Goal: Task Accomplishment & Management: Complete application form

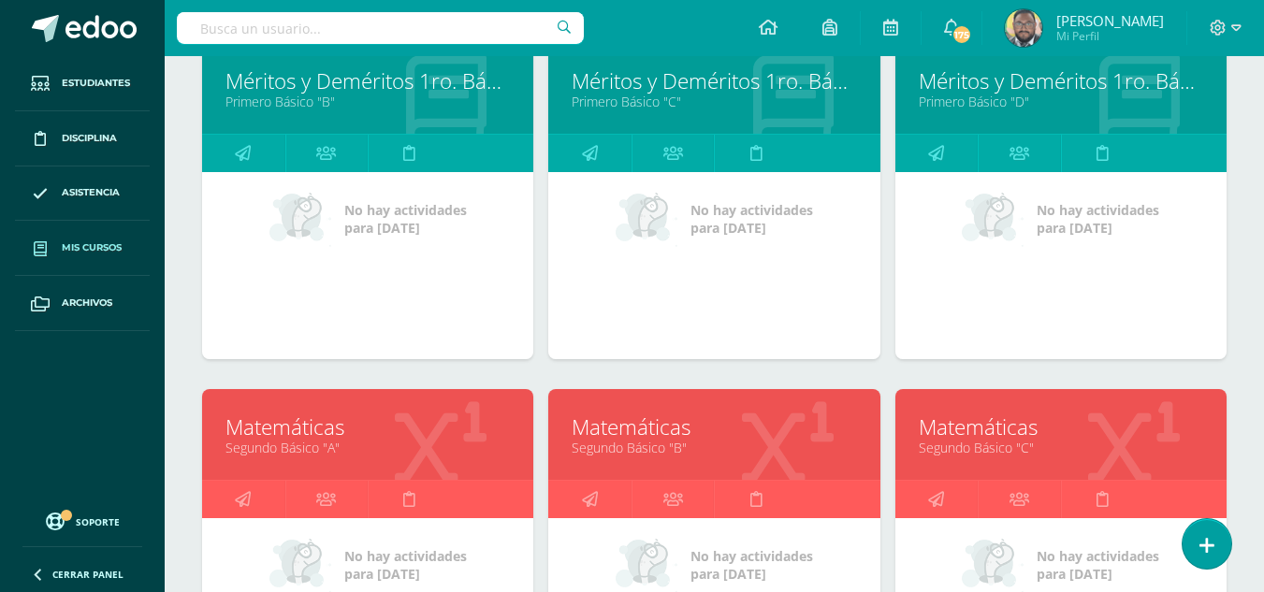
scroll to position [1193, 0]
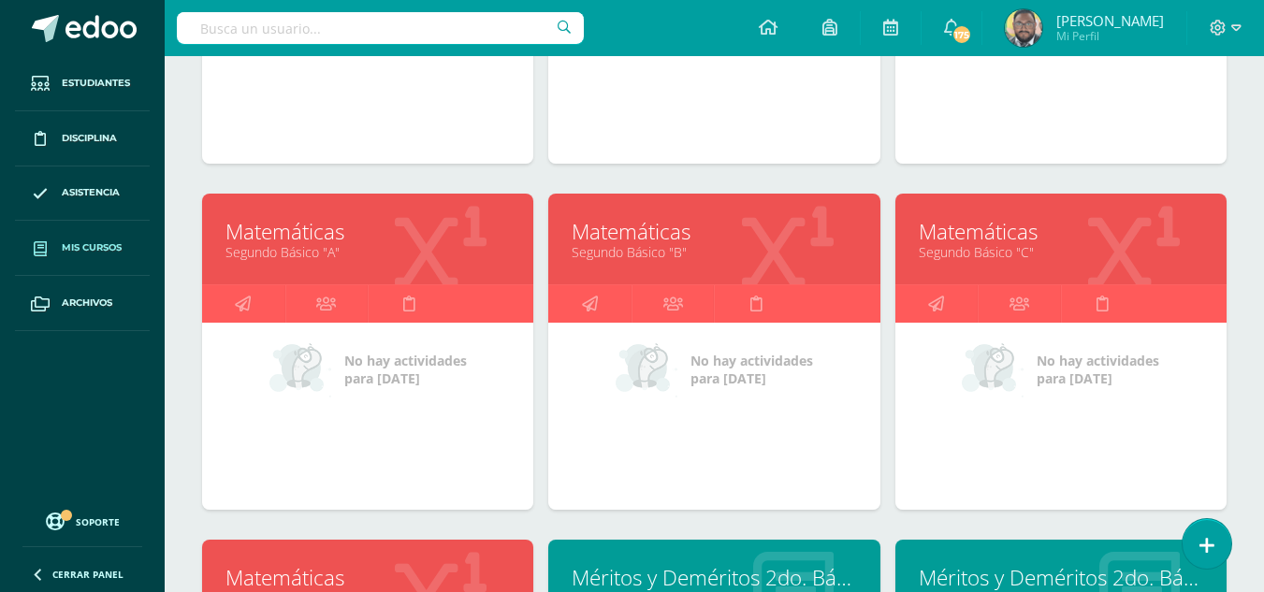
click at [948, 236] on link "Matemáticas" at bounding box center [1061, 231] width 284 height 29
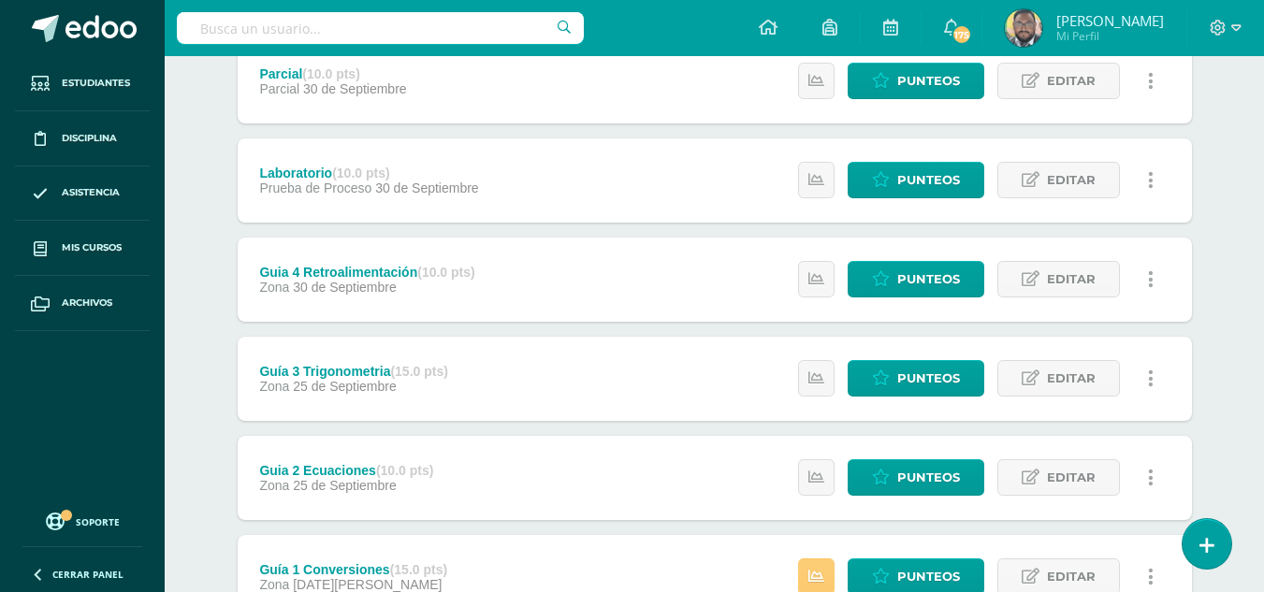
scroll to position [523, 0]
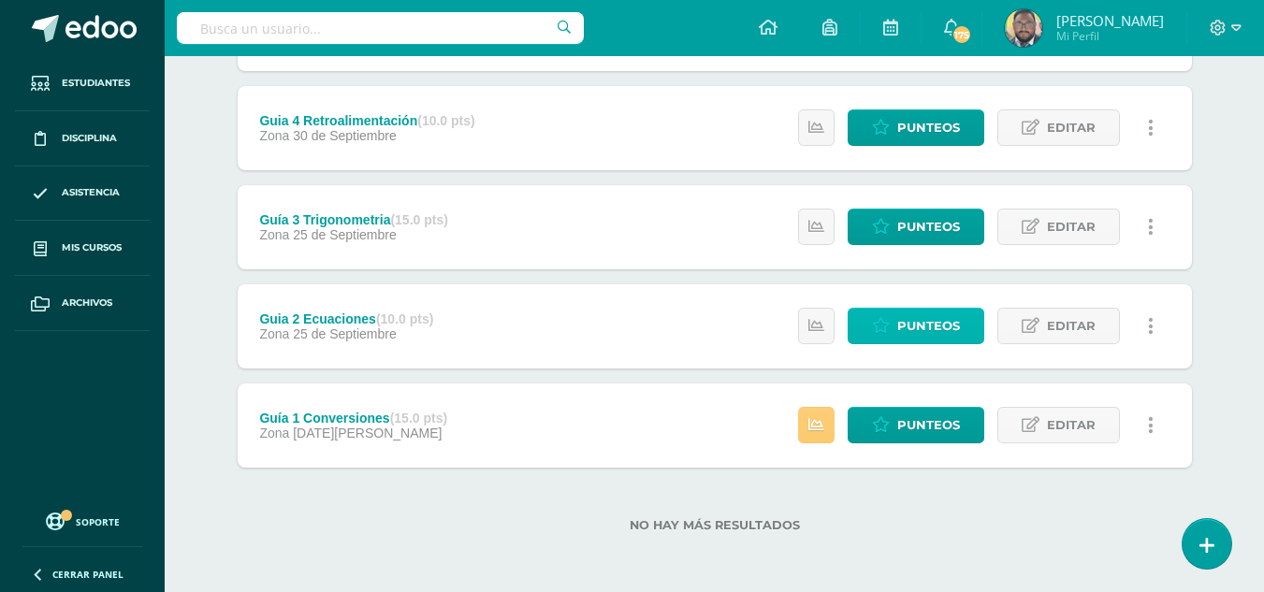
click at [939, 335] on span "Punteos" at bounding box center [928, 326] width 63 height 35
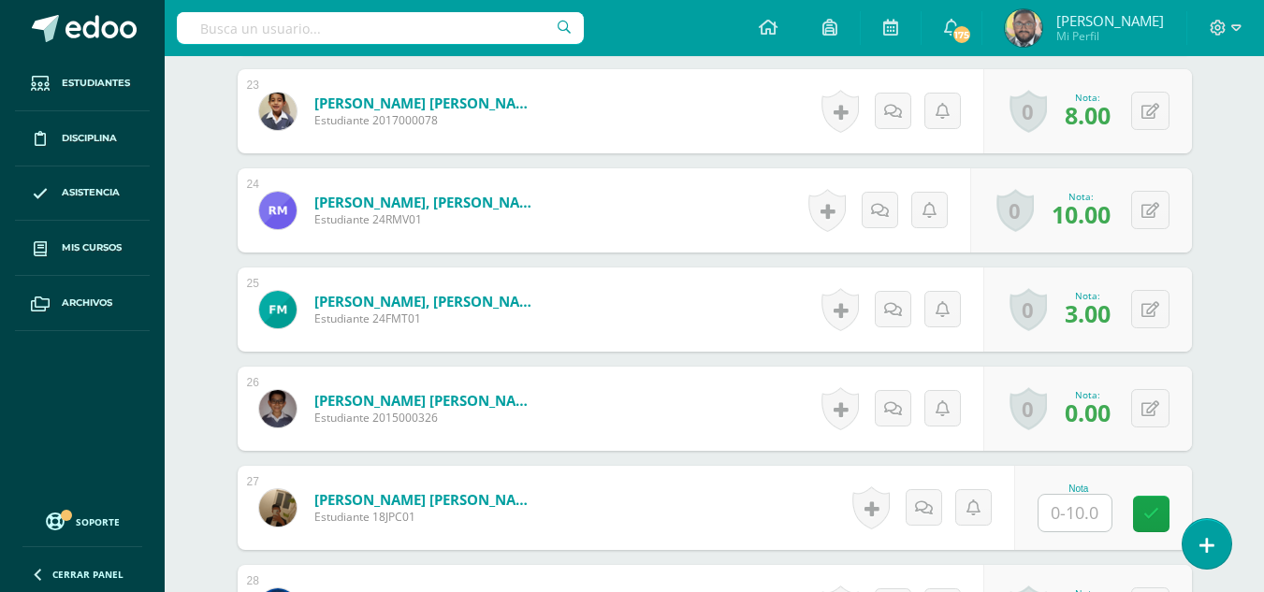
scroll to position [2795, 0]
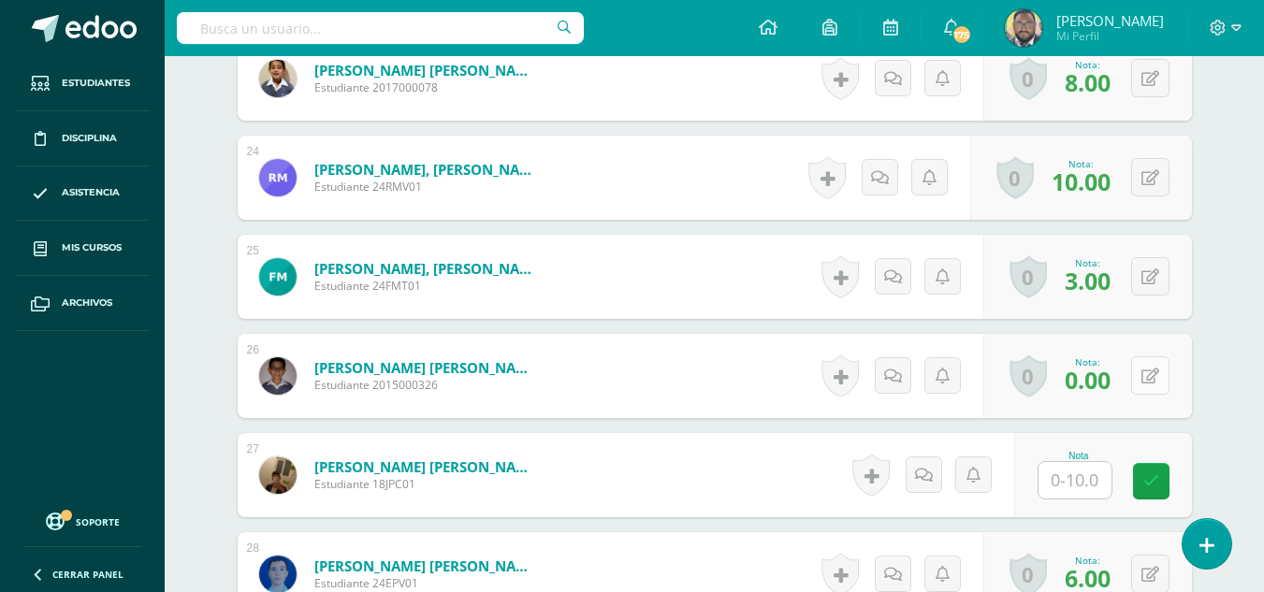
click at [1150, 371] on button at bounding box center [1150, 375] width 38 height 38
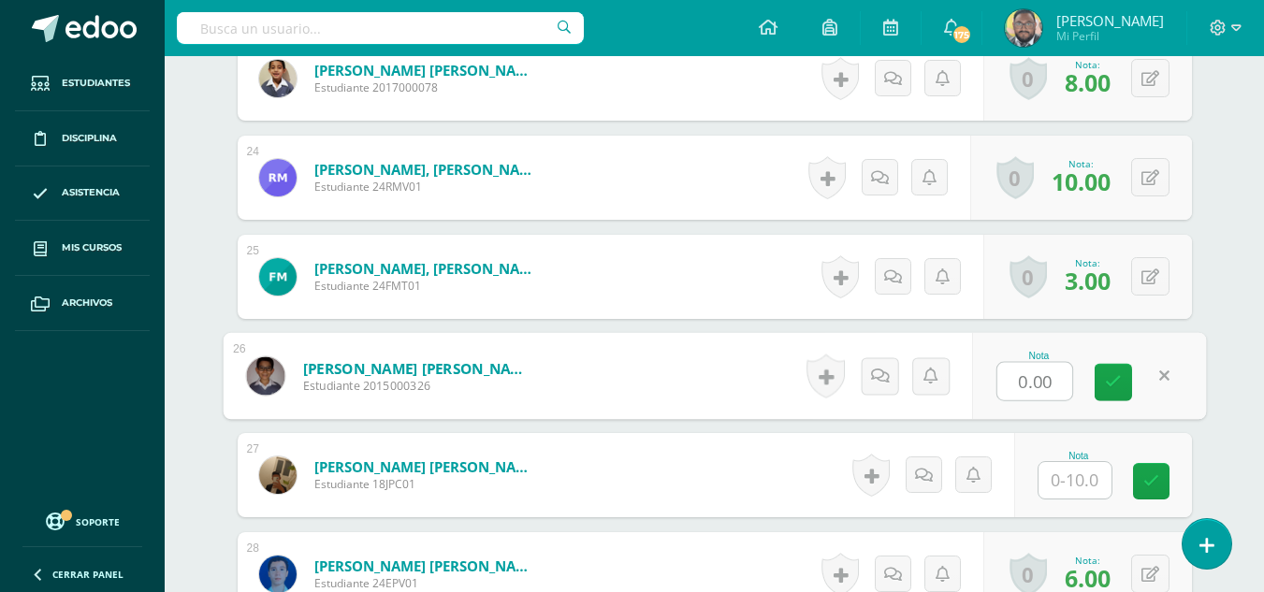
scroll to position [2796, 0]
type input "8"
click at [1098, 372] on link at bounding box center [1112, 381] width 37 height 37
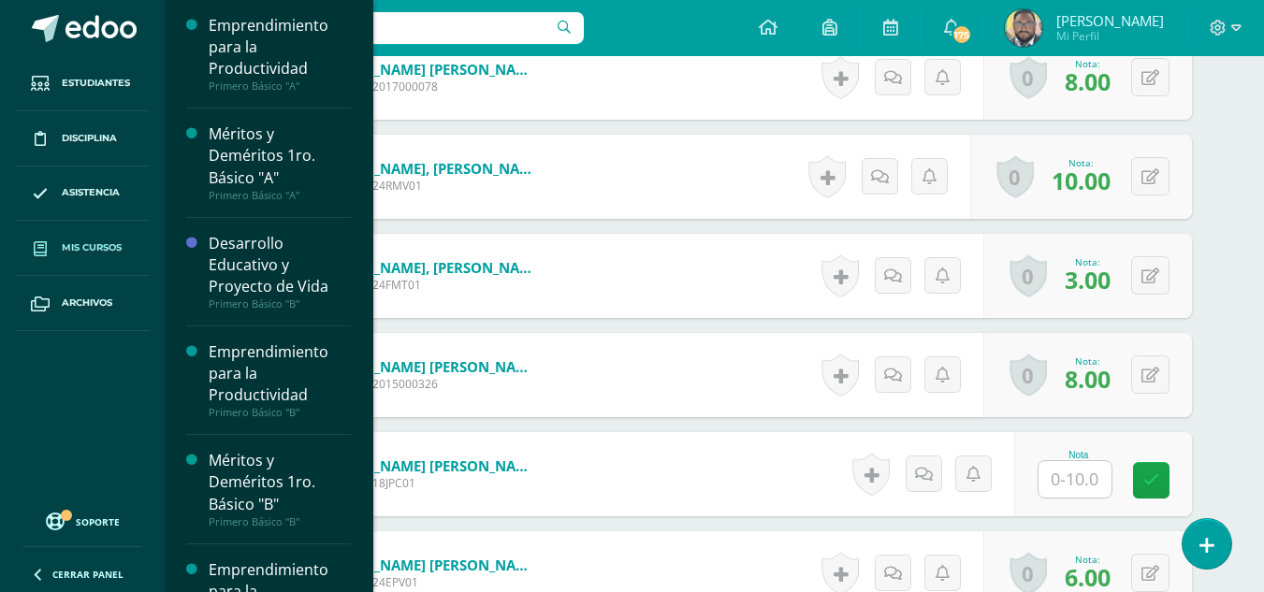
click at [94, 241] on span "Mis cursos" at bounding box center [92, 247] width 60 height 15
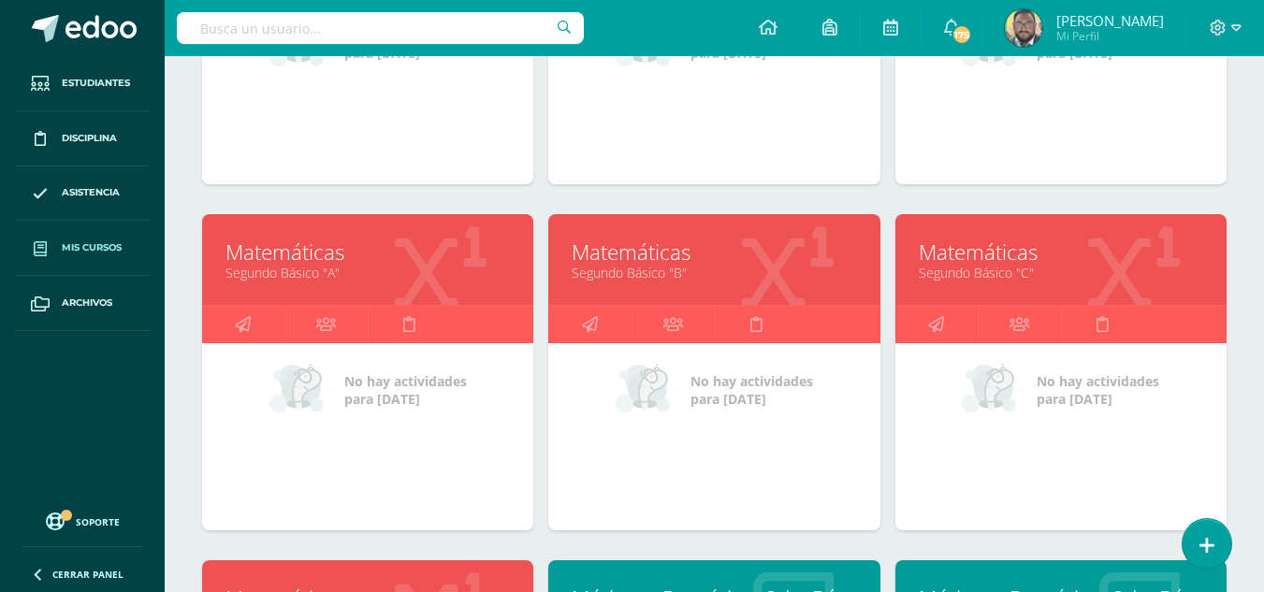
scroll to position [1286, 0]
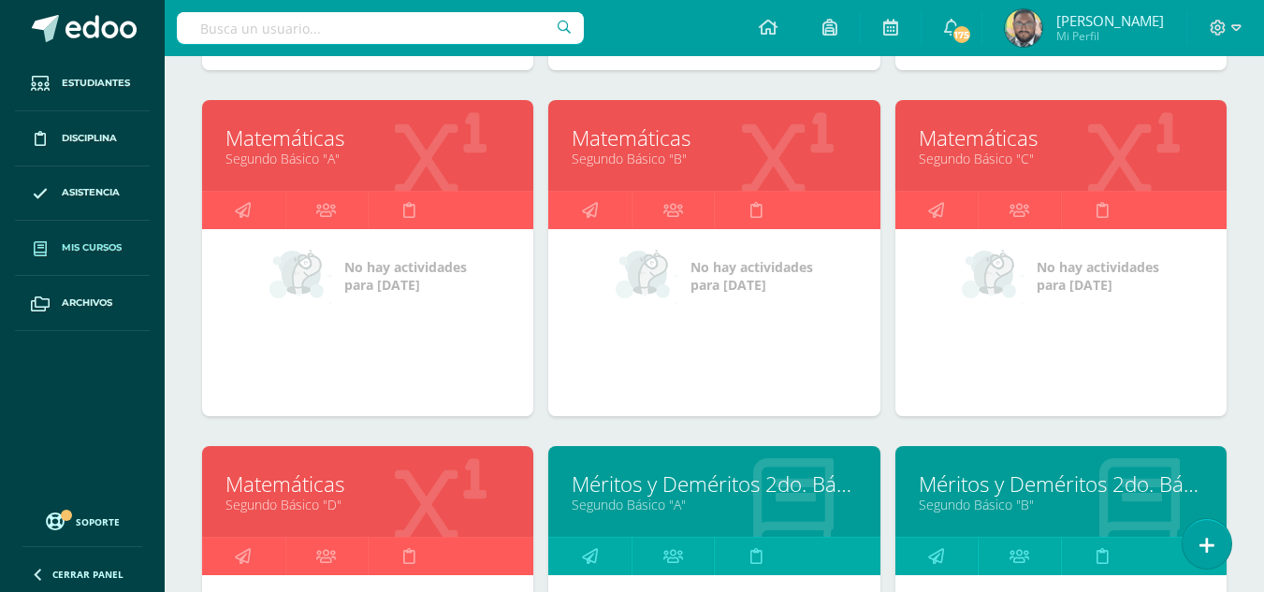
click at [297, 142] on link "Matemáticas" at bounding box center [367, 137] width 284 height 29
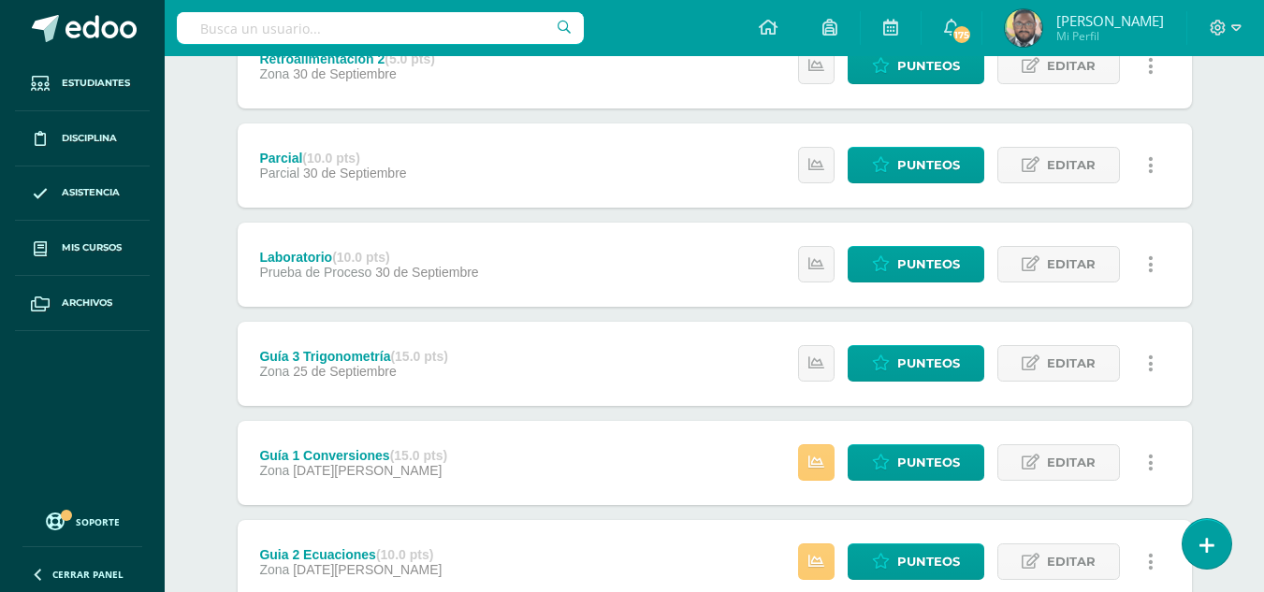
scroll to position [468, 0]
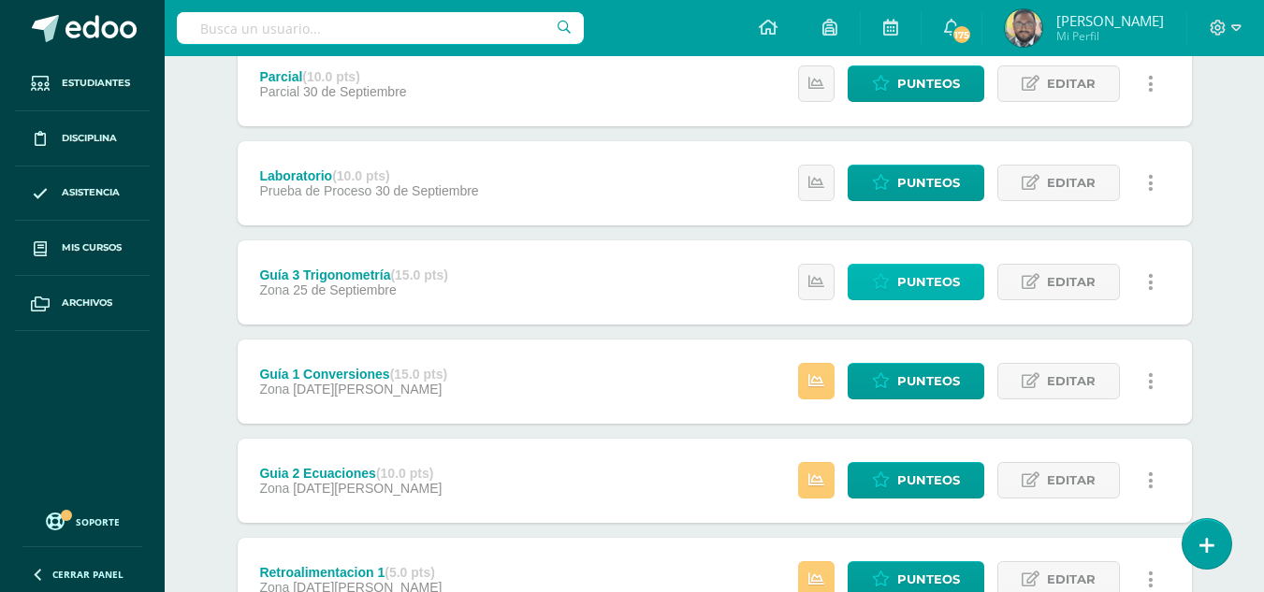
click at [883, 284] on icon at bounding box center [881, 282] width 18 height 16
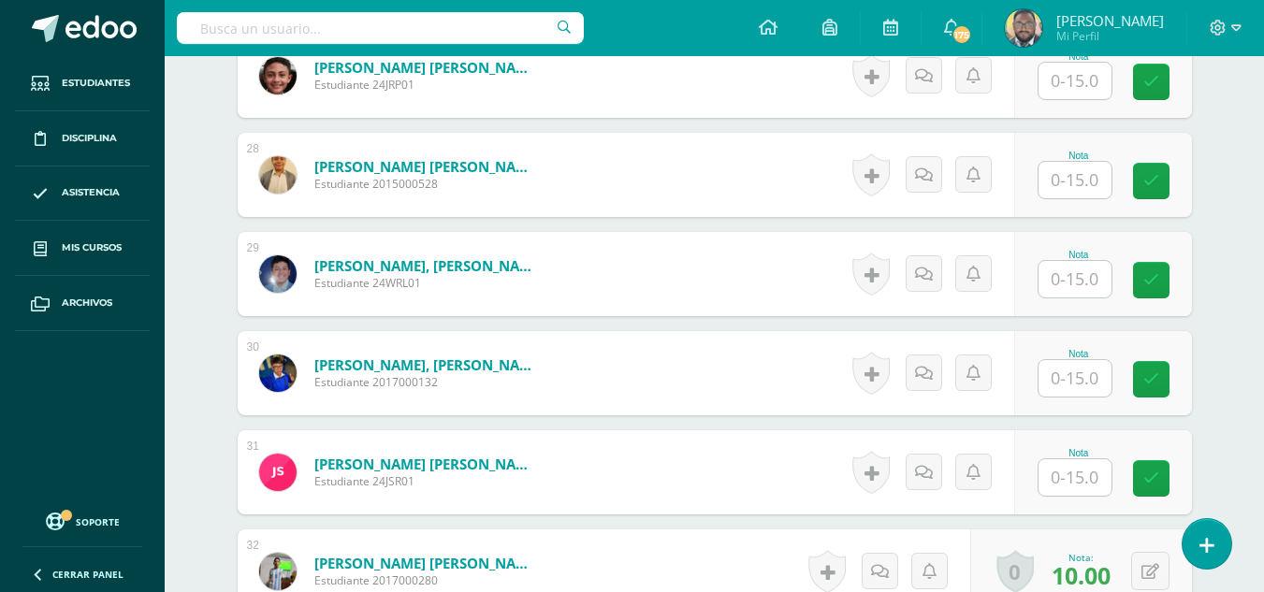
scroll to position [3169, 0]
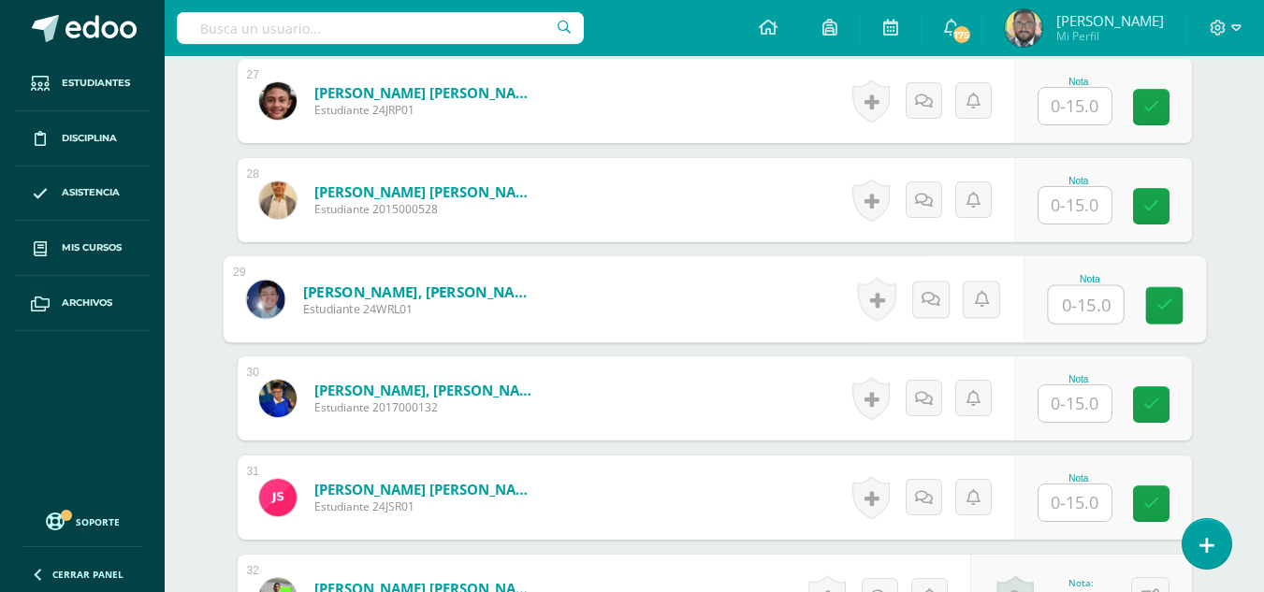
click at [1088, 311] on input "text" at bounding box center [1085, 304] width 75 height 37
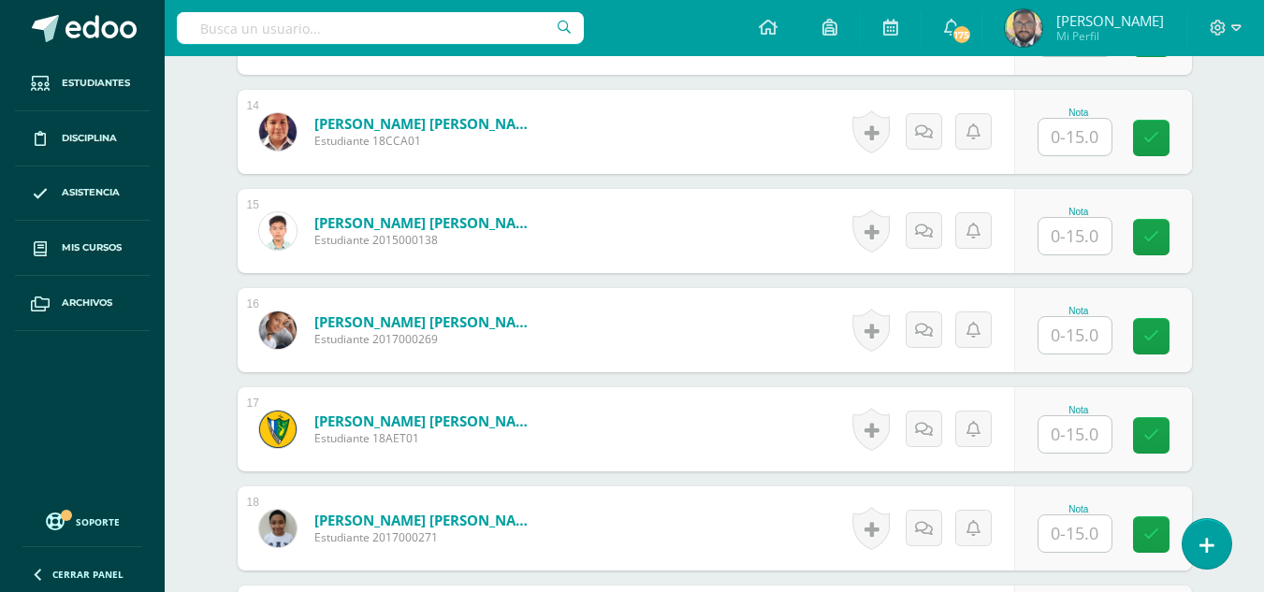
scroll to position [1953, 0]
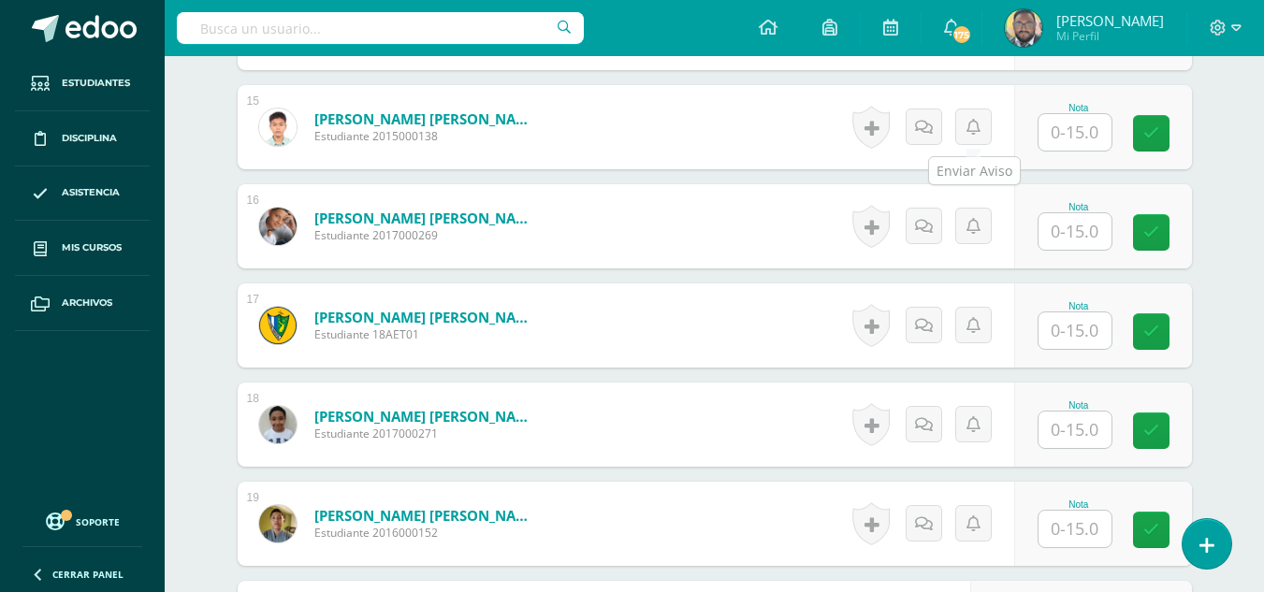
type input "12"
click at [1084, 135] on input "text" at bounding box center [1085, 132] width 75 height 37
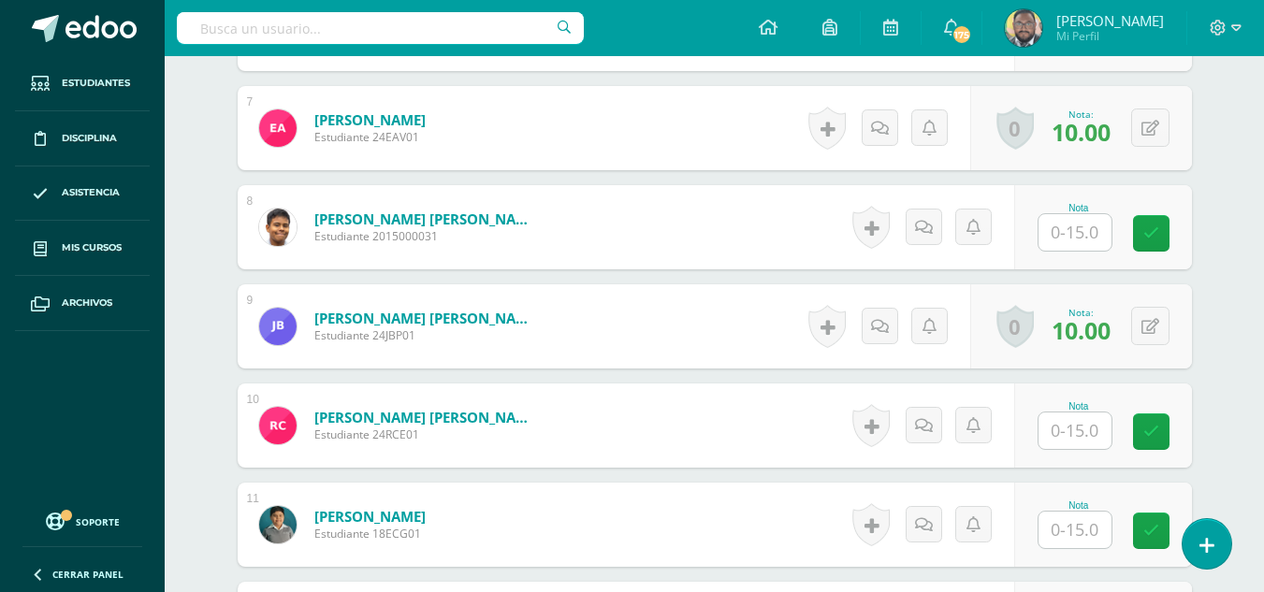
scroll to position [1018, 0]
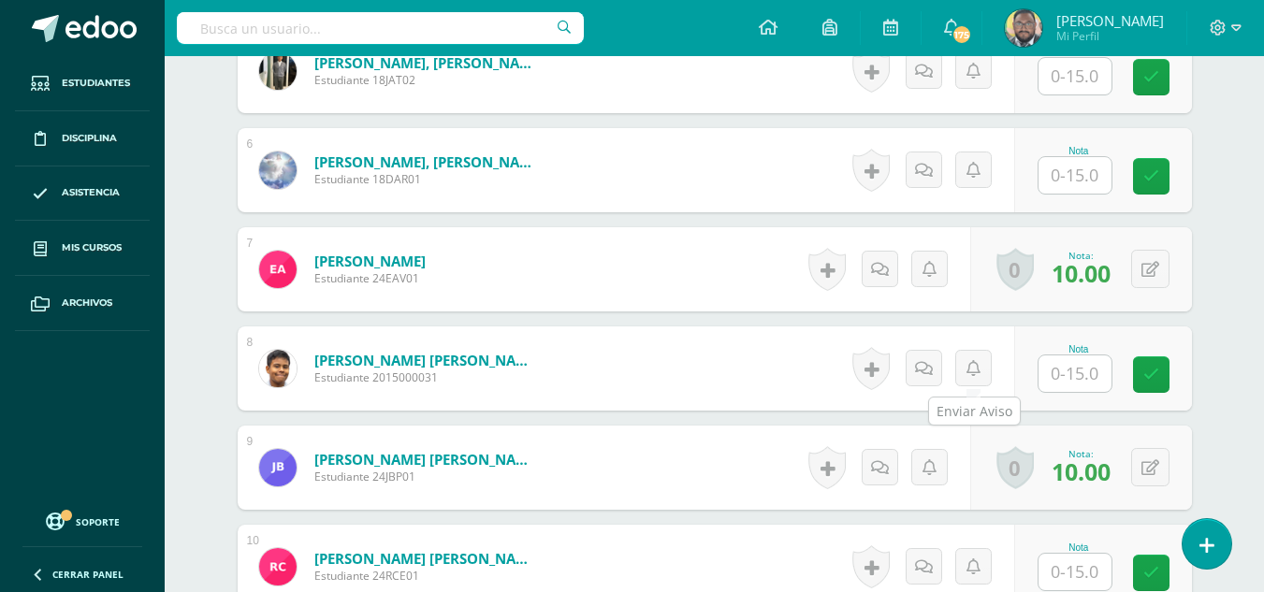
type input "10"
click at [1065, 369] on input "text" at bounding box center [1085, 373] width 75 height 37
type input "11"
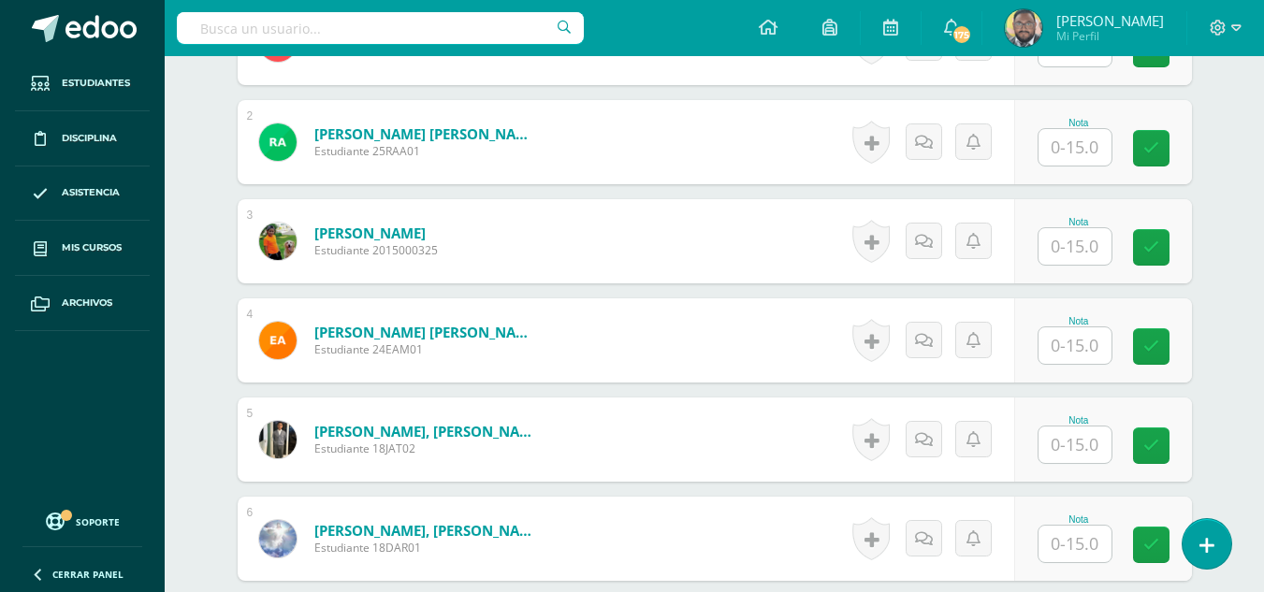
scroll to position [831, 0]
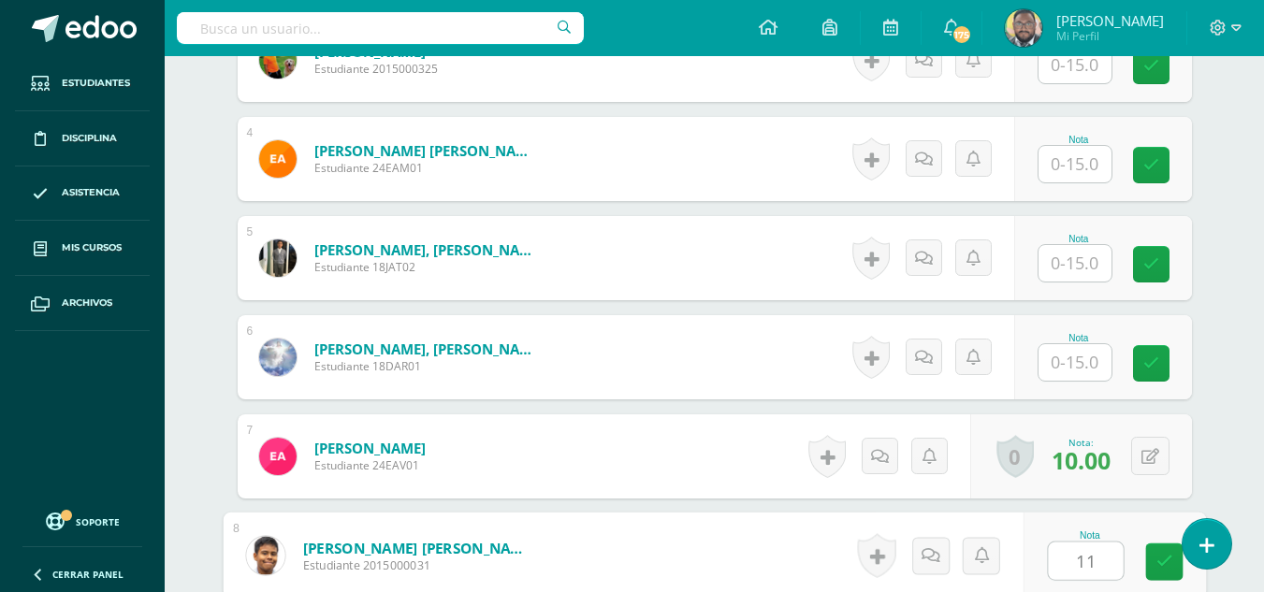
click at [1046, 267] on div at bounding box center [1074, 263] width 75 height 38
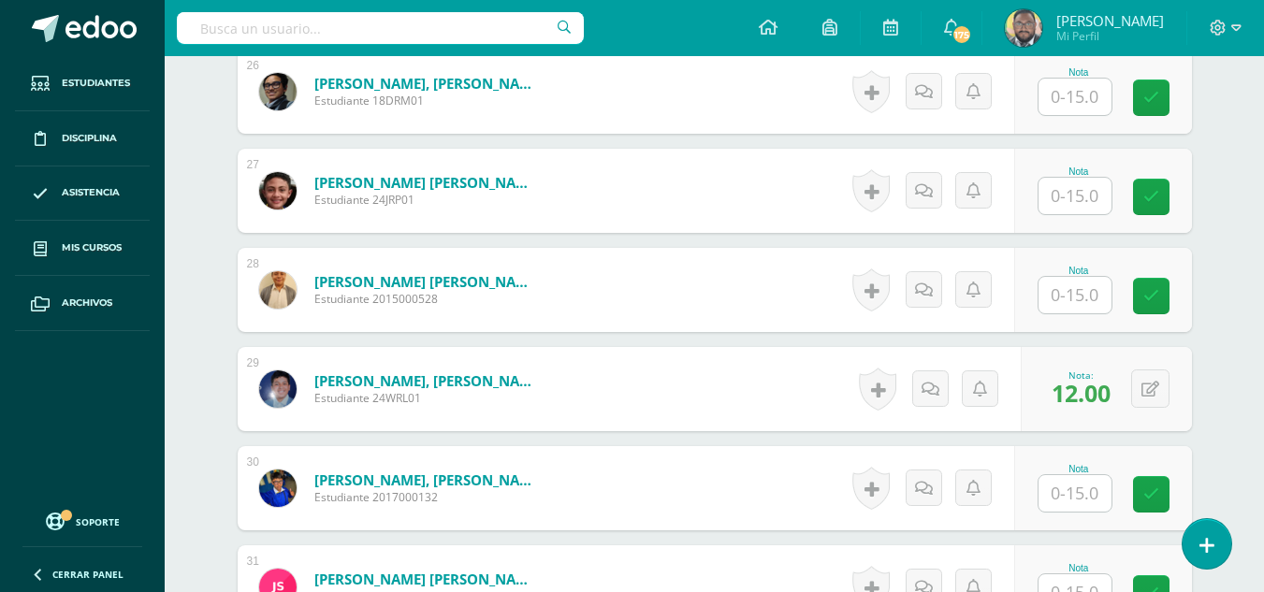
scroll to position [3076, 0]
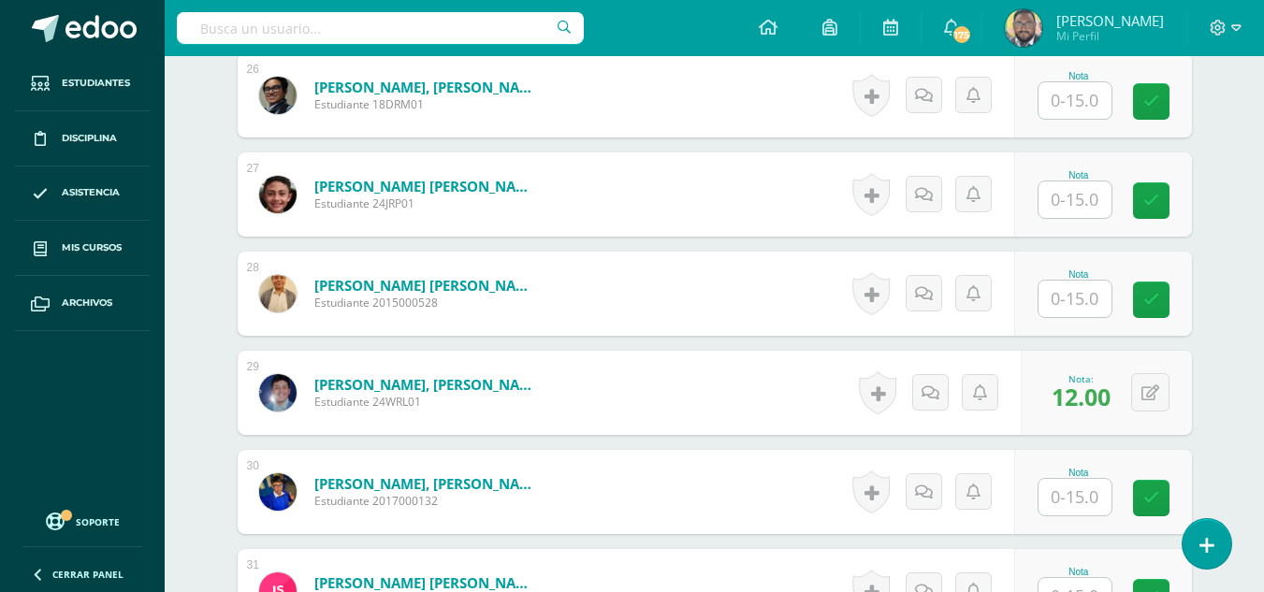
type input "12"
click at [1076, 311] on input "text" at bounding box center [1074, 299] width 73 height 36
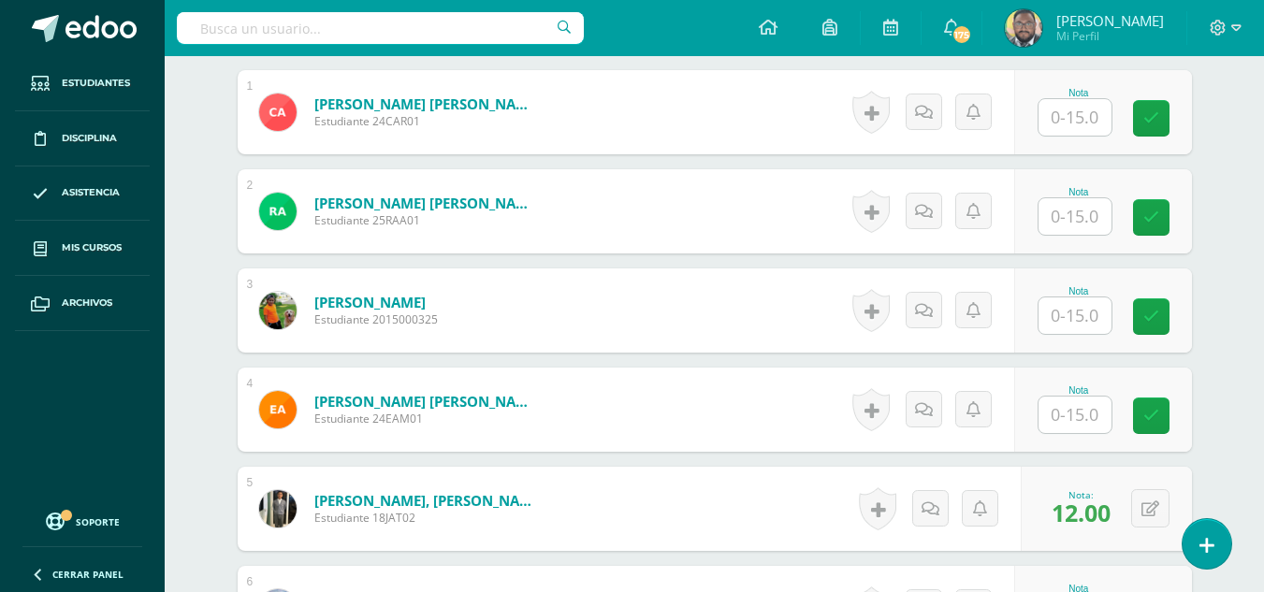
scroll to position [550, 0]
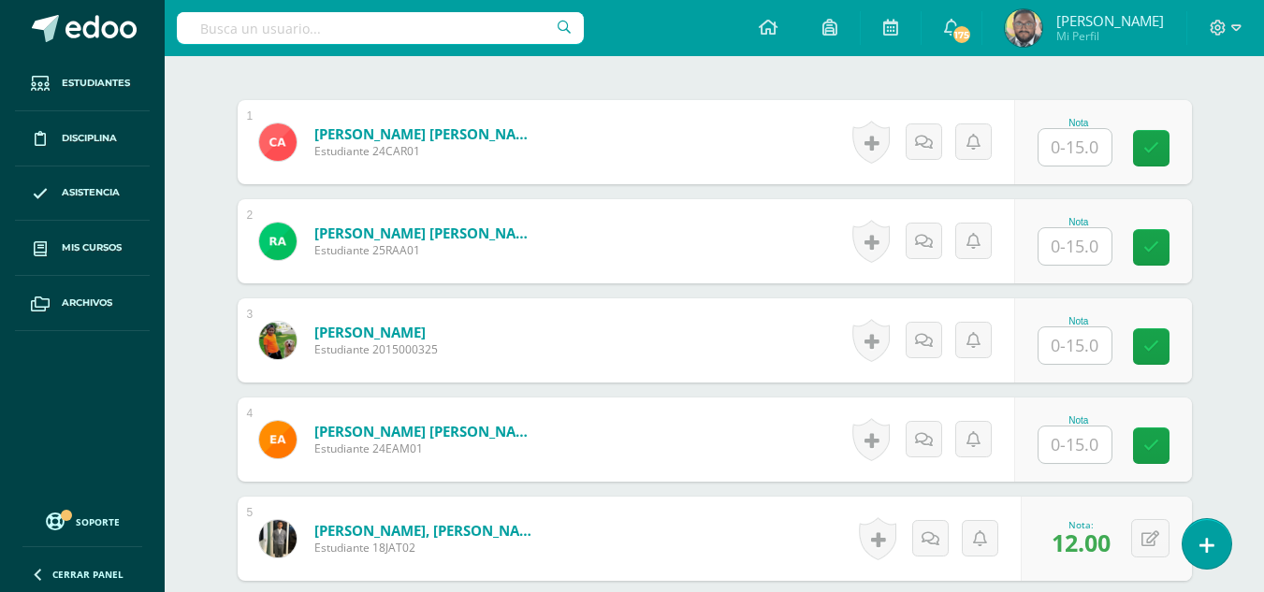
type input "14"
click at [1072, 157] on input "text" at bounding box center [1074, 147] width 73 height 36
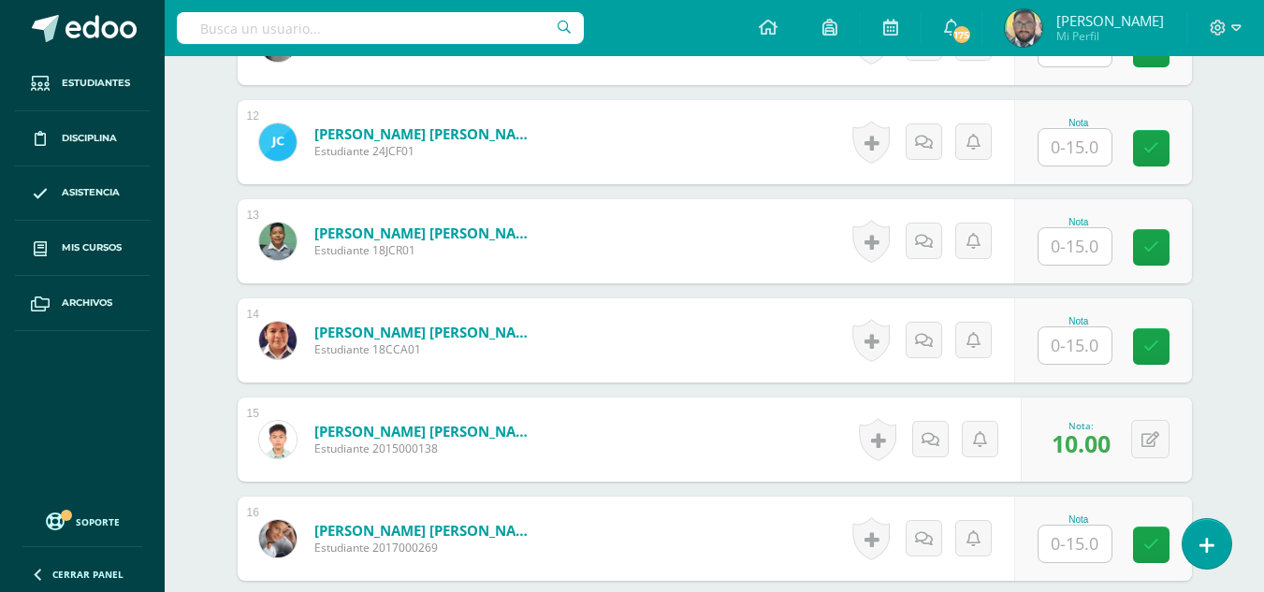
scroll to position [1673, 0]
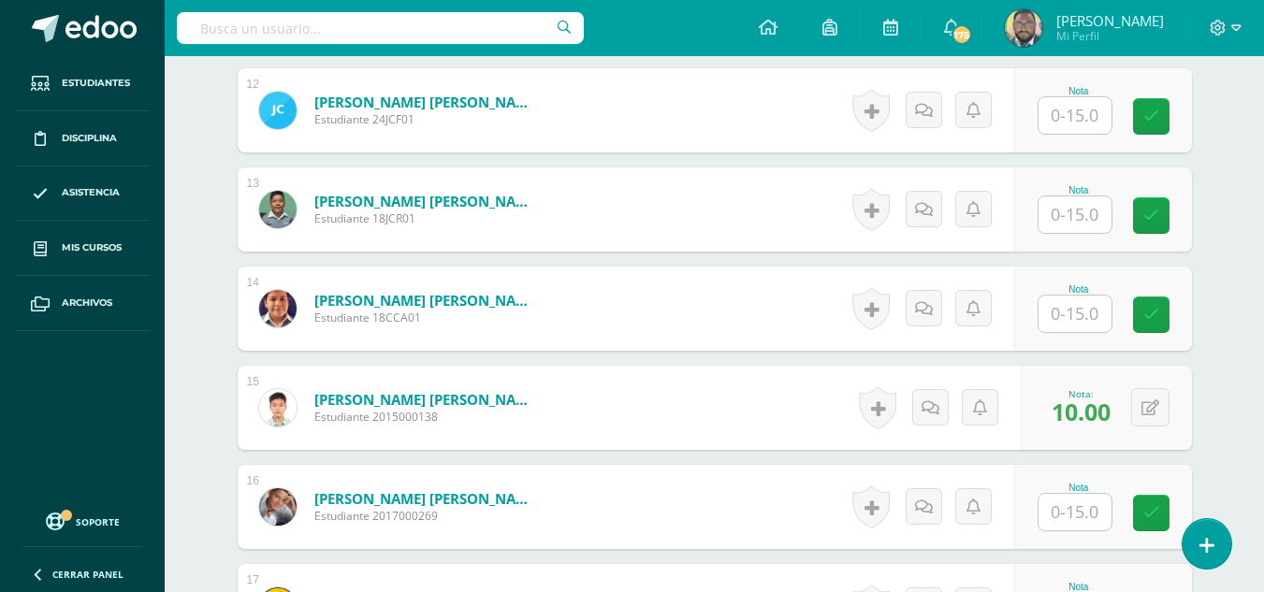
type input "15"
click at [1029, 316] on div "Nota" at bounding box center [1103, 309] width 178 height 84
click at [1109, 298] on input "text" at bounding box center [1074, 314] width 73 height 36
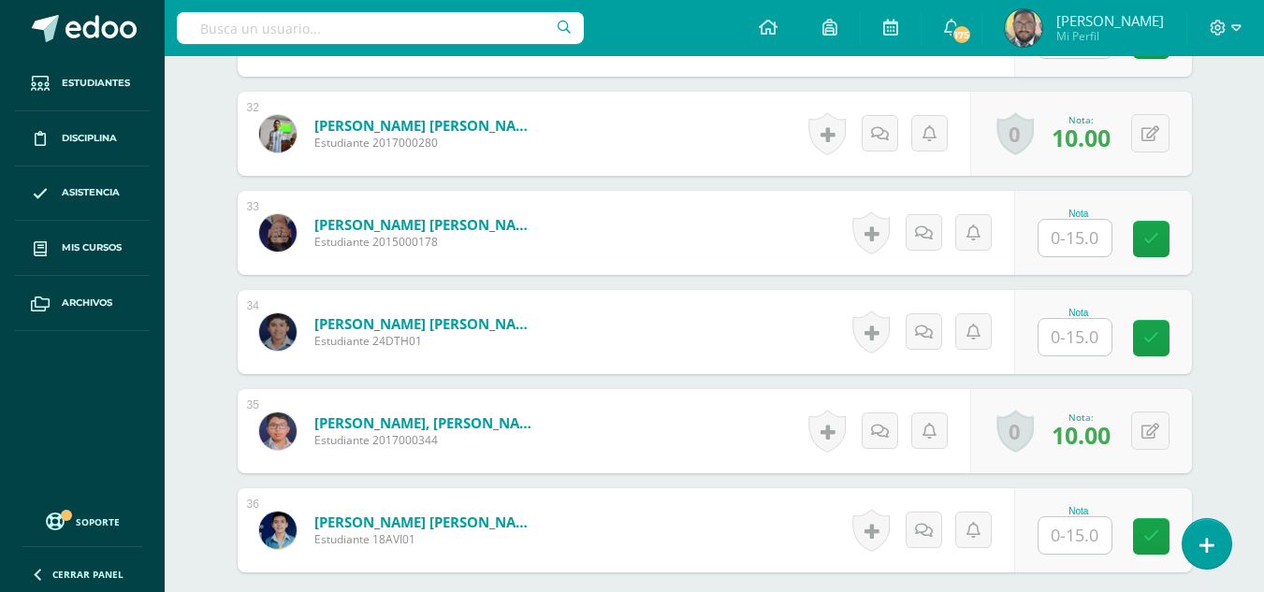
scroll to position [3637, 0]
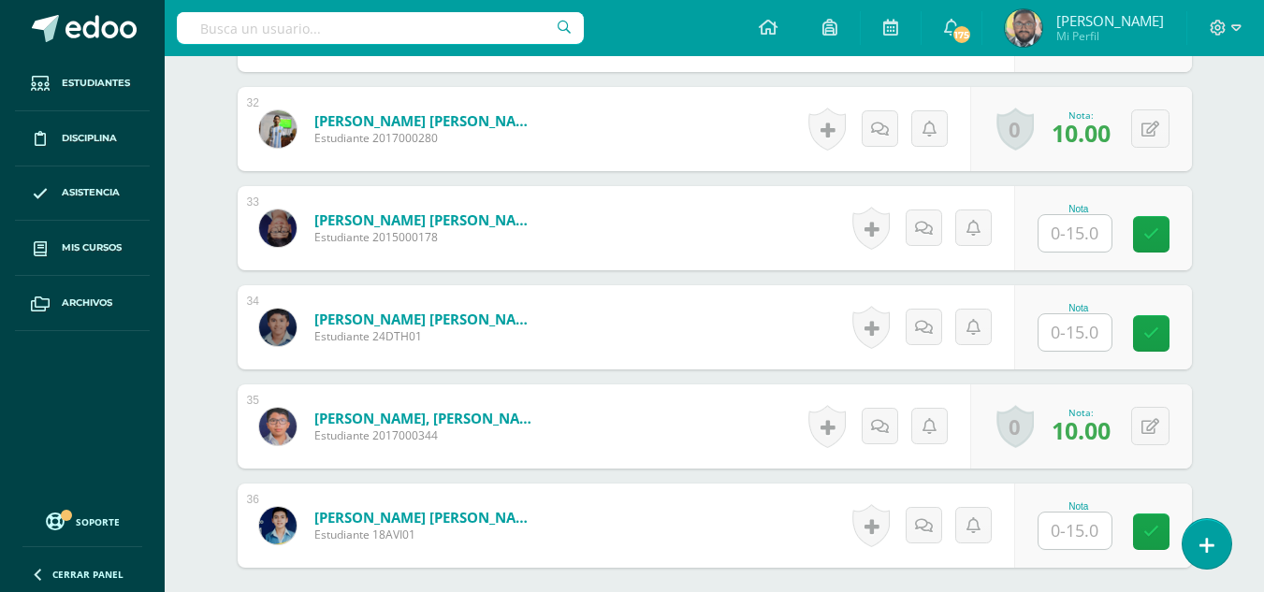
type input "10"
click at [1083, 329] on input "text" at bounding box center [1074, 332] width 73 height 36
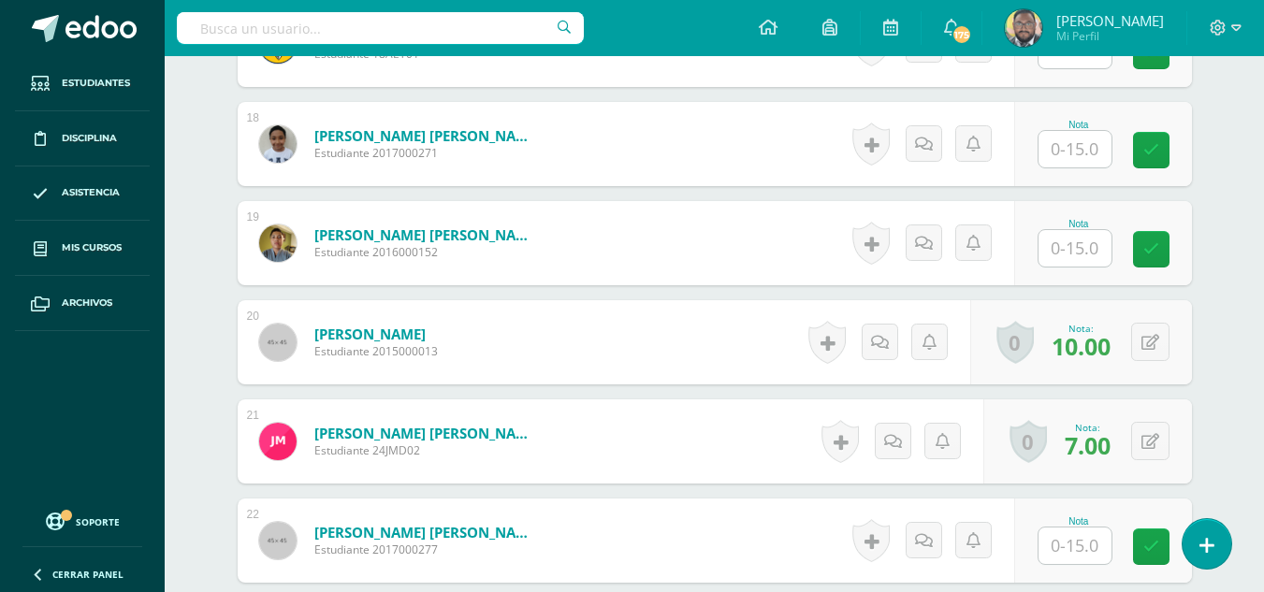
scroll to position [2047, 0]
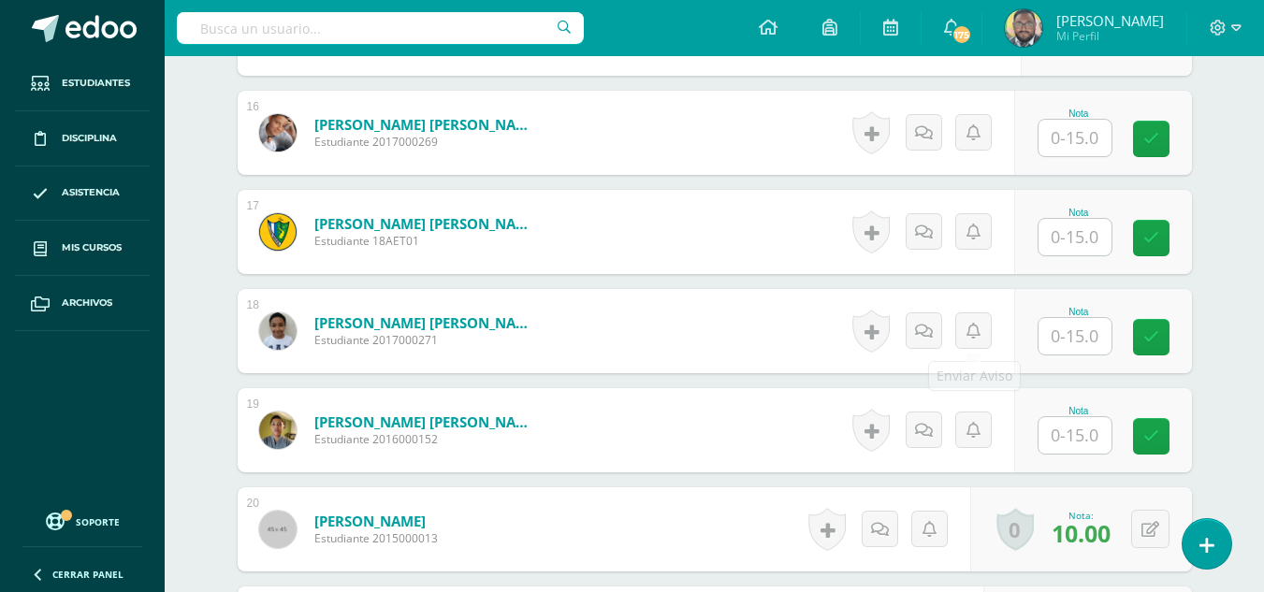
type input "12"
click at [1080, 324] on input "text" at bounding box center [1085, 336] width 75 height 37
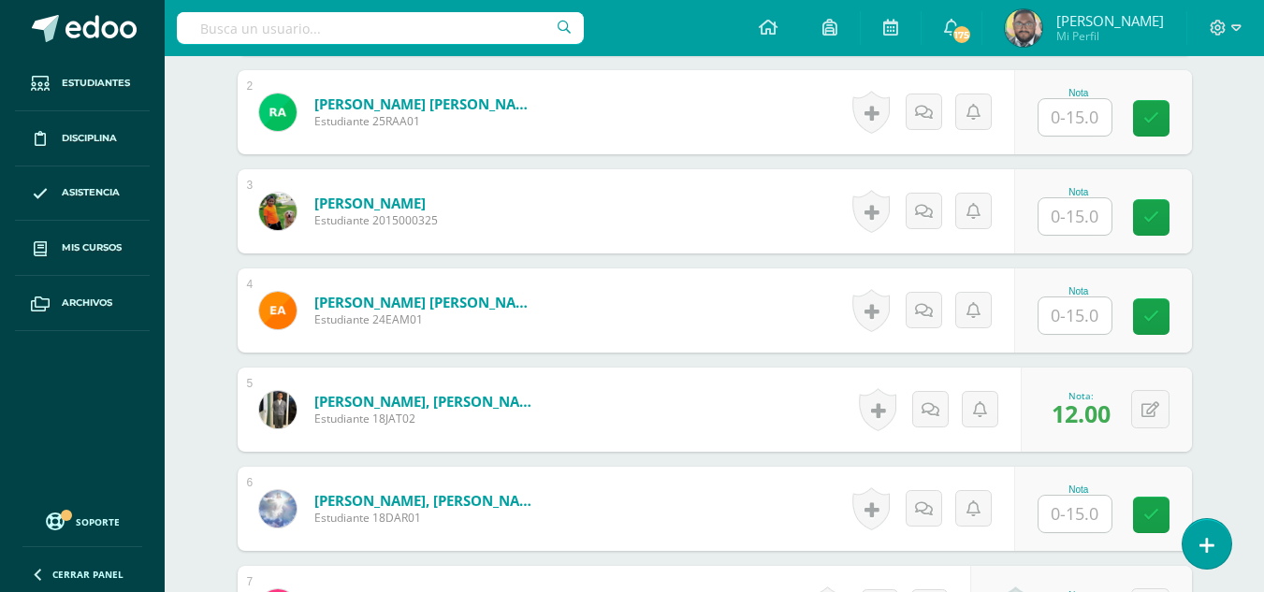
scroll to position [550, 0]
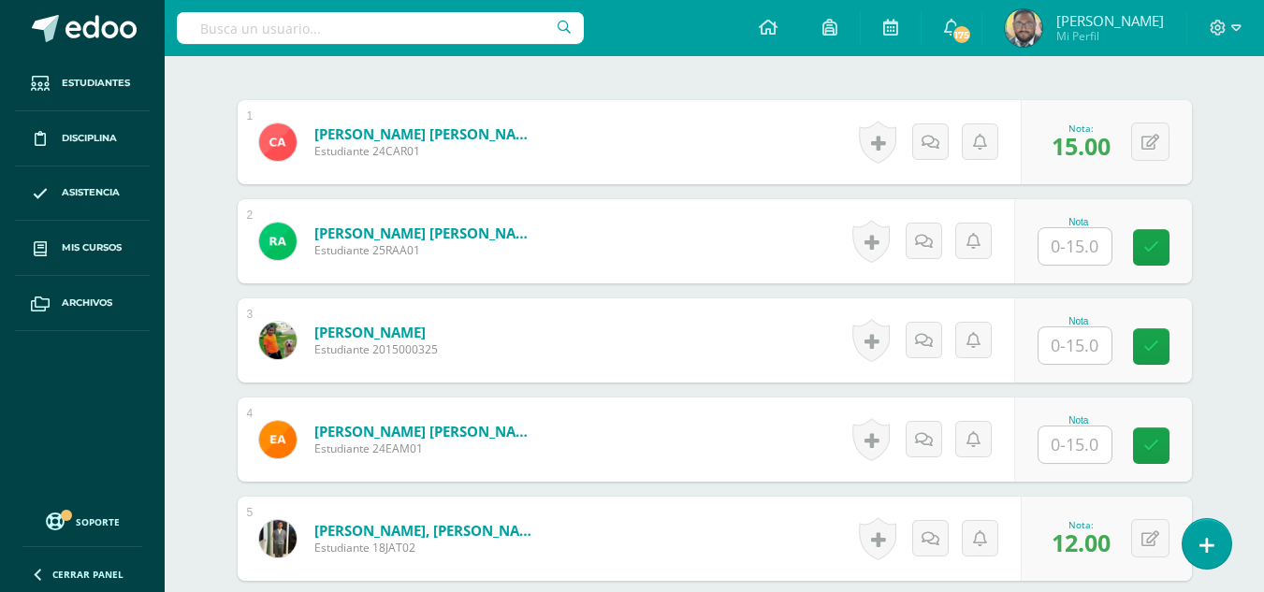
type input "10"
click at [1108, 241] on input "text" at bounding box center [1074, 246] width 73 height 36
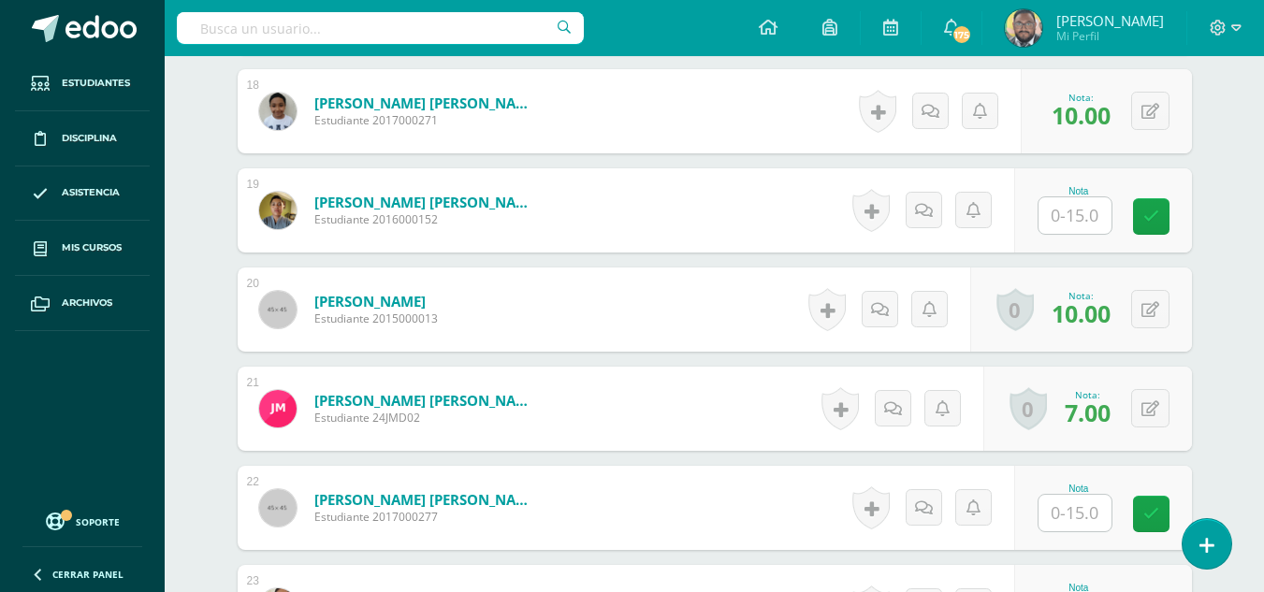
scroll to position [2234, 0]
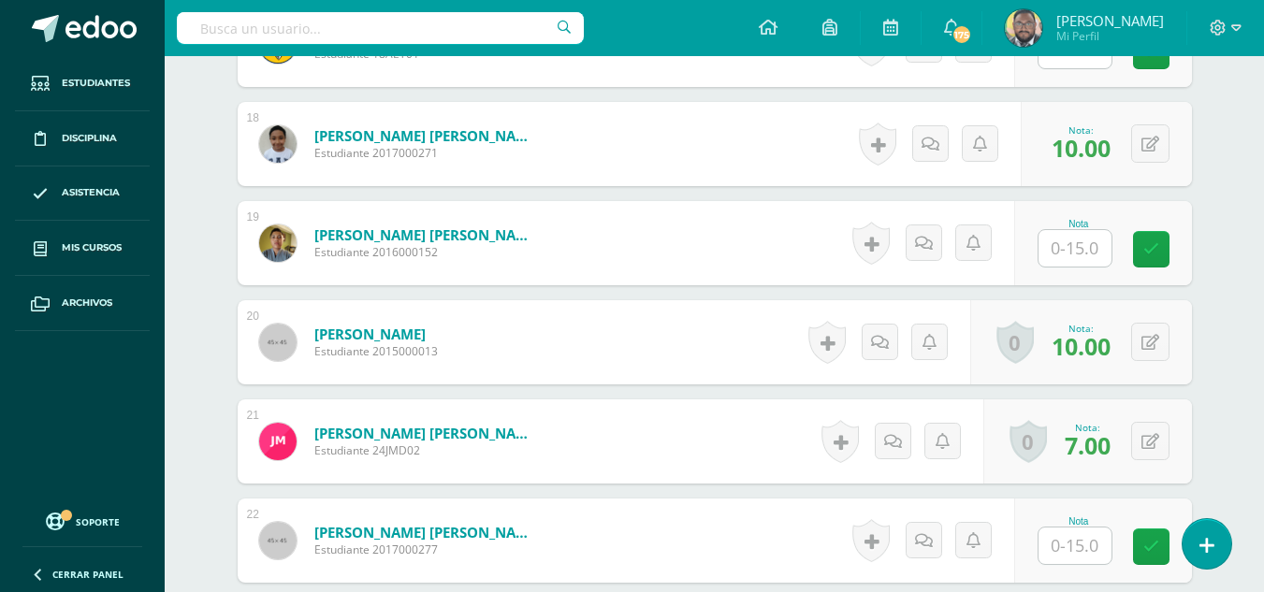
type input "14"
click at [1042, 250] on div "Nota" at bounding box center [1103, 243] width 178 height 84
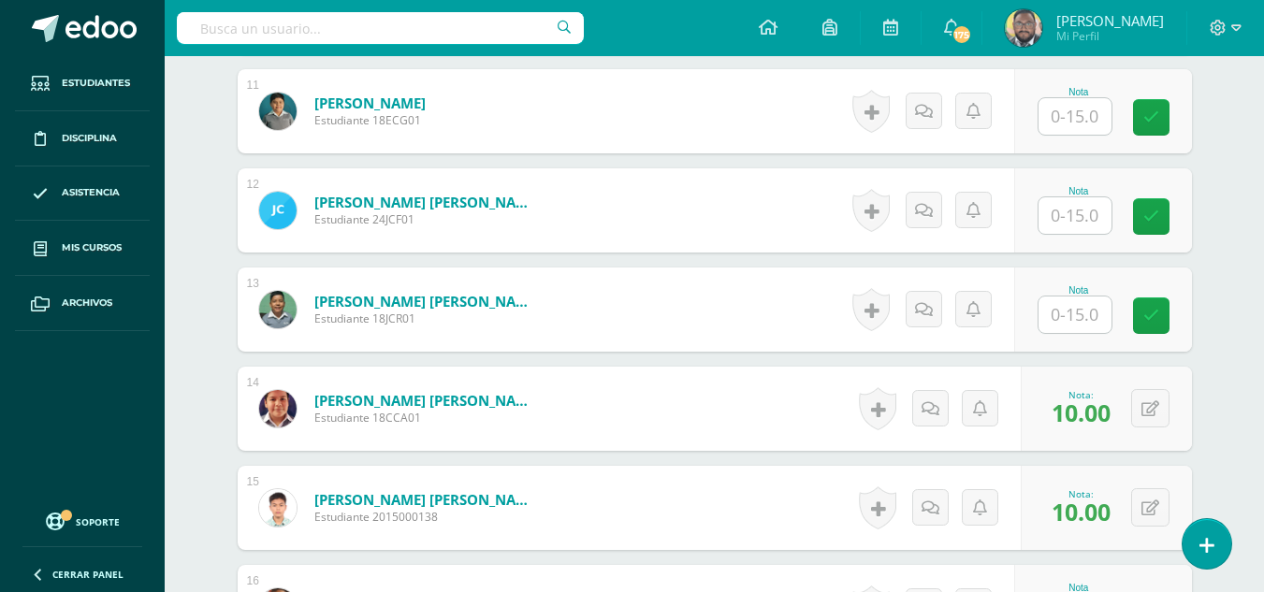
scroll to position [1579, 0]
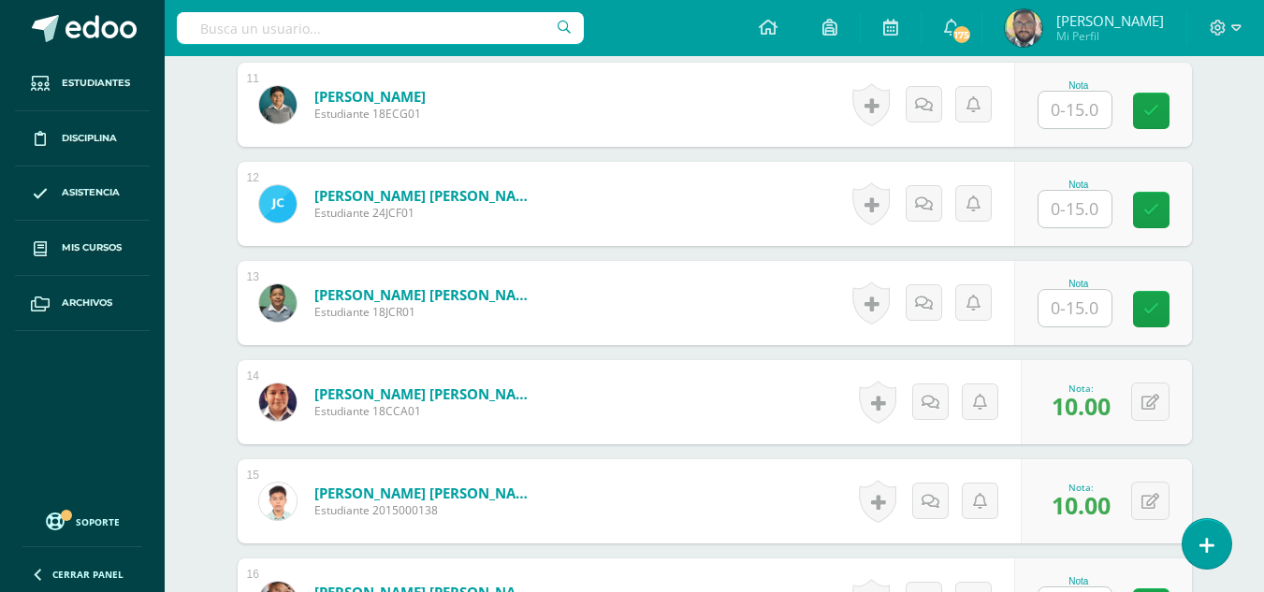
type input "10"
click at [1082, 214] on input "text" at bounding box center [1074, 209] width 73 height 36
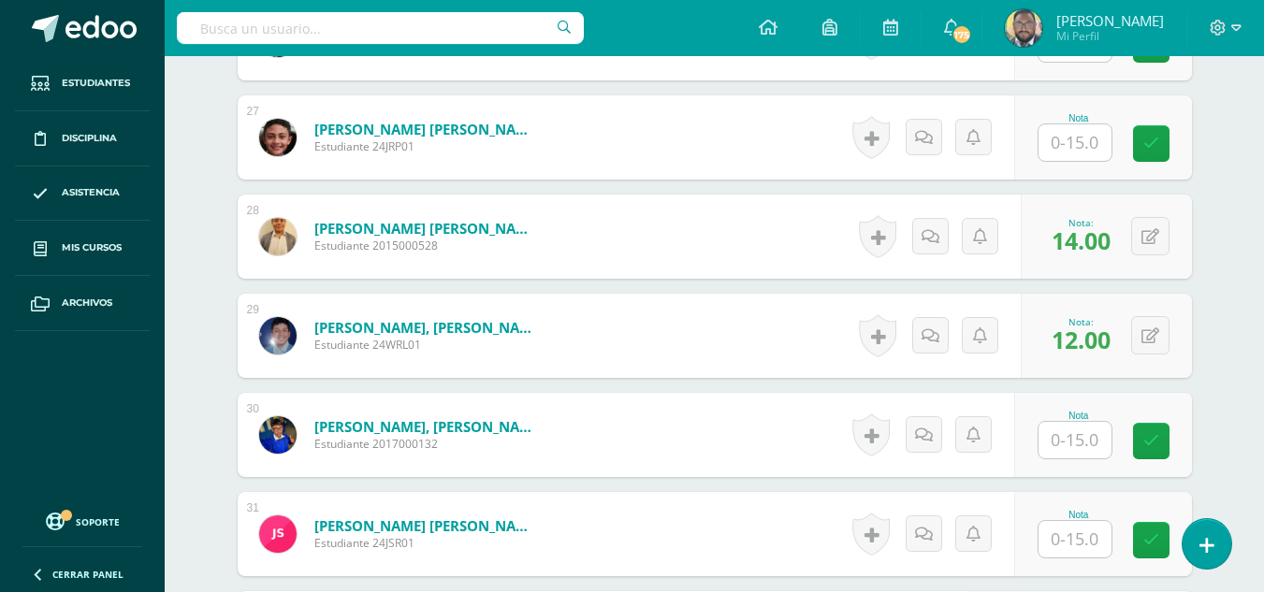
scroll to position [3263, 0]
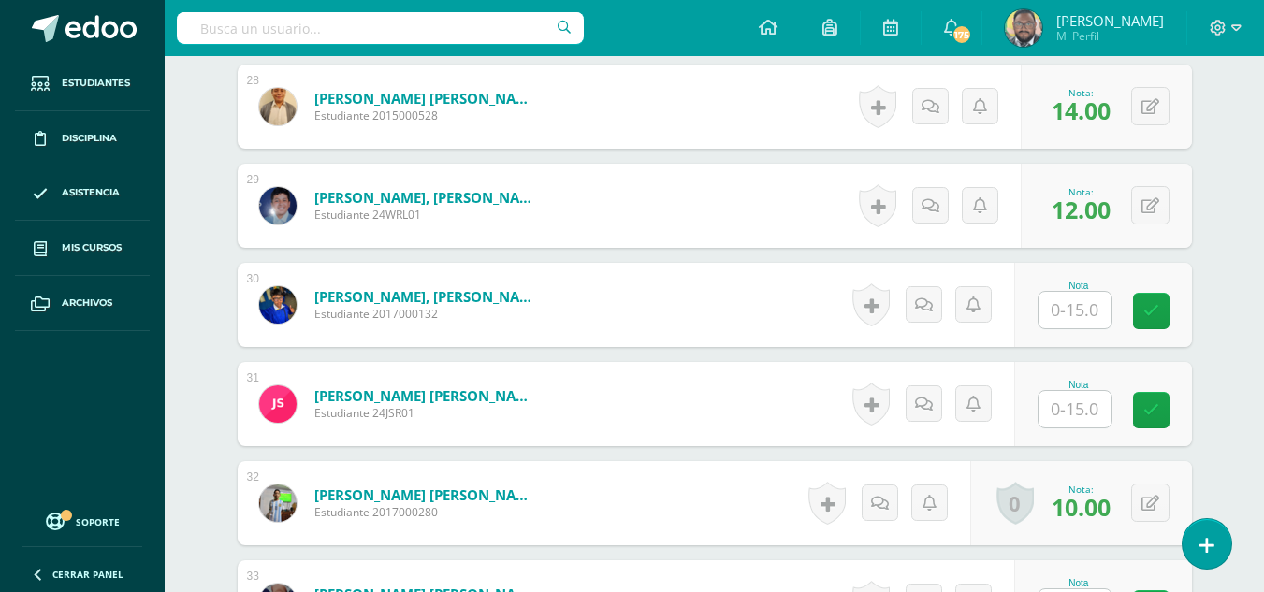
type input "13"
click at [1094, 311] on input "text" at bounding box center [1074, 310] width 73 height 36
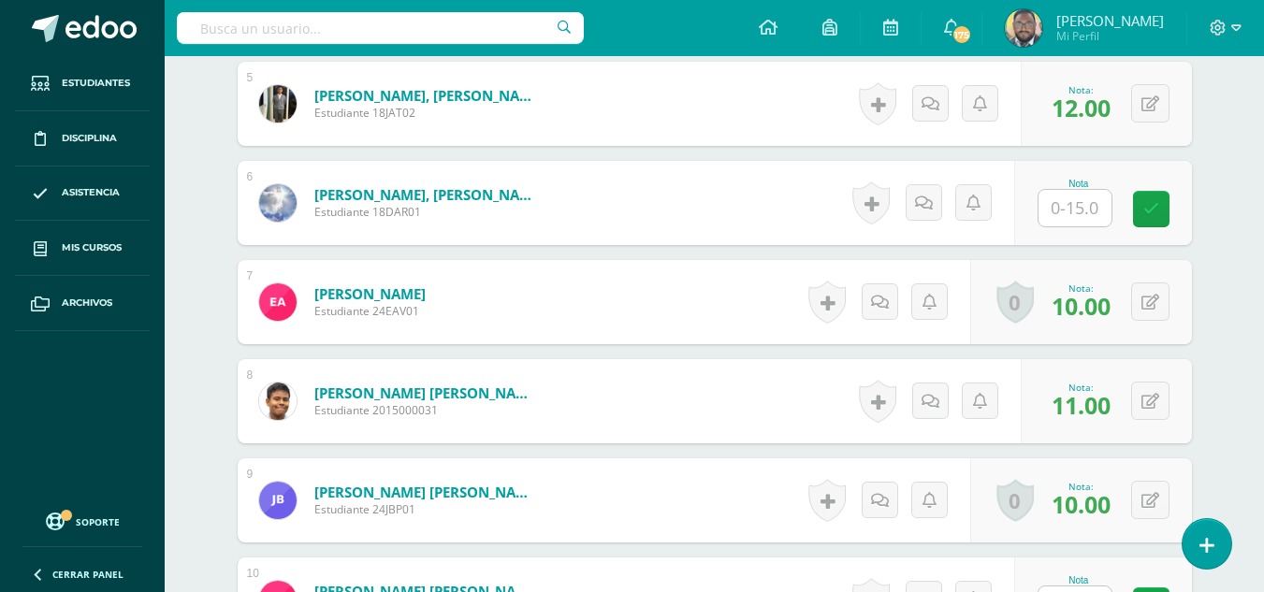
scroll to position [831, 0]
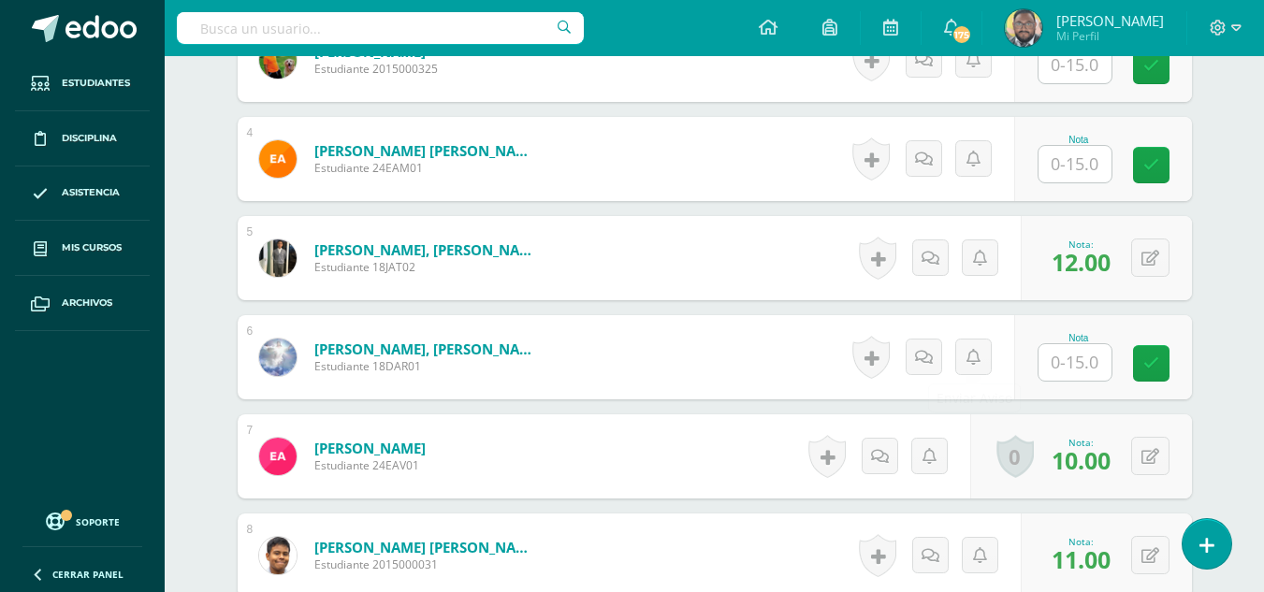
type input "8"
click at [1048, 359] on input "text" at bounding box center [1085, 362] width 75 height 37
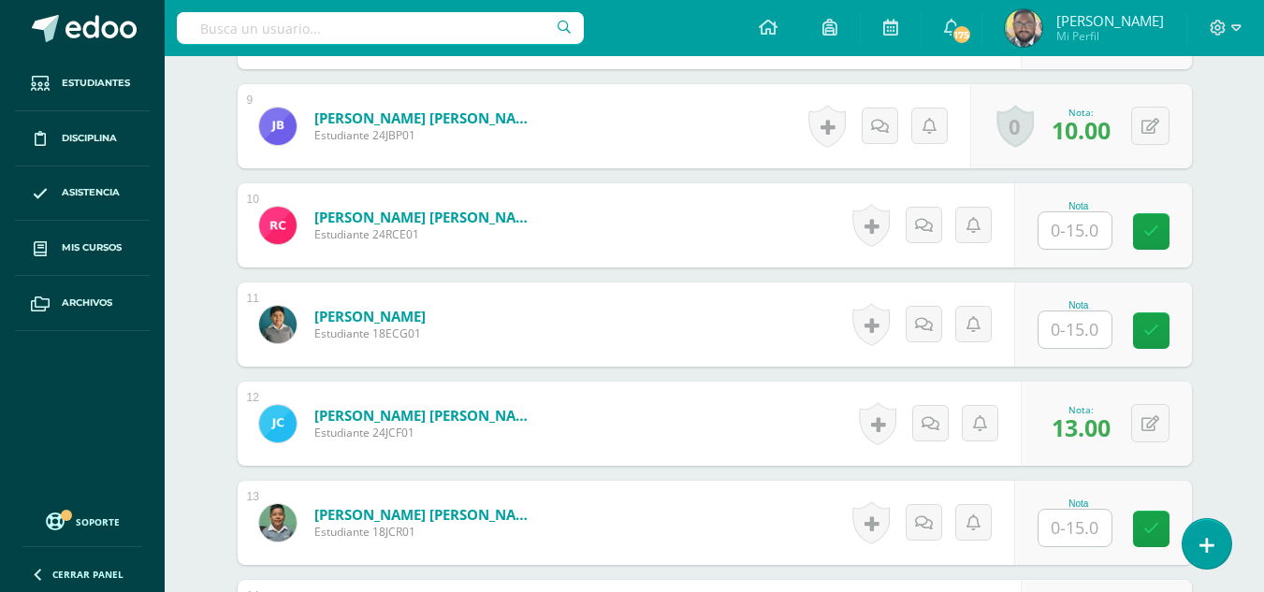
scroll to position [1392, 0]
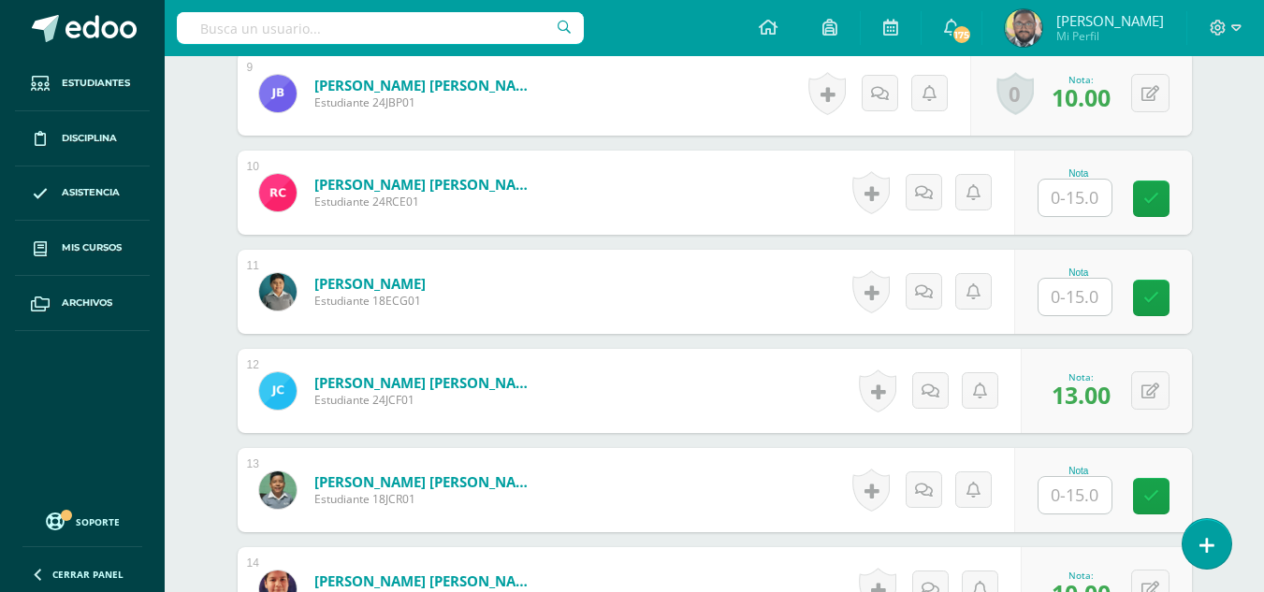
type input "8"
click at [1069, 199] on input "text" at bounding box center [1085, 198] width 75 height 37
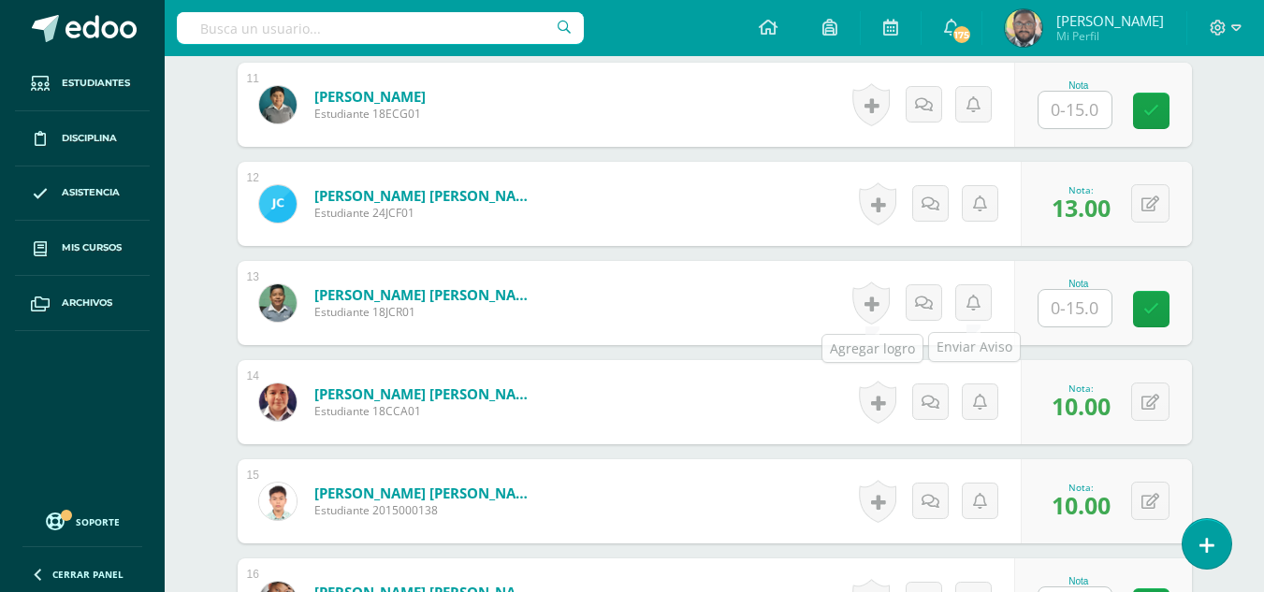
type input "10"
click at [1084, 309] on input "text" at bounding box center [1085, 308] width 75 height 37
type input "3"
click at [1161, 319] on link at bounding box center [1163, 309] width 37 height 37
click at [986, 317] on link at bounding box center [993, 302] width 36 height 36
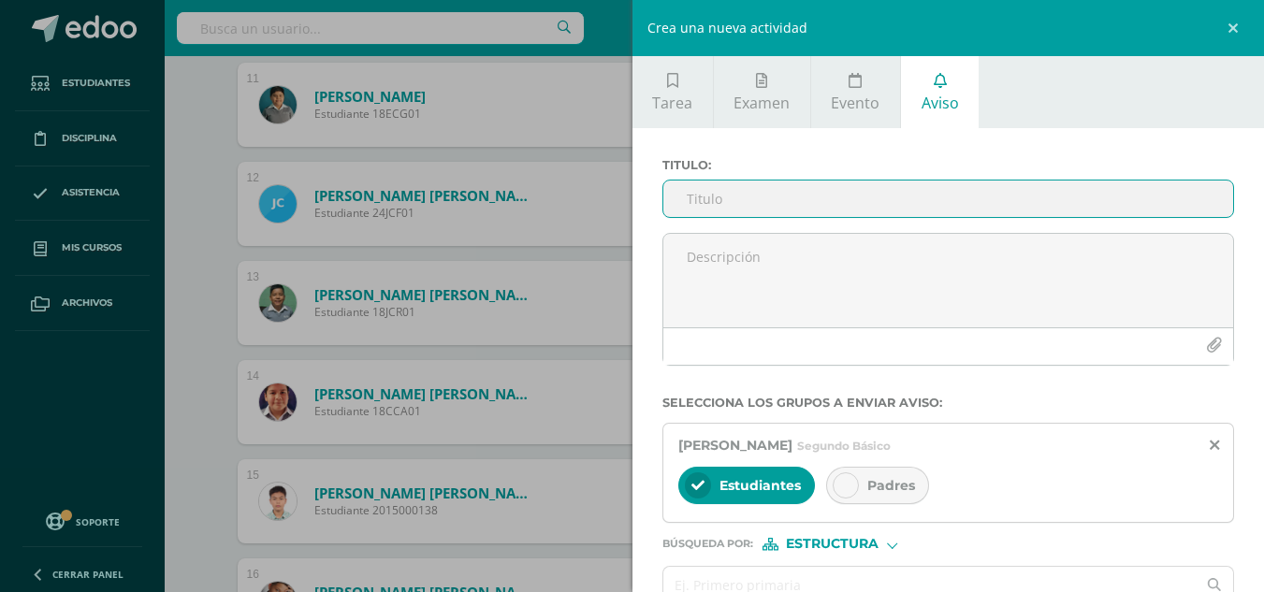
click at [736, 205] on input "Titulo :" at bounding box center [948, 199] width 571 height 36
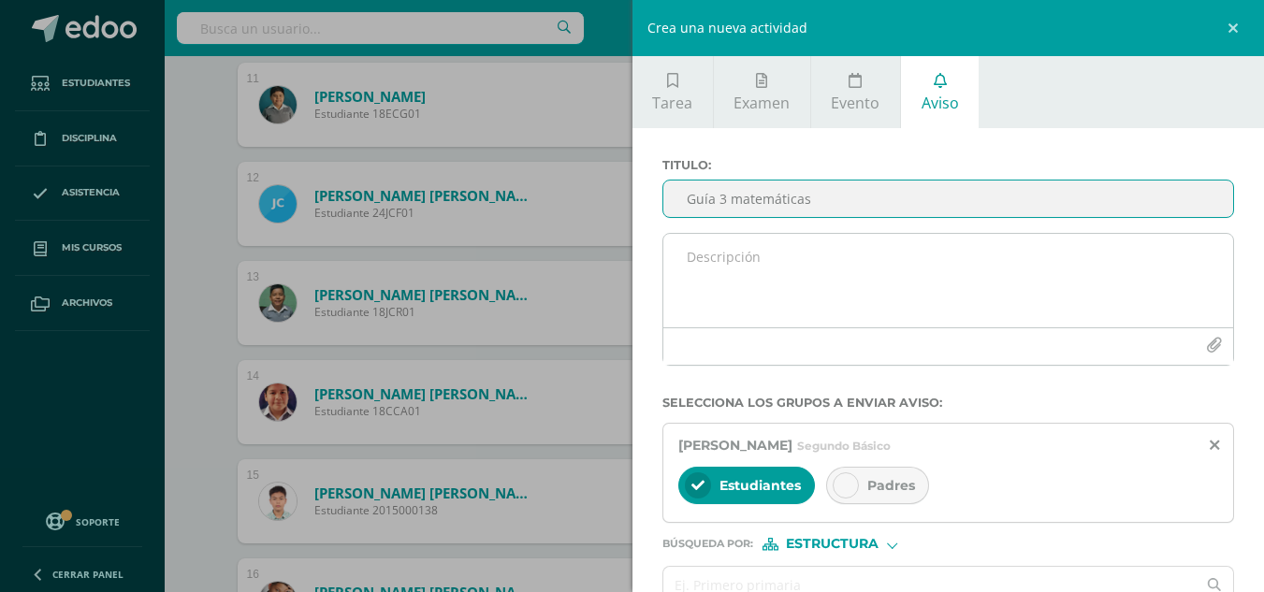
type input "Guía 3 matemáticas"
click at [728, 291] on textarea at bounding box center [948, 281] width 571 height 94
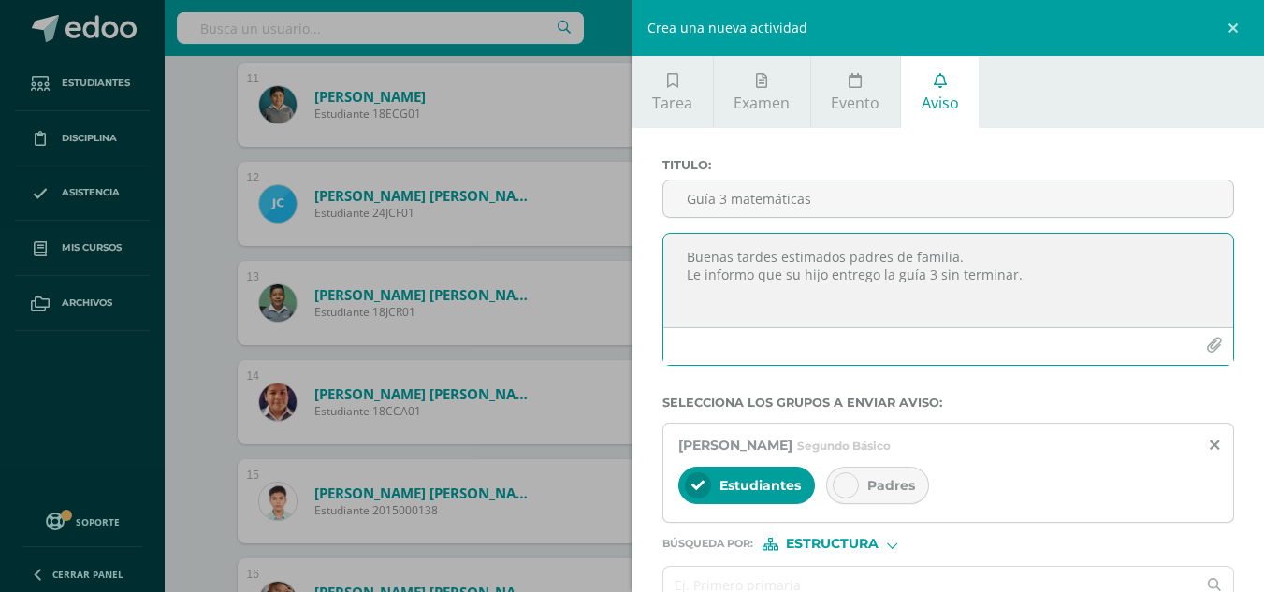
click at [1032, 271] on textarea "Buenas tardes estimados padres de familia. Le informo que su hijo entrego la gu…" at bounding box center [948, 281] width 571 height 94
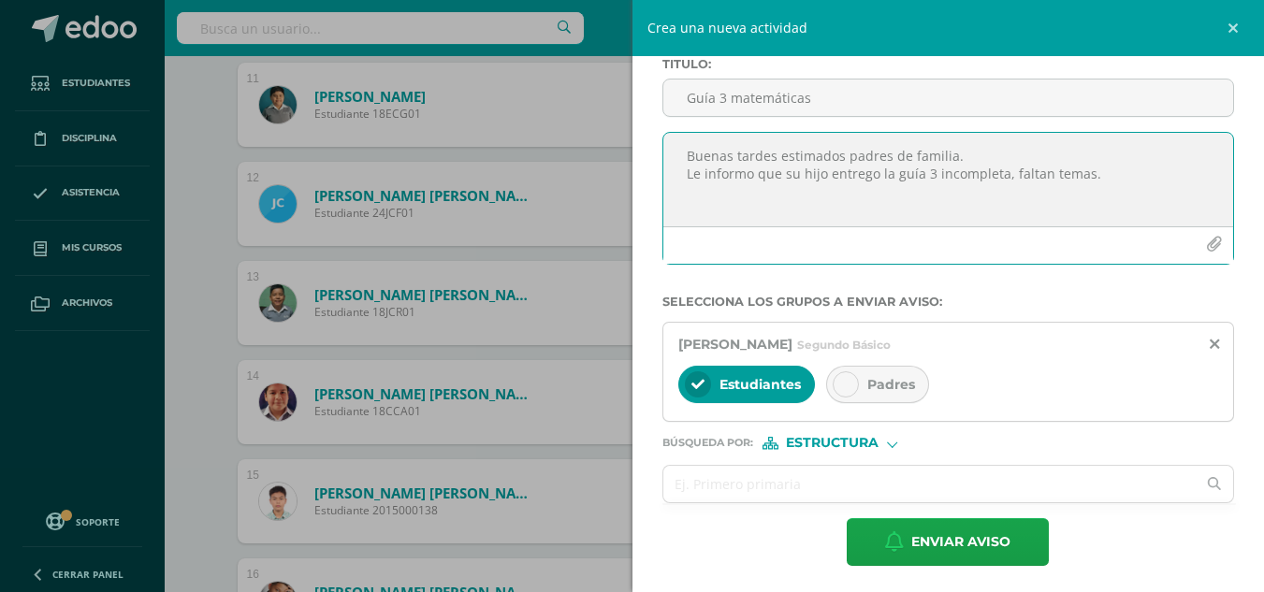
scroll to position [105, 0]
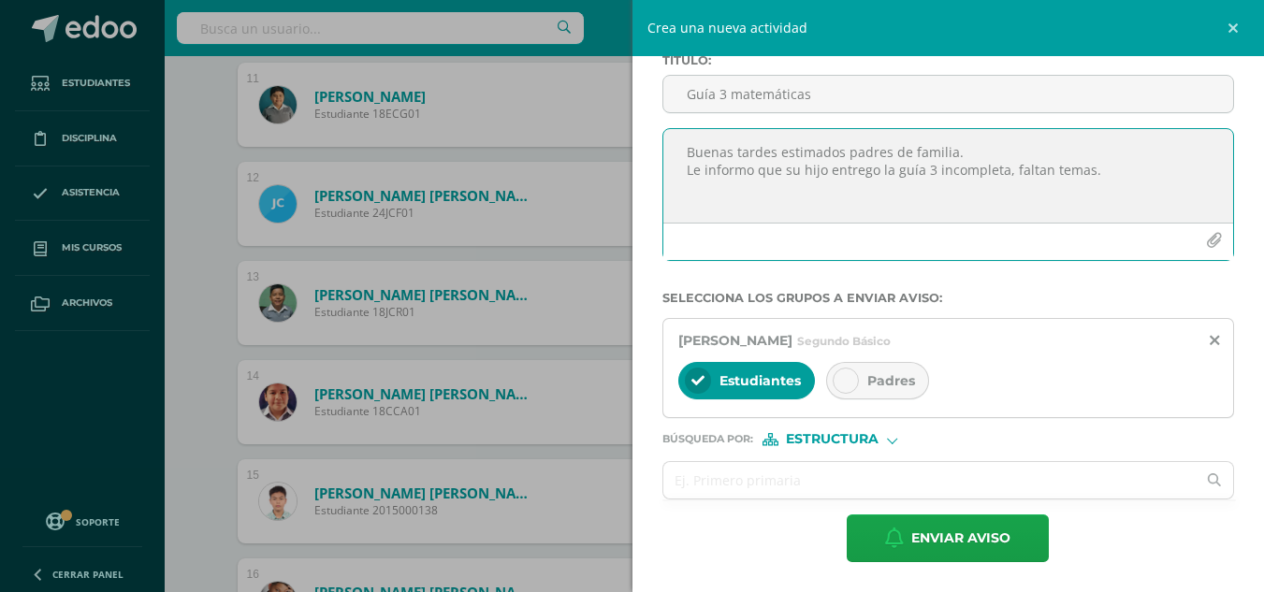
type textarea "Buenas tardes estimados padres de familia. Le informo que su hijo entrego la gu…"
click at [850, 386] on icon at bounding box center [845, 380] width 13 height 13
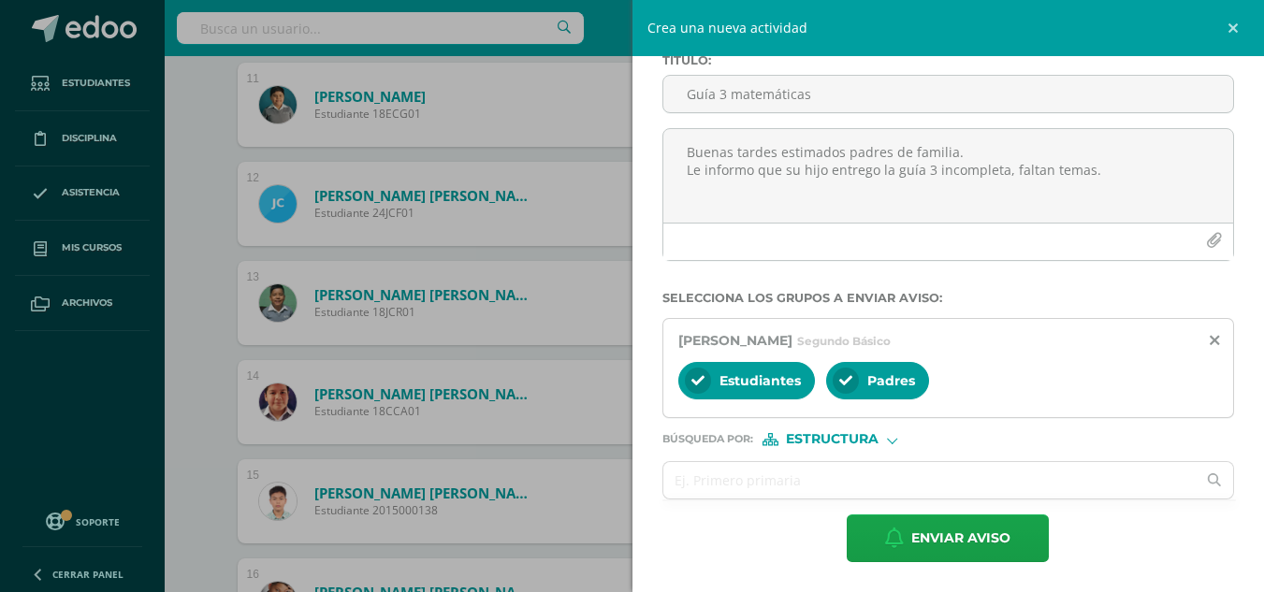
click at [684, 384] on div "Estudiantes" at bounding box center [746, 380] width 137 height 37
click at [892, 447] on form "Titulo : Guía 3 matemáticas Buenas tardes estimados padres de familia. Le infor…" at bounding box center [948, 307] width 572 height 509
click at [877, 436] on span "Estructura" at bounding box center [832, 439] width 93 height 10
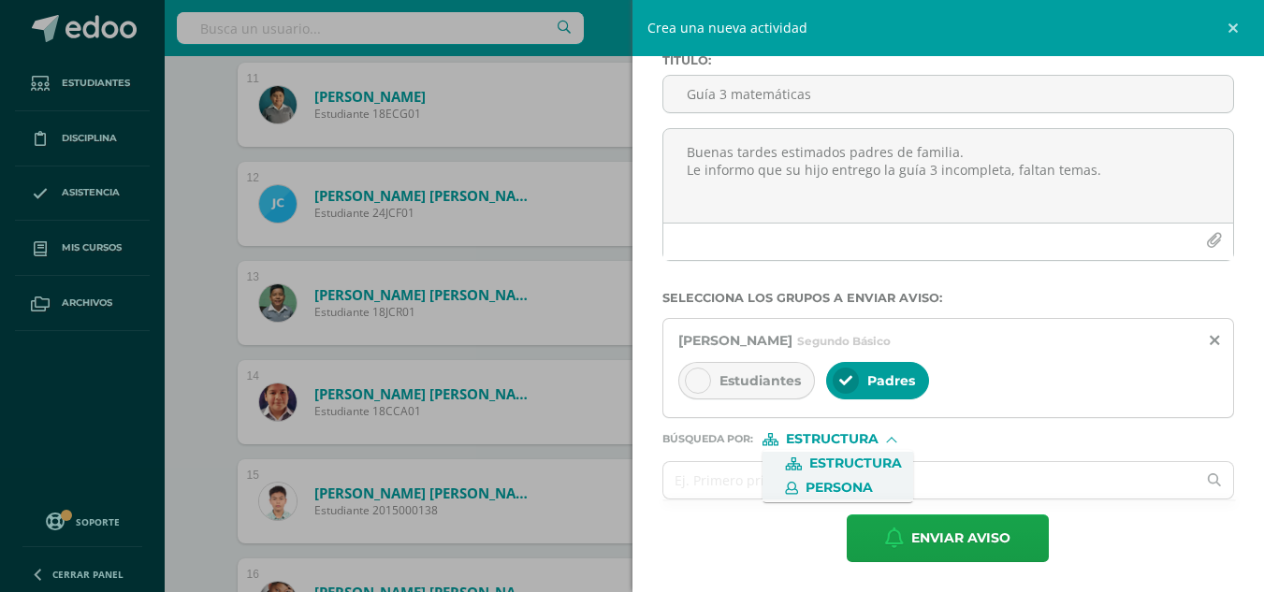
click at [861, 477] on span "Persona" at bounding box center [837, 488] width 151 height 24
click at [775, 488] on input "text" at bounding box center [929, 480] width 533 height 36
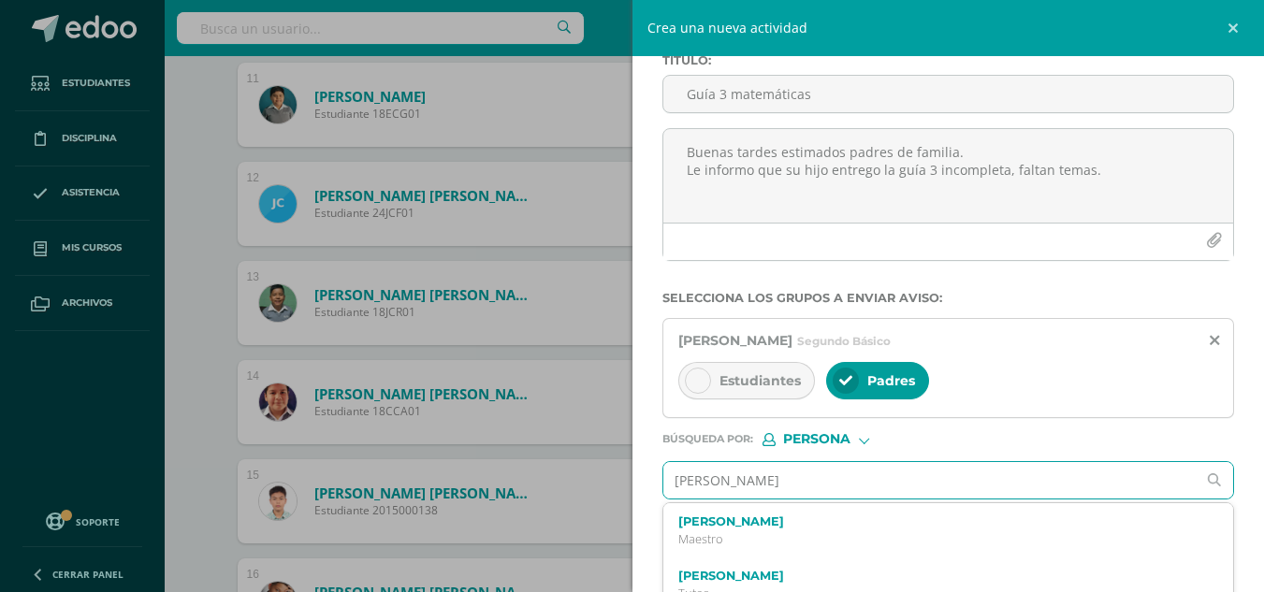
type input "jose leopoldo"
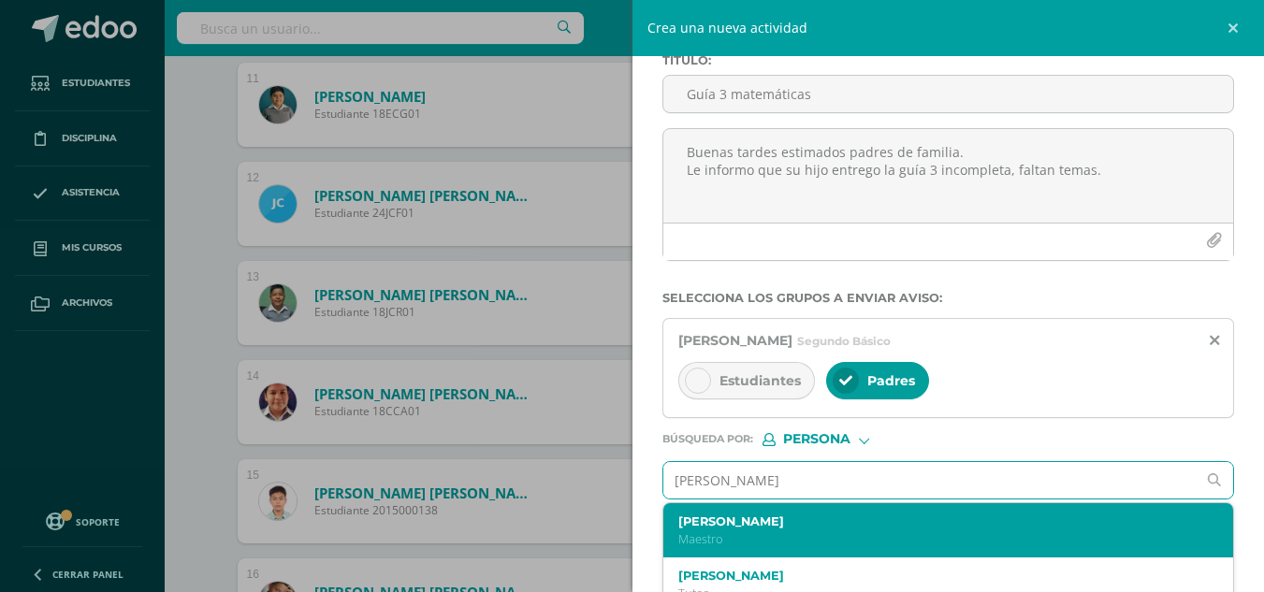
click at [776, 511] on div "Jose Leopoldo Yoque Culajay Maestro" at bounding box center [948, 530] width 571 height 55
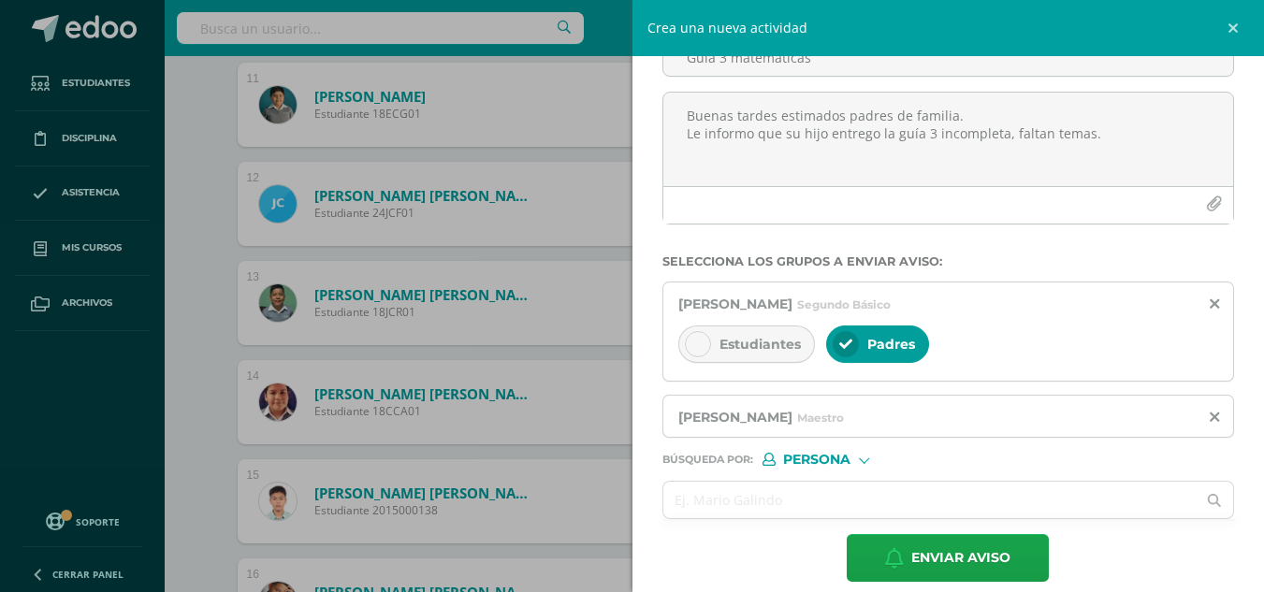
scroll to position [161, 0]
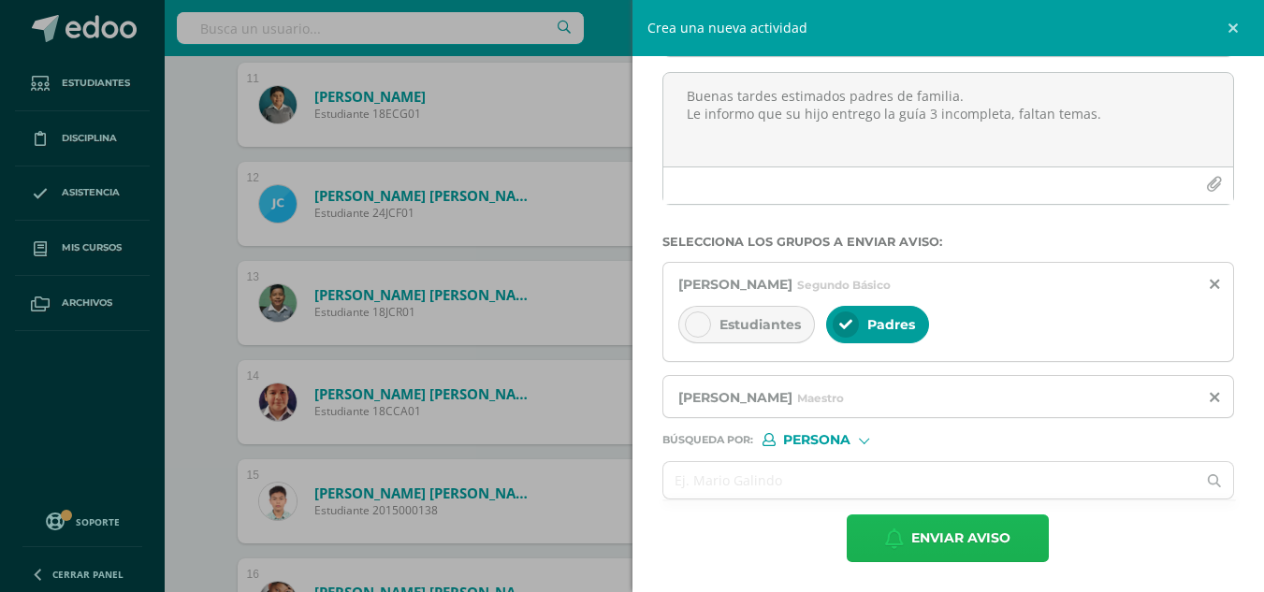
click at [945, 536] on span "Enviar aviso" at bounding box center [960, 538] width 99 height 46
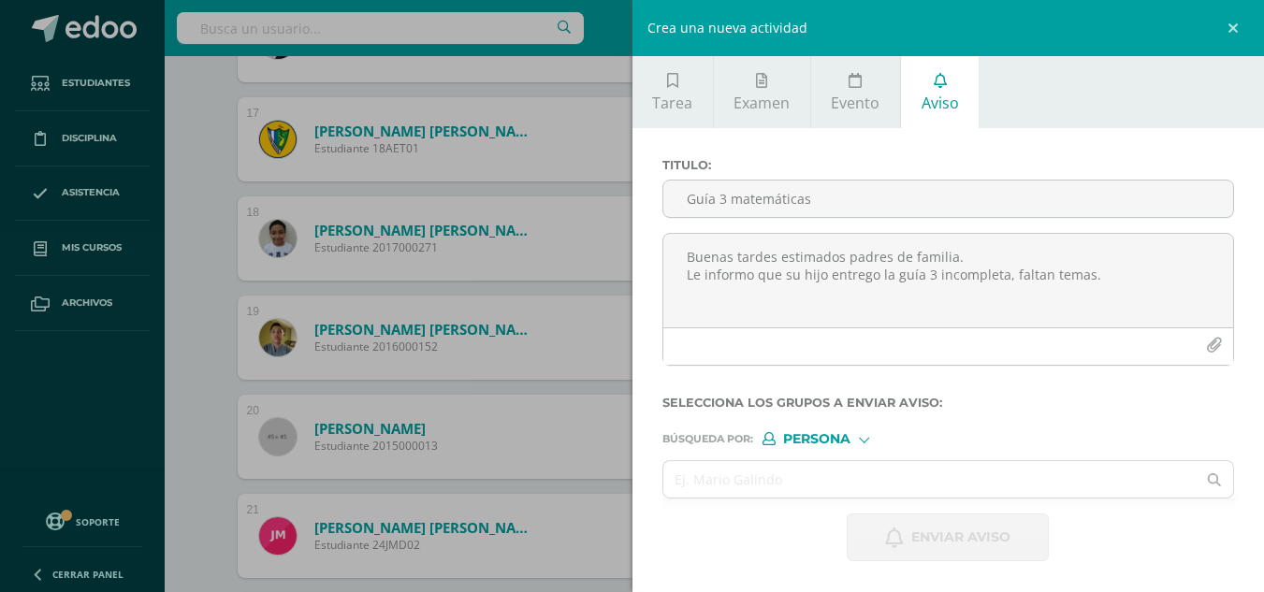
scroll to position [2140, 0]
click at [1235, 27] on link at bounding box center [1236, 28] width 56 height 56
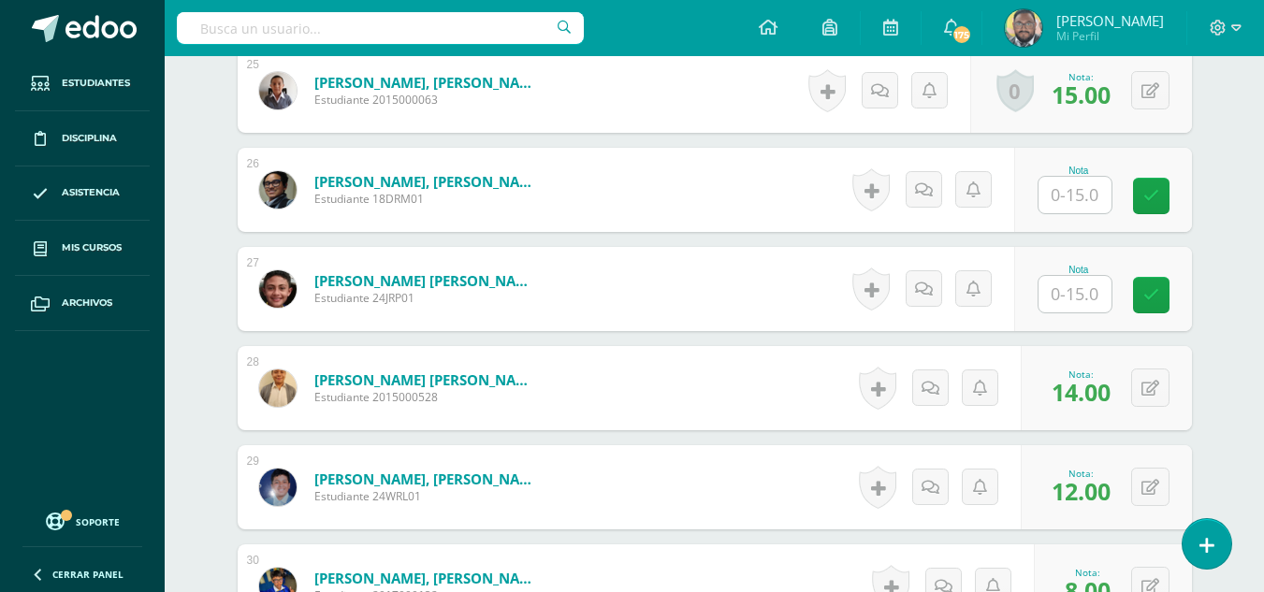
scroll to position [2982, 0]
click at [1058, 298] on input "text" at bounding box center [1074, 293] width 73 height 36
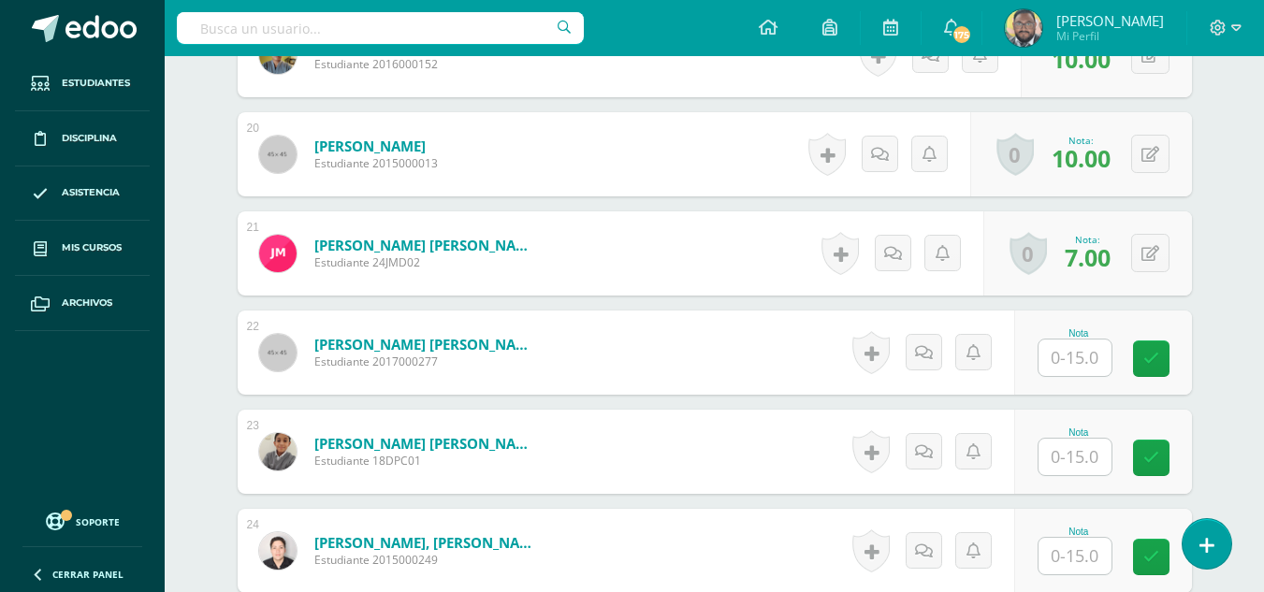
scroll to position [2421, 0]
type input "15"
click at [1090, 367] on input "text" at bounding box center [1074, 358] width 73 height 36
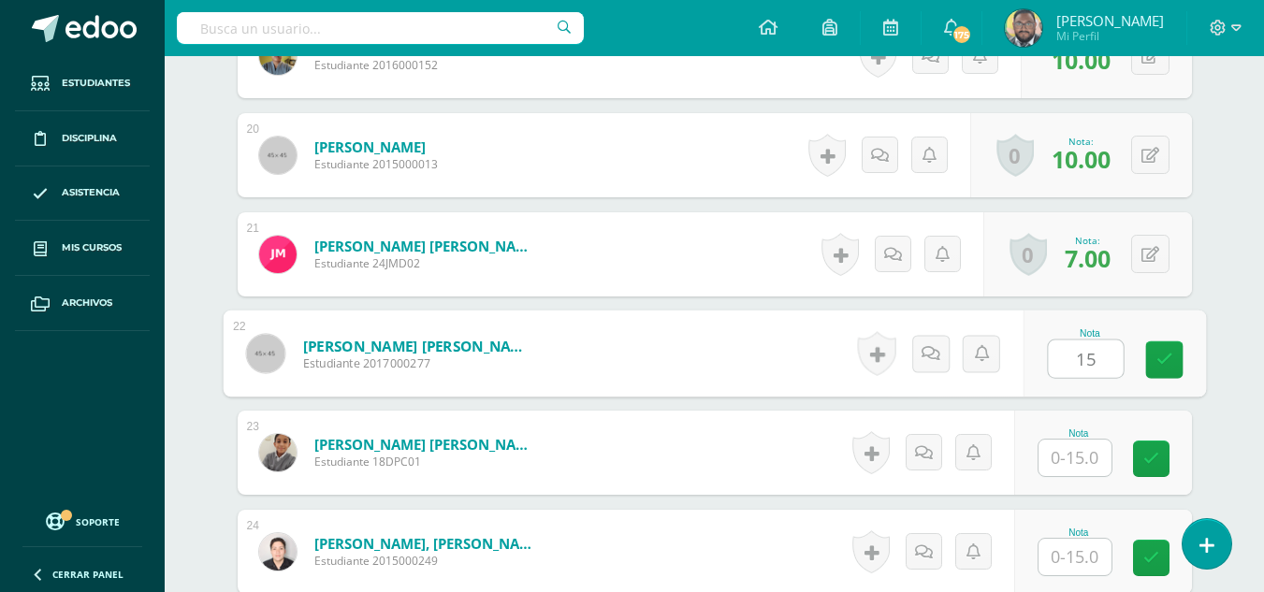
type input "15"
click at [1084, 452] on input "text" at bounding box center [1074, 458] width 73 height 36
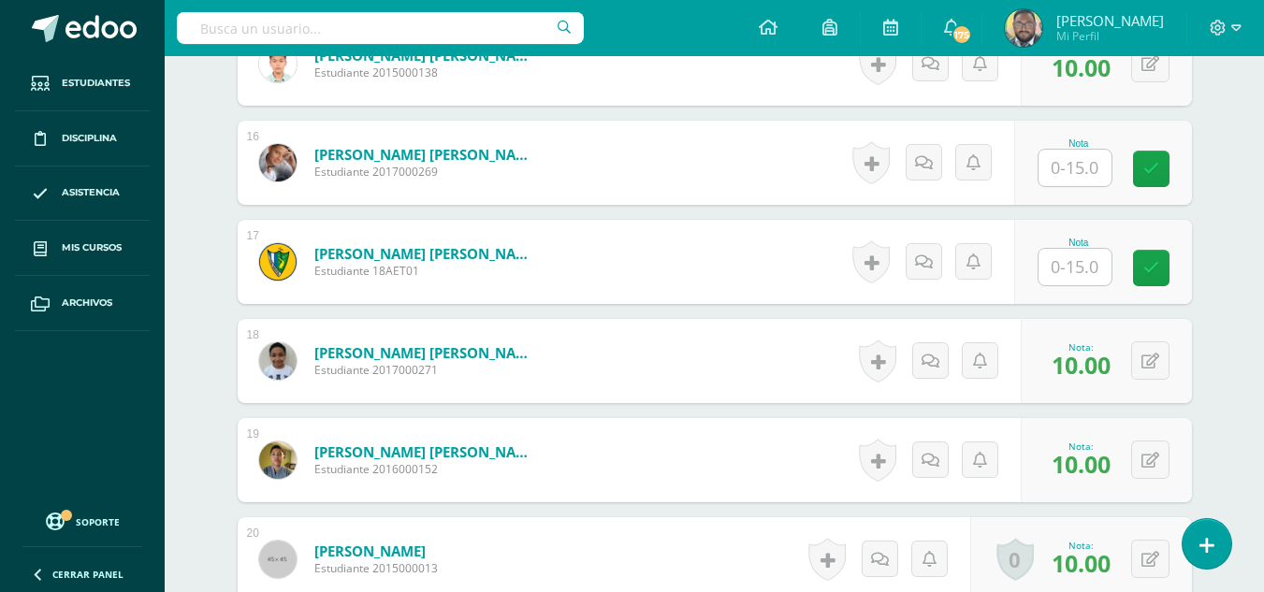
scroll to position [1953, 0]
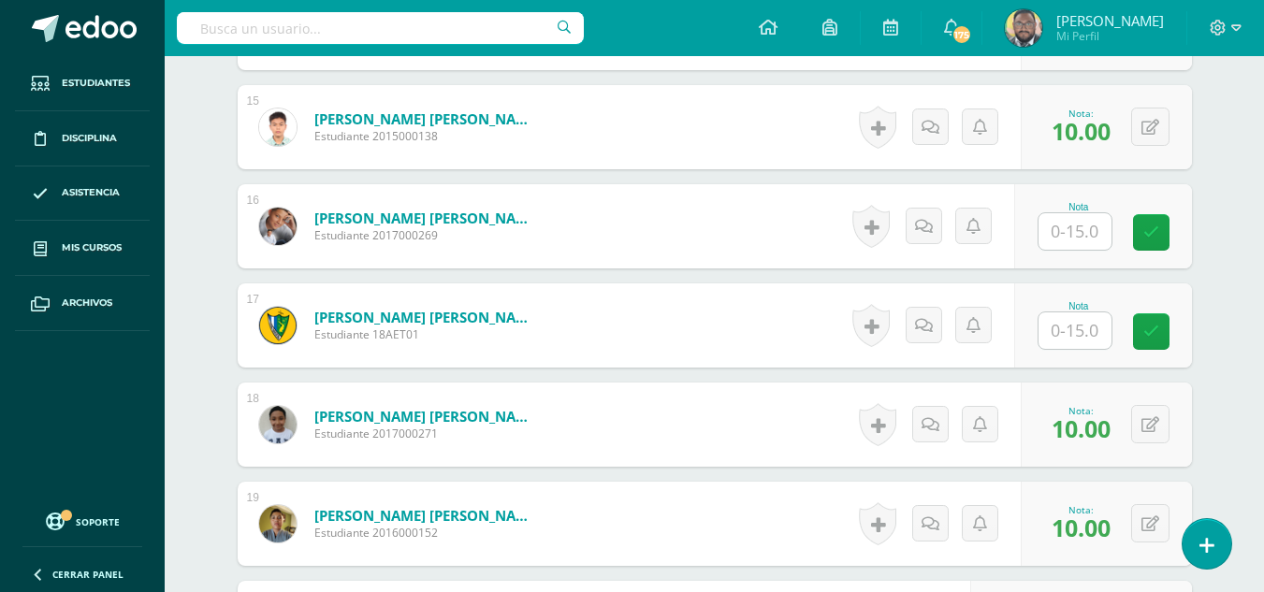
type input "15"
click at [1088, 332] on input "text" at bounding box center [1074, 330] width 73 height 36
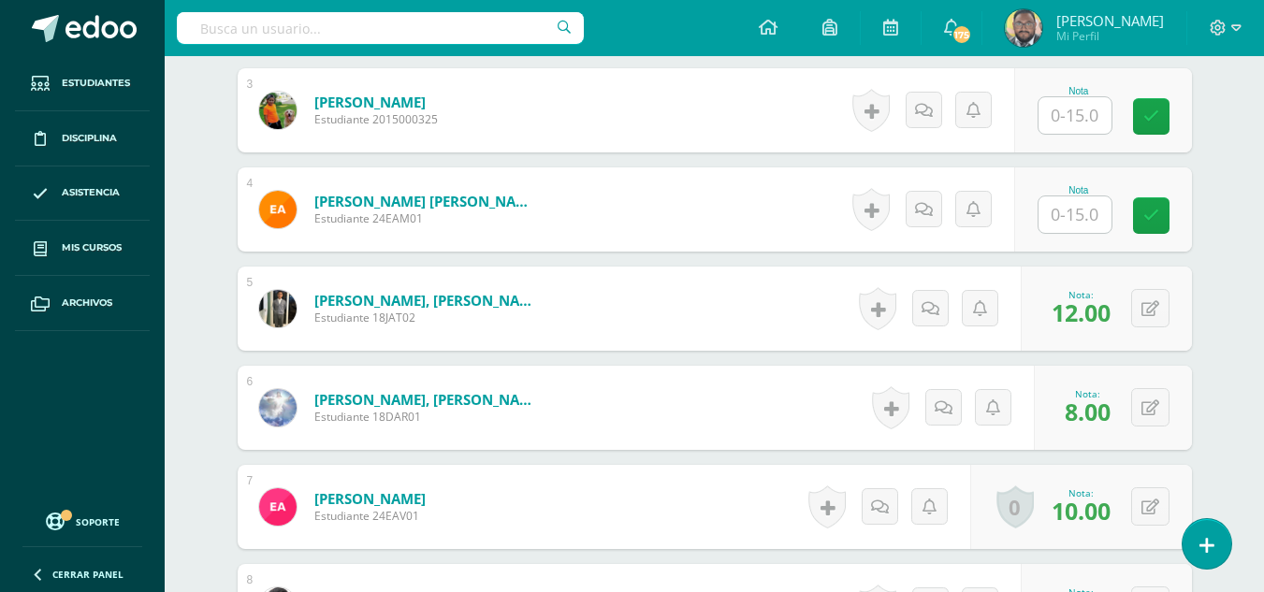
scroll to position [644, 0]
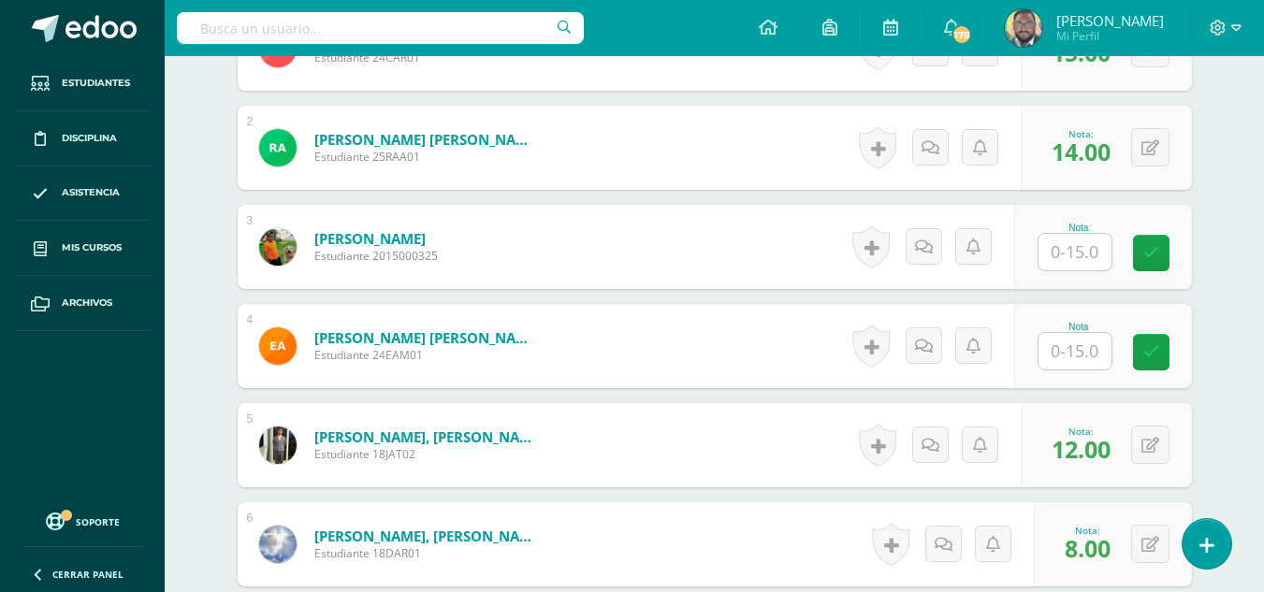
type input "15"
click at [1059, 249] on input "text" at bounding box center [1074, 252] width 73 height 36
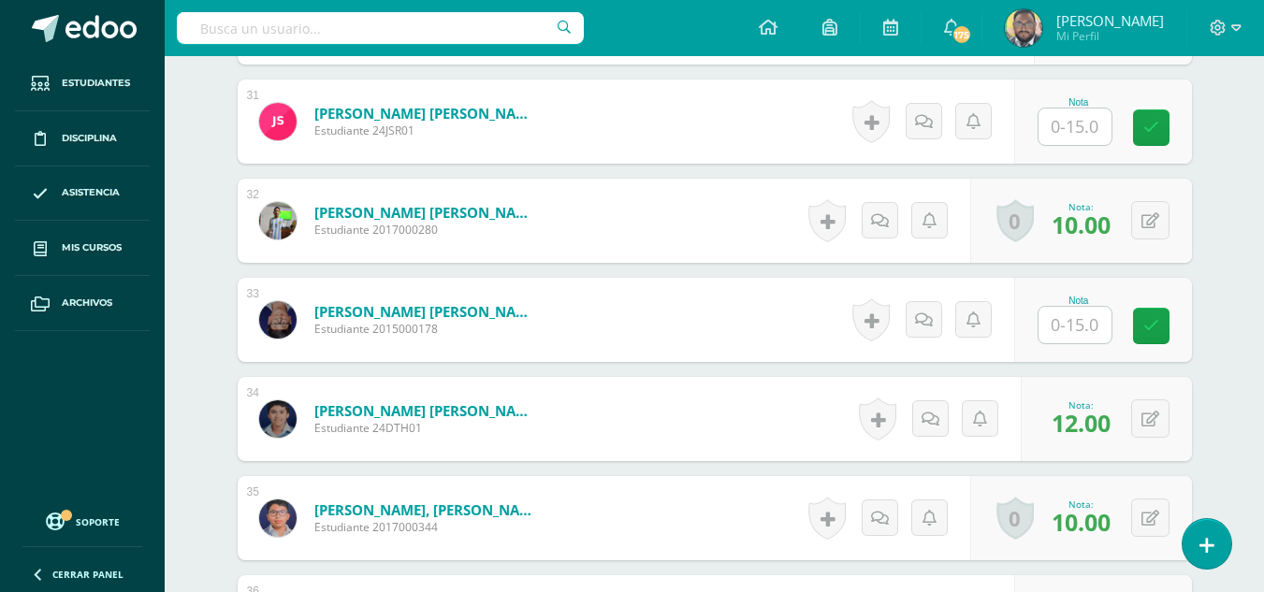
scroll to position [3543, 0]
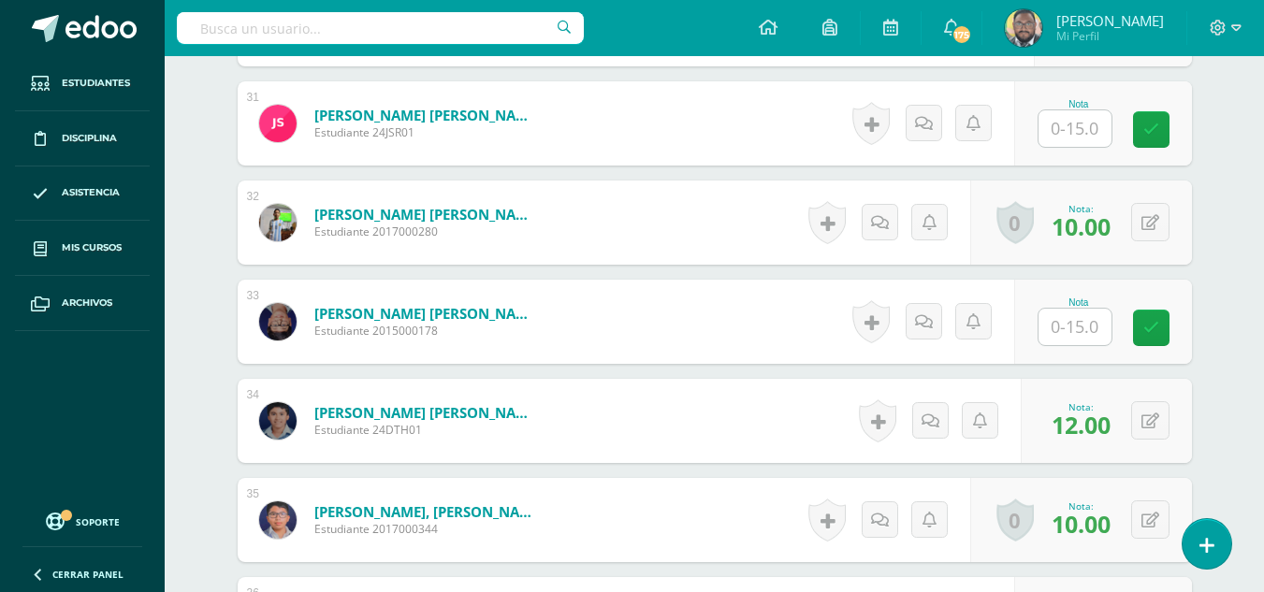
type input "15"
click at [1062, 337] on input "text" at bounding box center [1074, 327] width 73 height 36
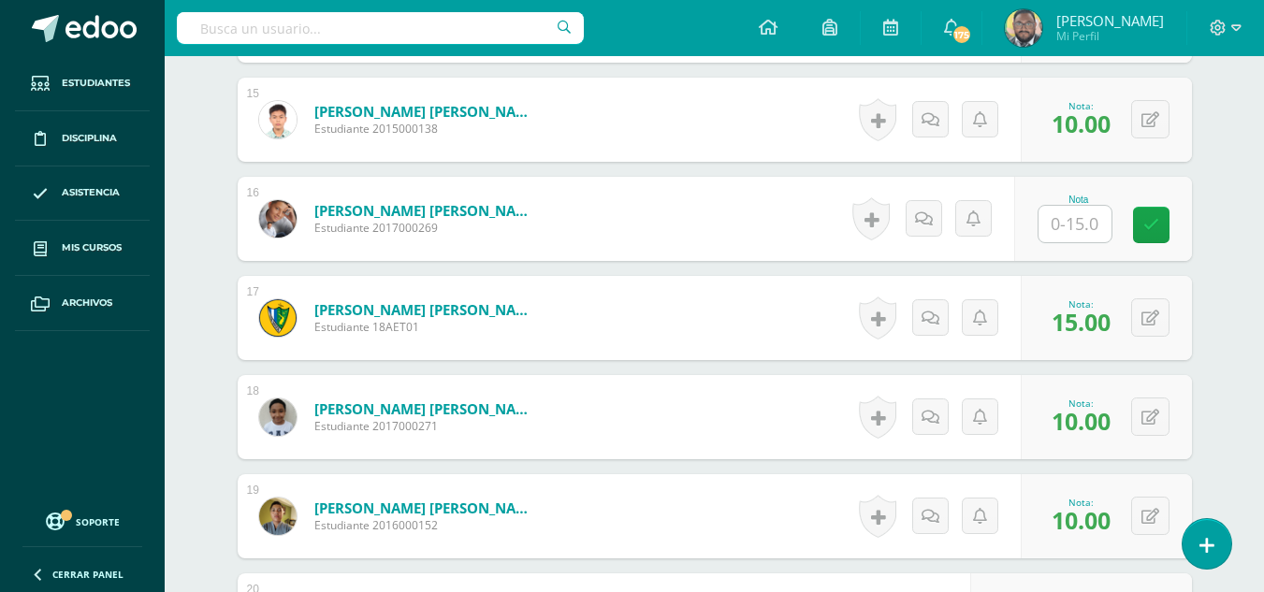
scroll to position [1953, 0]
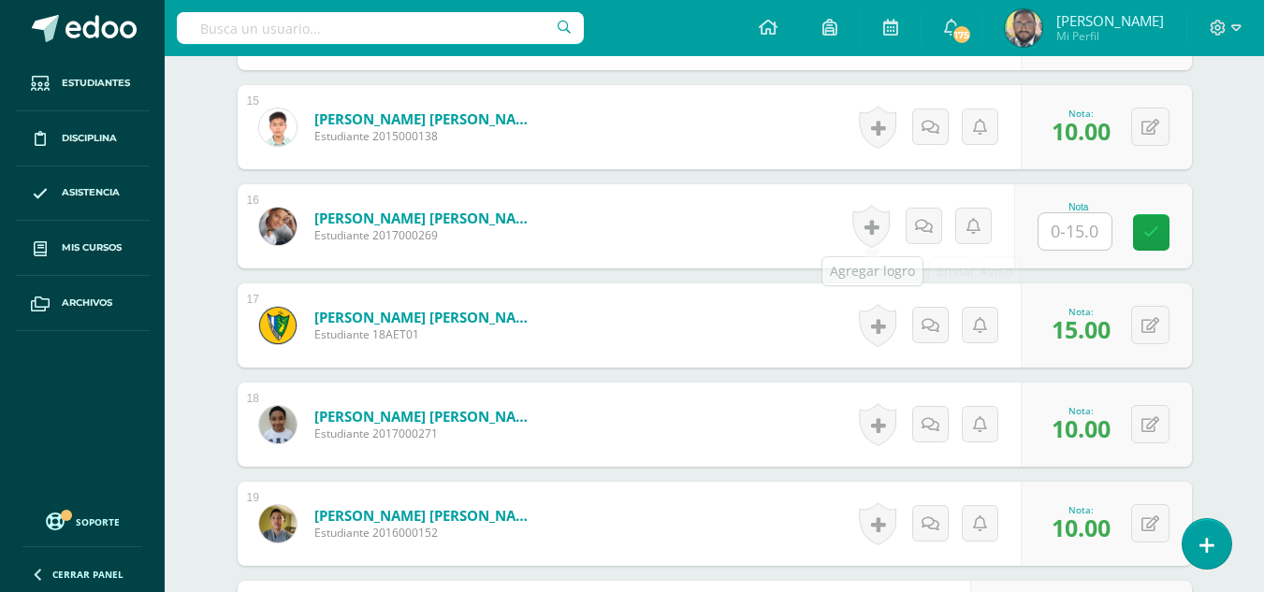
type input "11"
click at [1075, 236] on input "text" at bounding box center [1085, 231] width 75 height 37
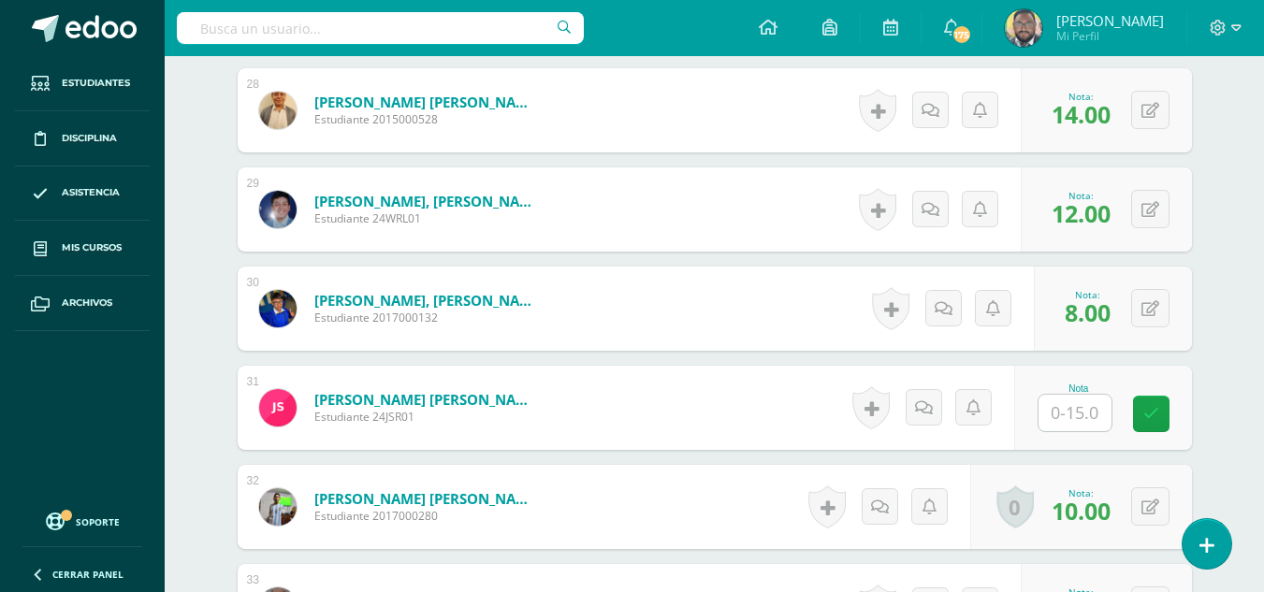
scroll to position [3356, 0]
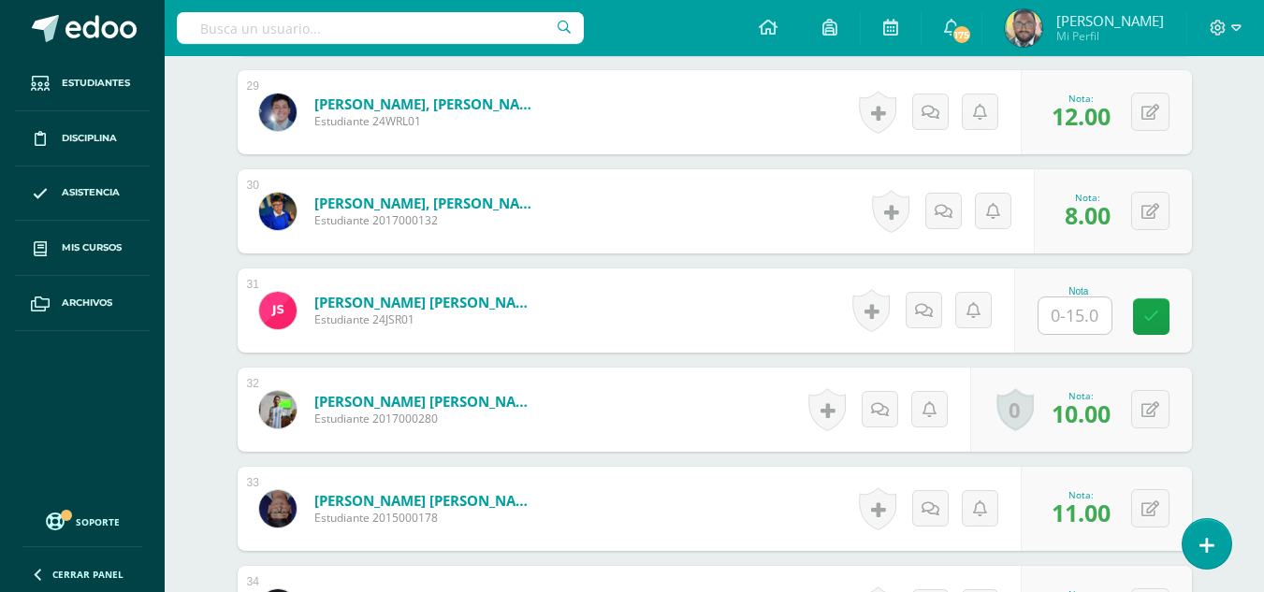
type input "15"
click at [1057, 318] on input "text" at bounding box center [1074, 315] width 73 height 36
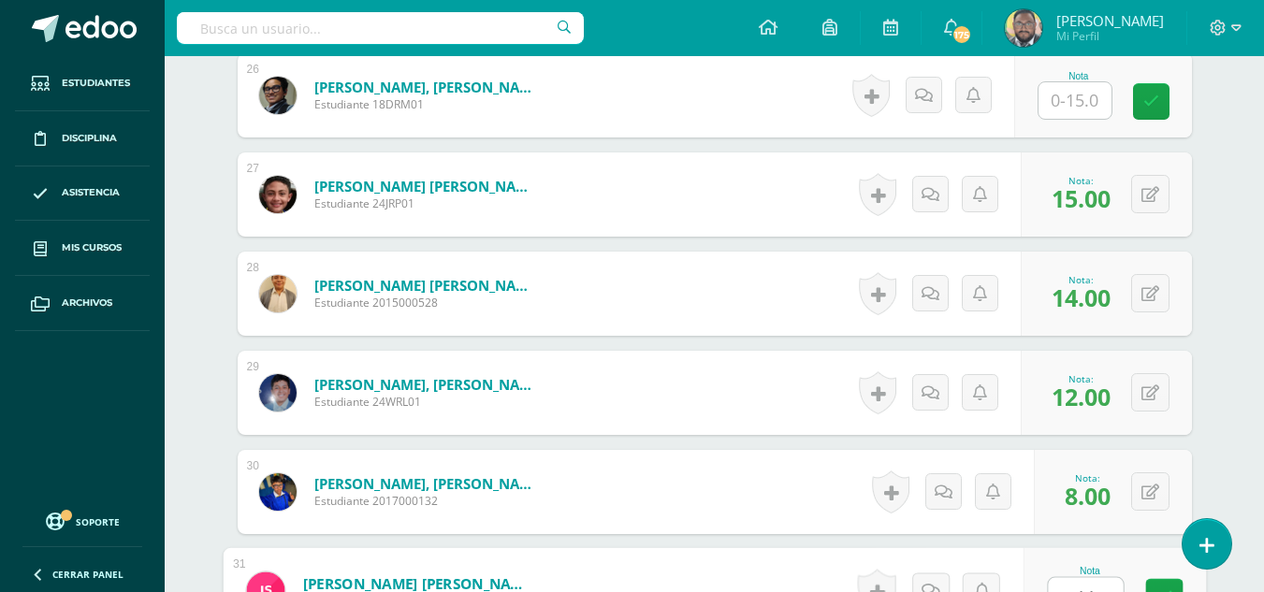
scroll to position [2982, 0]
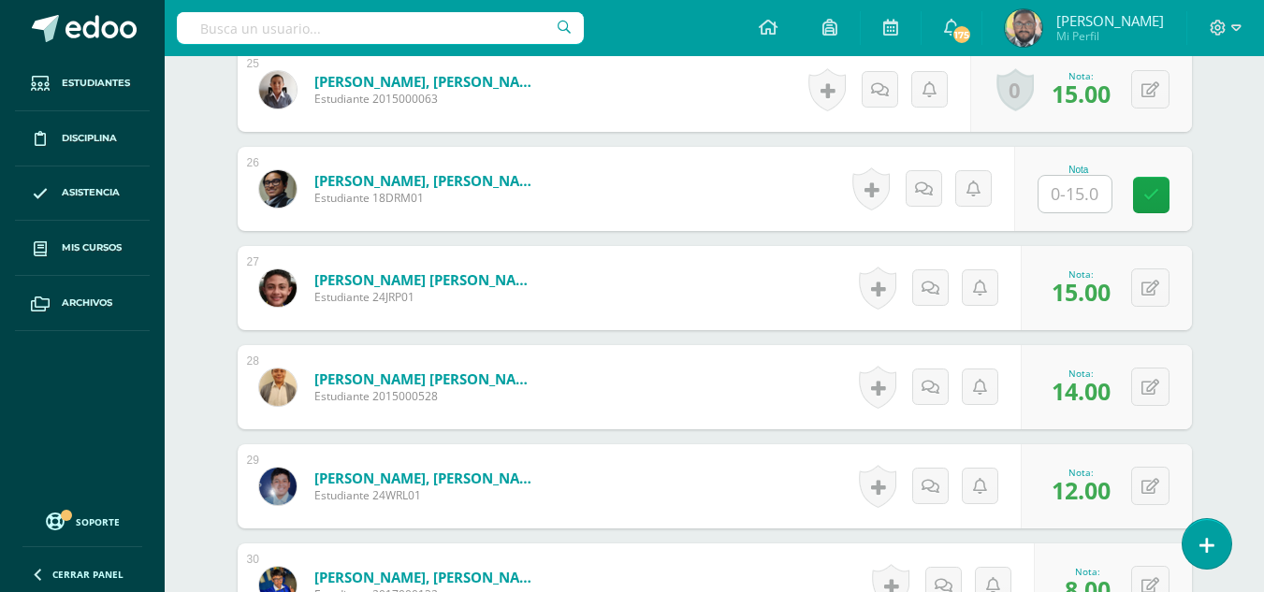
type input "11"
click at [1081, 195] on input "text" at bounding box center [1074, 194] width 73 height 36
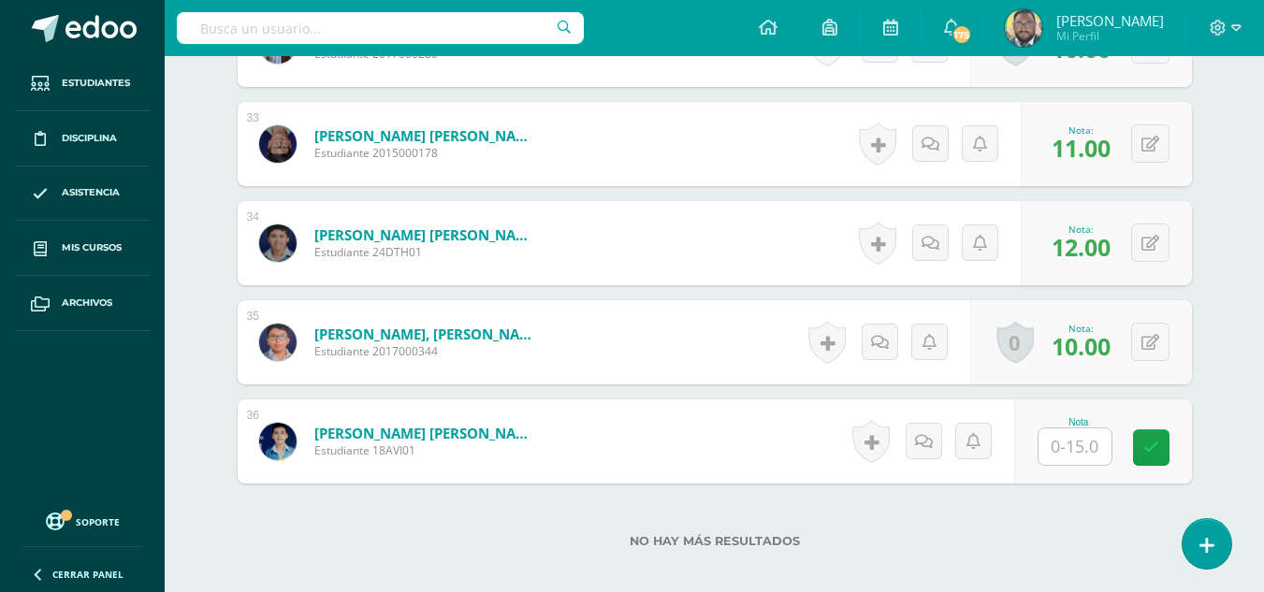
scroll to position [3824, 0]
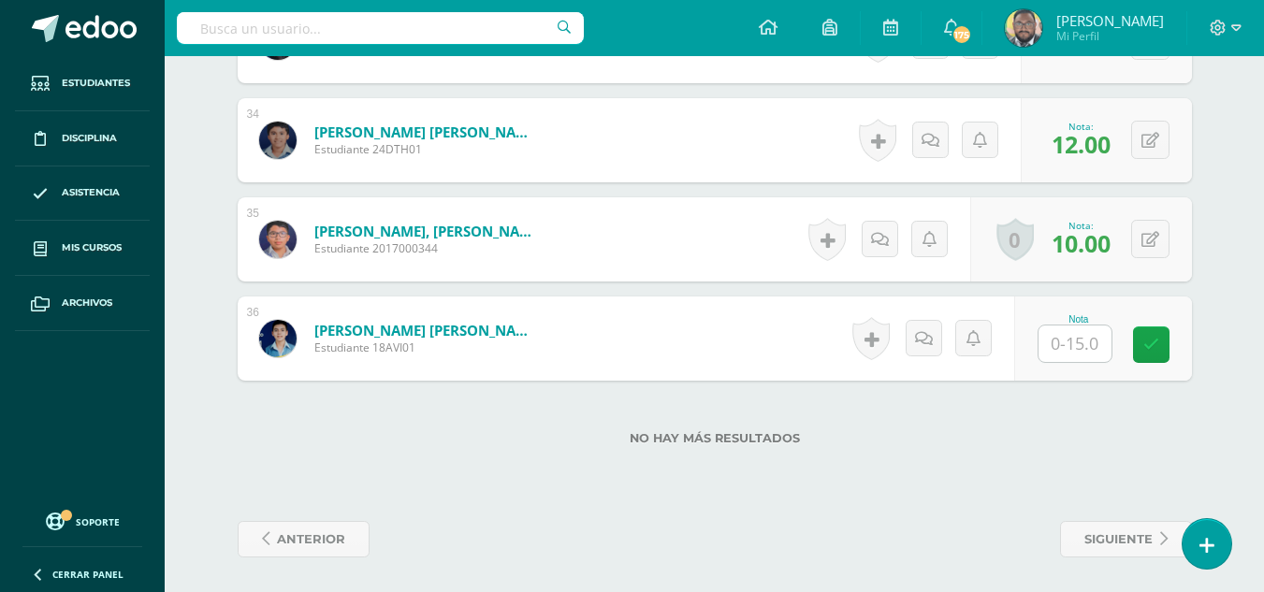
type input "12"
click at [1068, 349] on input "text" at bounding box center [1074, 344] width 73 height 36
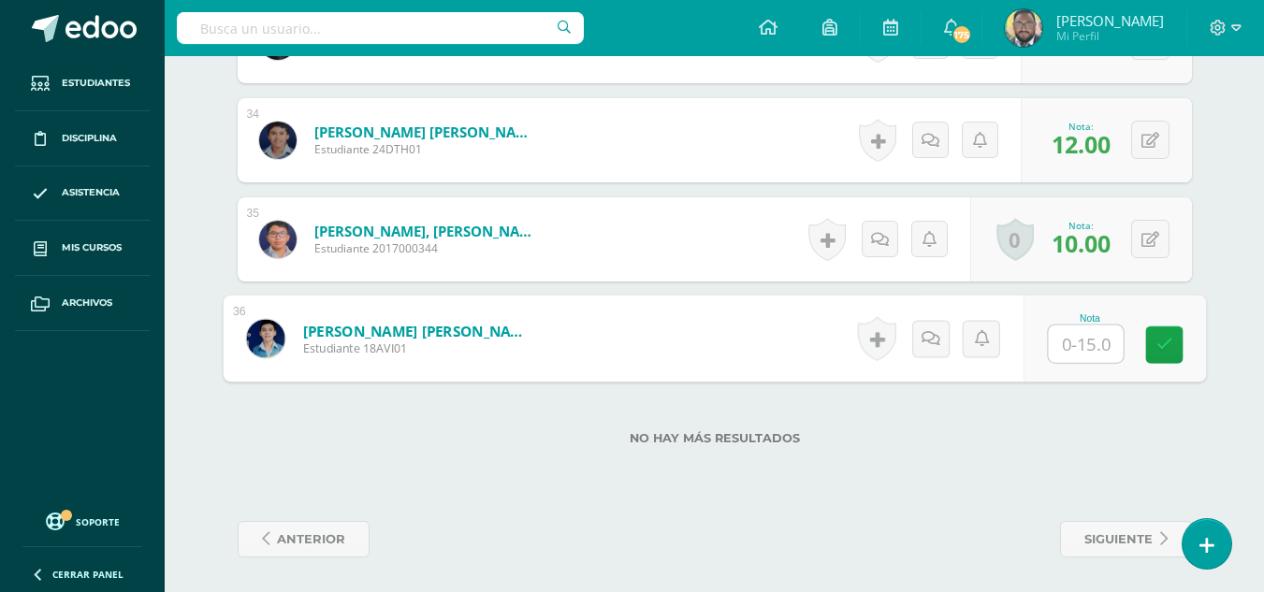
type input "8"
type input "10"
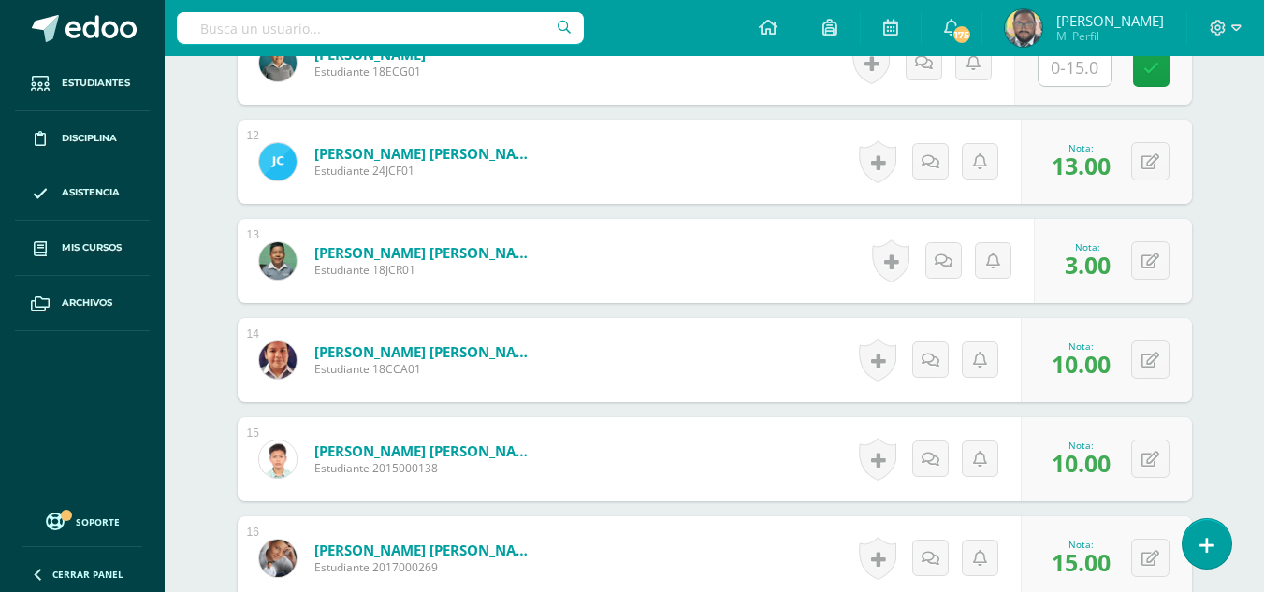
scroll to position [1485, 0]
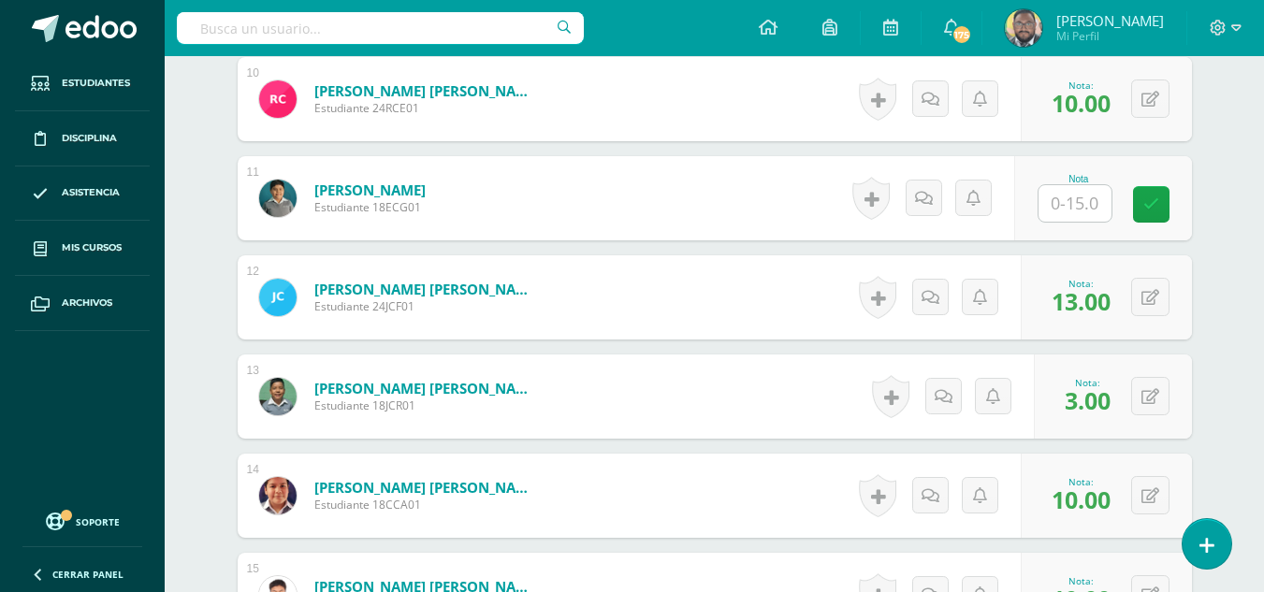
click at [1064, 202] on input "text" at bounding box center [1074, 203] width 73 height 36
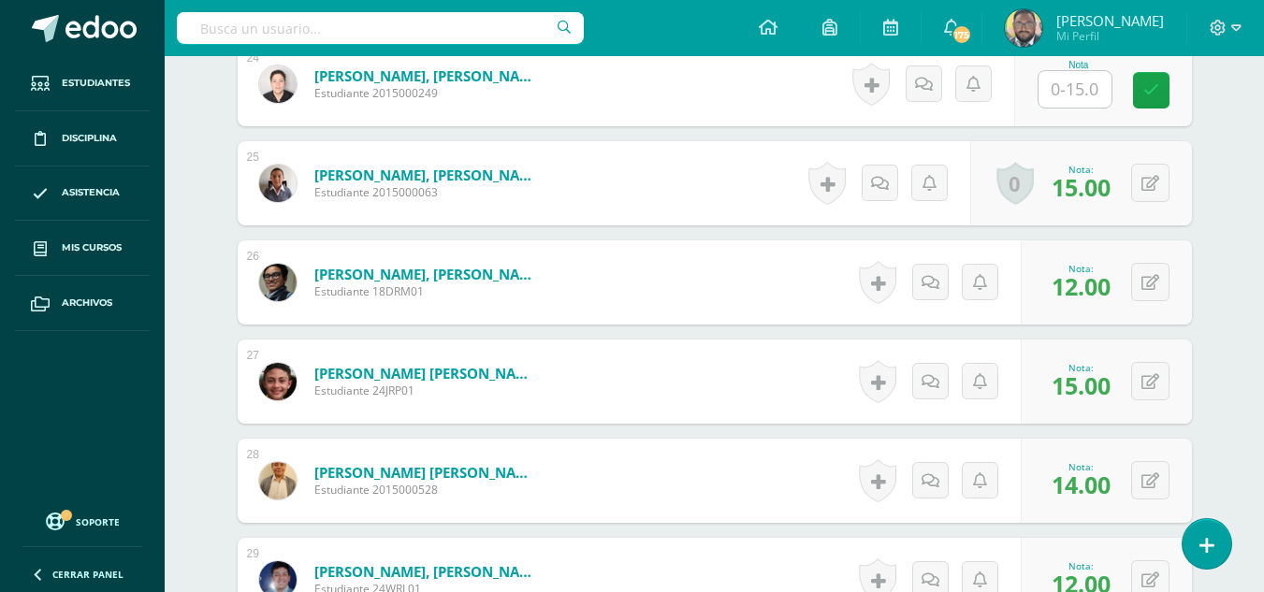
scroll to position [2795, 0]
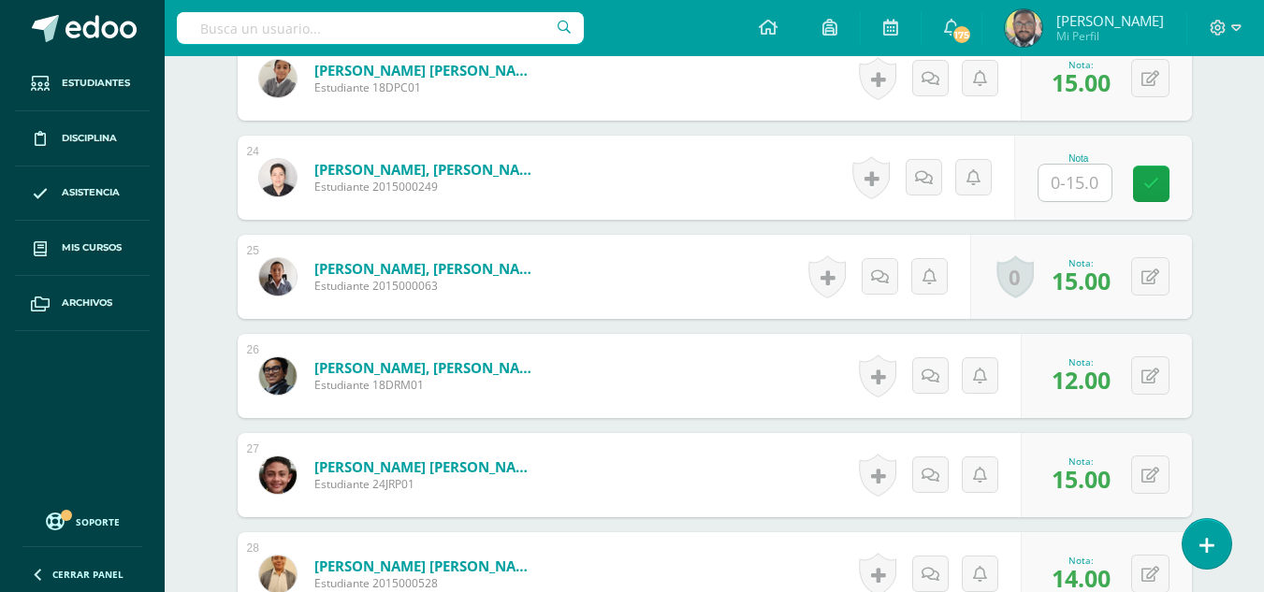
type input "5"
click at [1093, 171] on input "text" at bounding box center [1074, 183] width 73 height 36
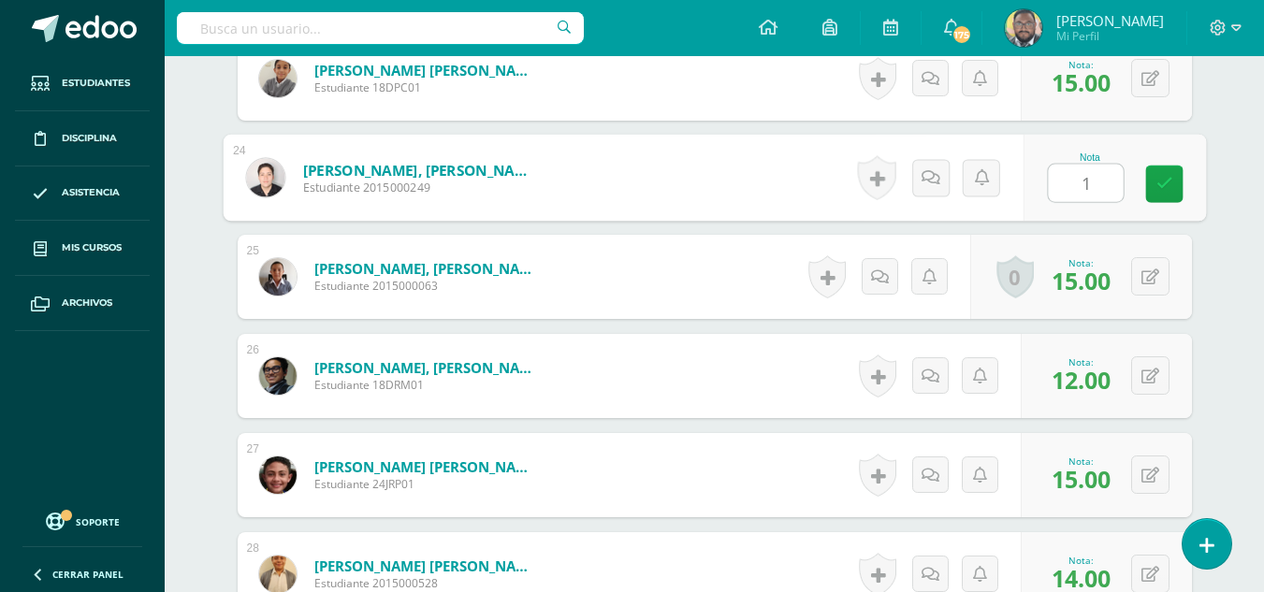
type input "10"
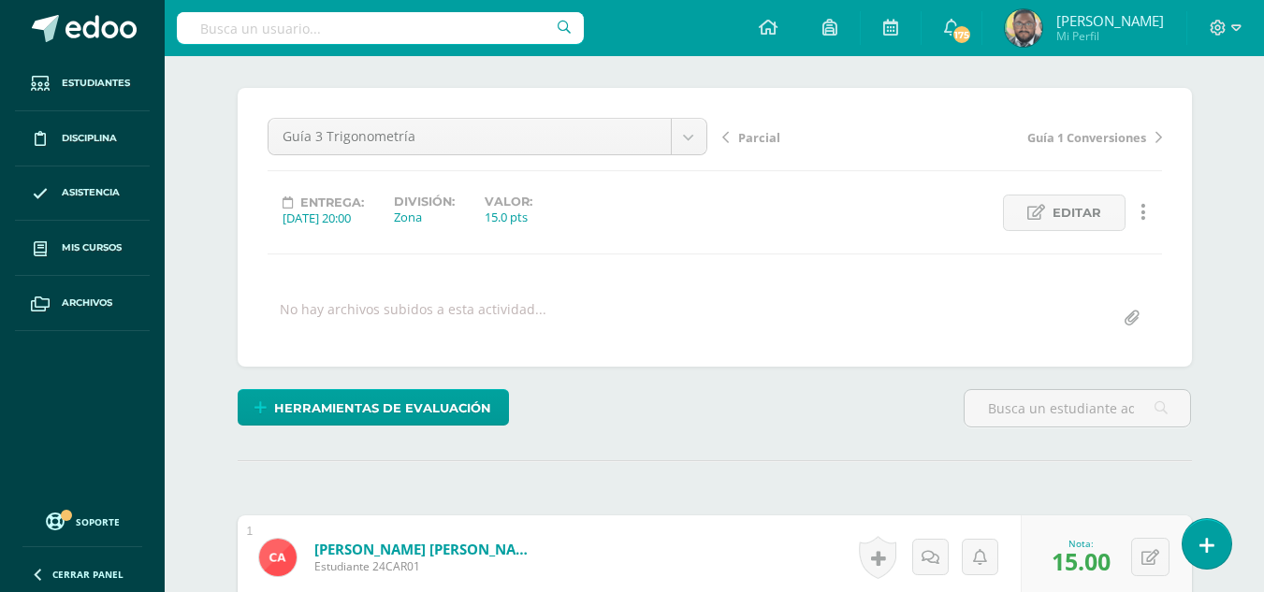
scroll to position [0, 0]
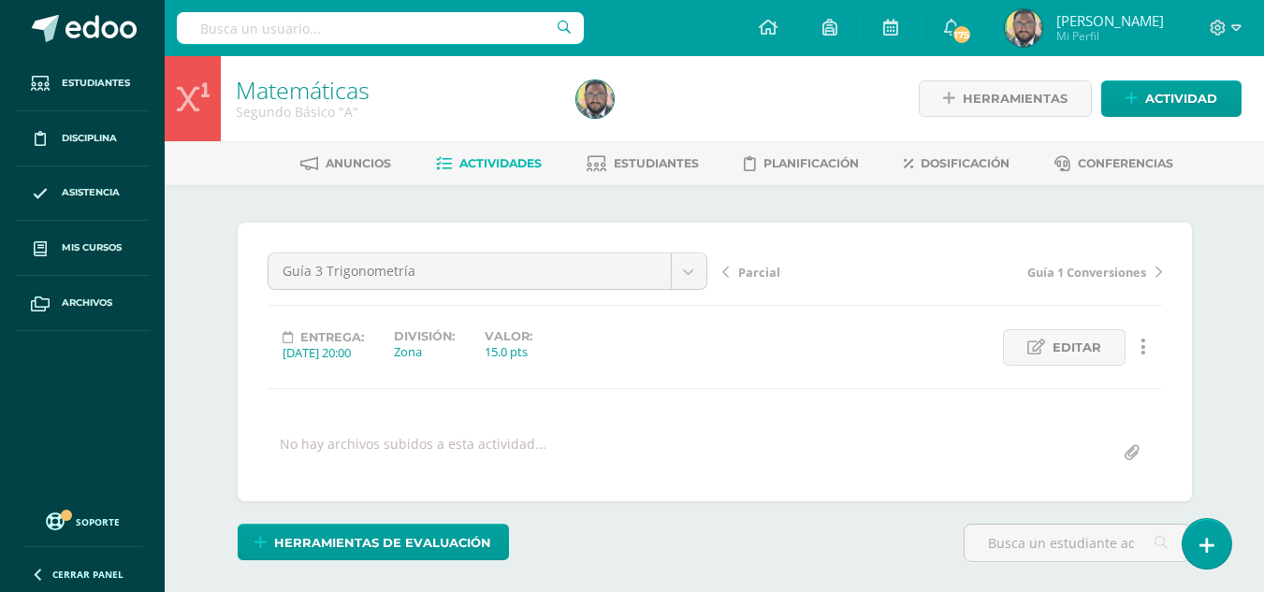
click at [307, 94] on link "Matemáticas" at bounding box center [303, 90] width 134 height 32
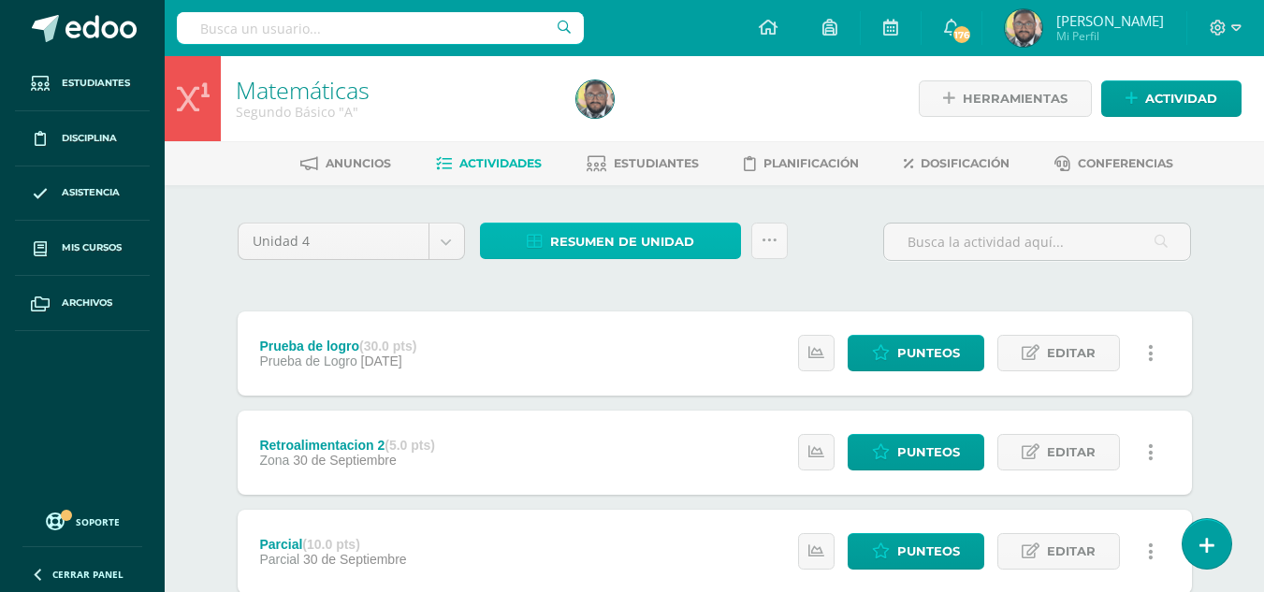
click at [564, 242] on span "Resumen de unidad" at bounding box center [622, 242] width 144 height 35
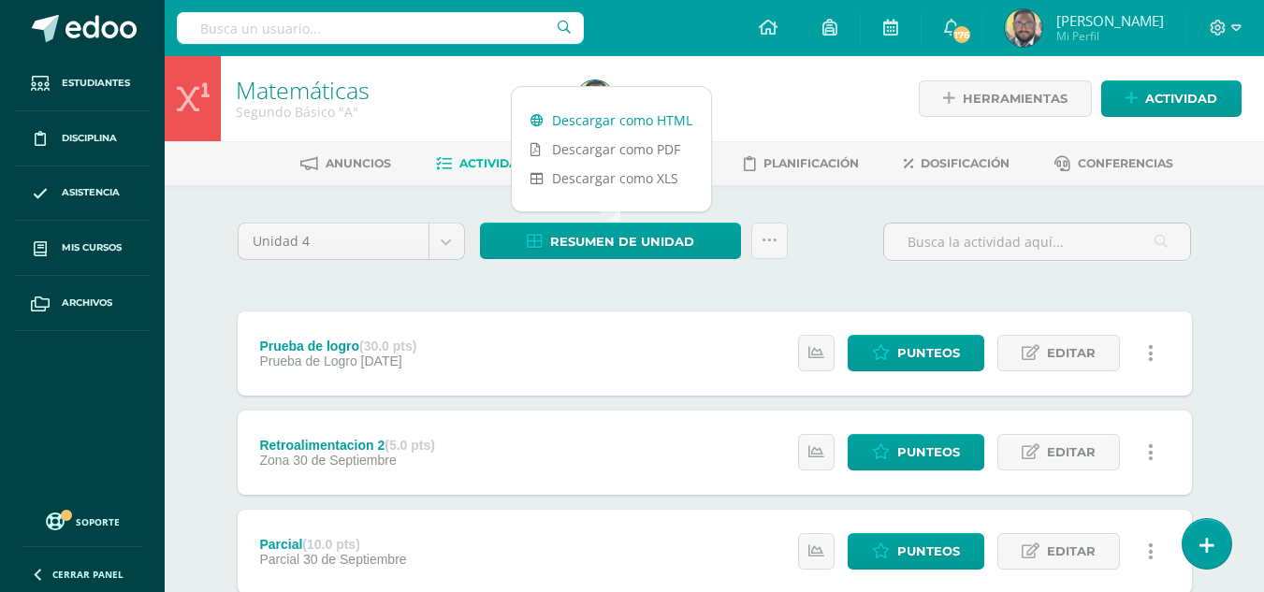
click at [587, 131] on link "Descargar como HTML" at bounding box center [611, 120] width 199 height 29
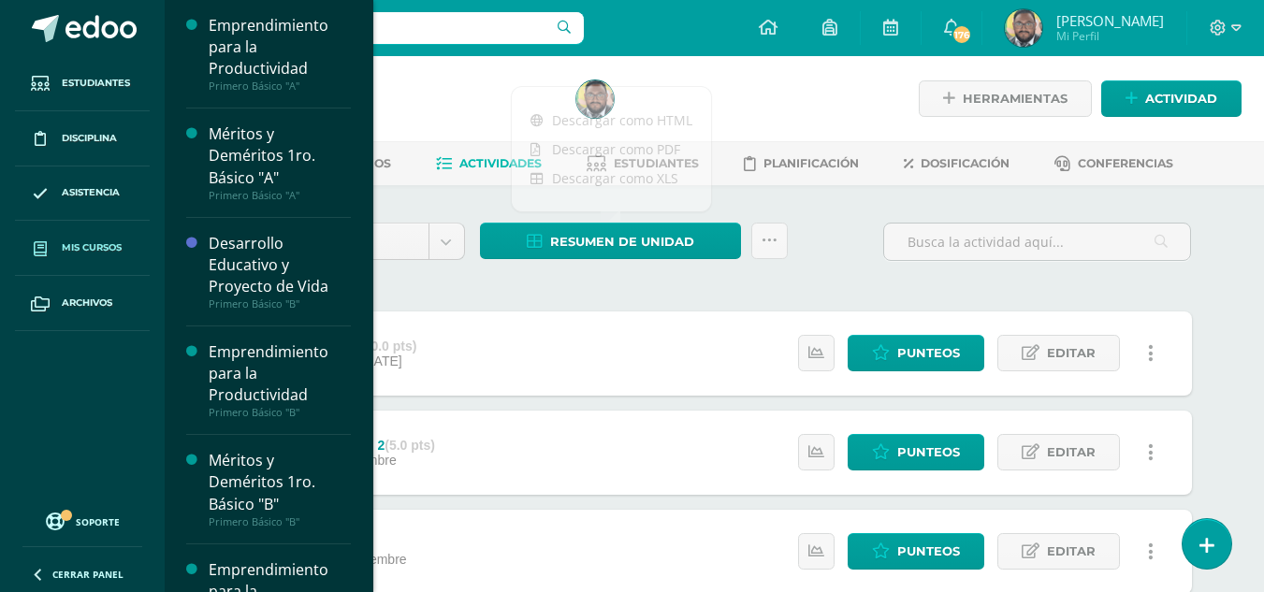
click at [90, 221] on link "Mis cursos" at bounding box center [82, 248] width 135 height 55
click at [97, 253] on span "Mis cursos" at bounding box center [92, 247] width 60 height 15
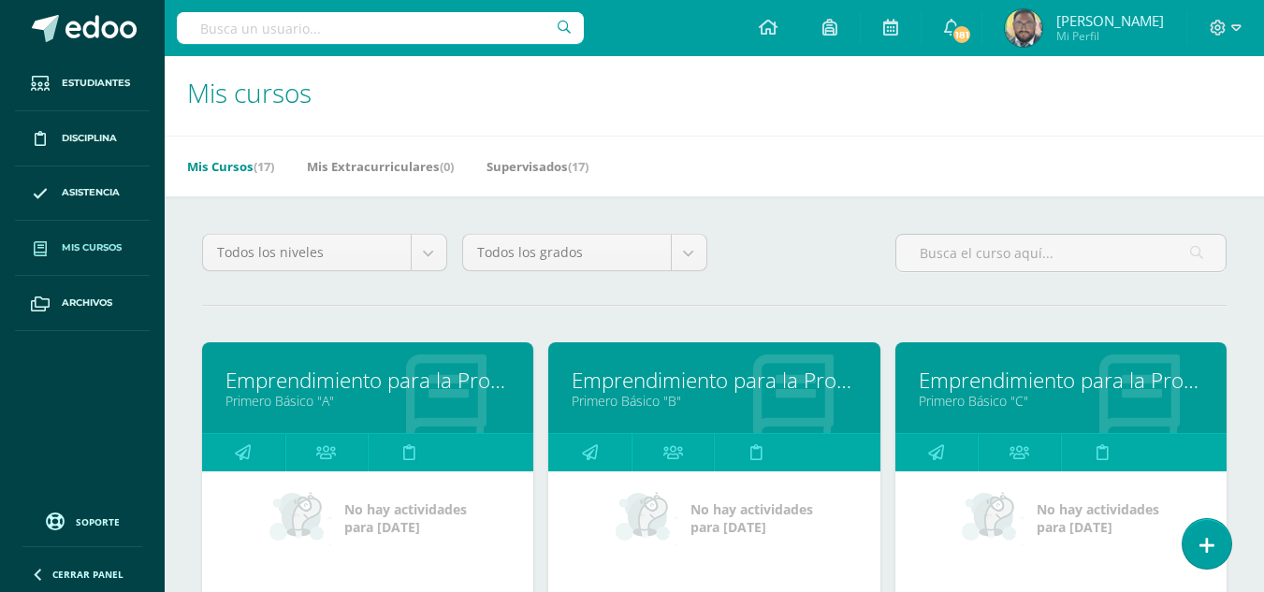
scroll to position [187, 0]
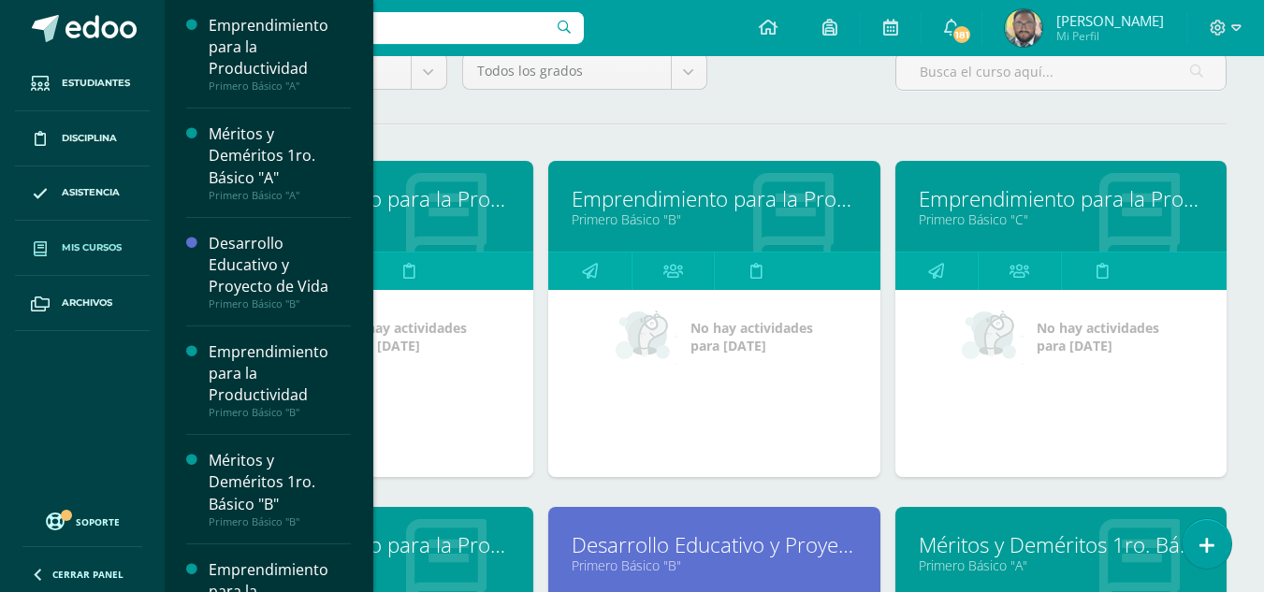
click at [935, 197] on link "Emprendimiento para la Productividad" at bounding box center [1061, 198] width 284 height 29
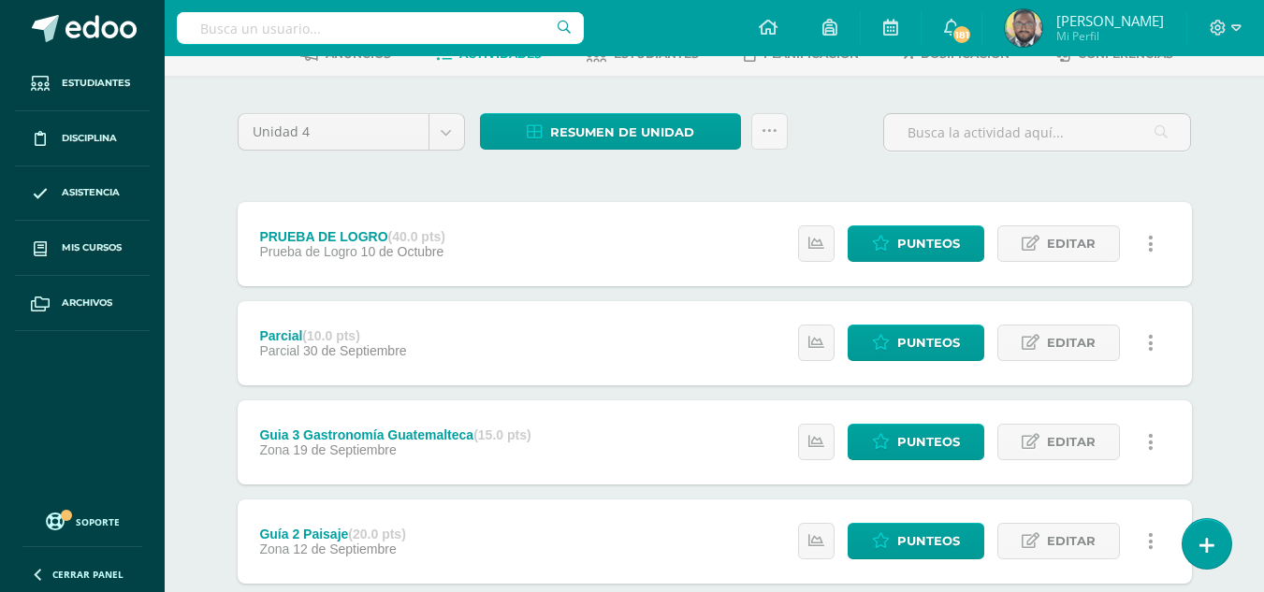
scroll to position [325, 0]
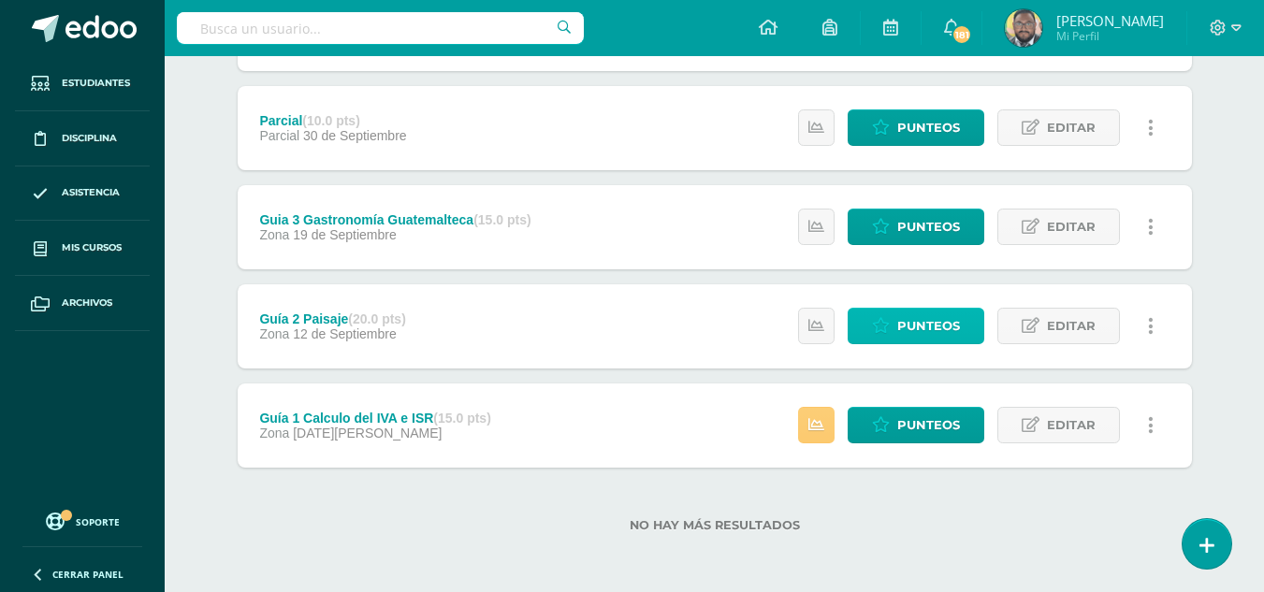
click at [904, 335] on span "Punteos" at bounding box center [928, 326] width 63 height 35
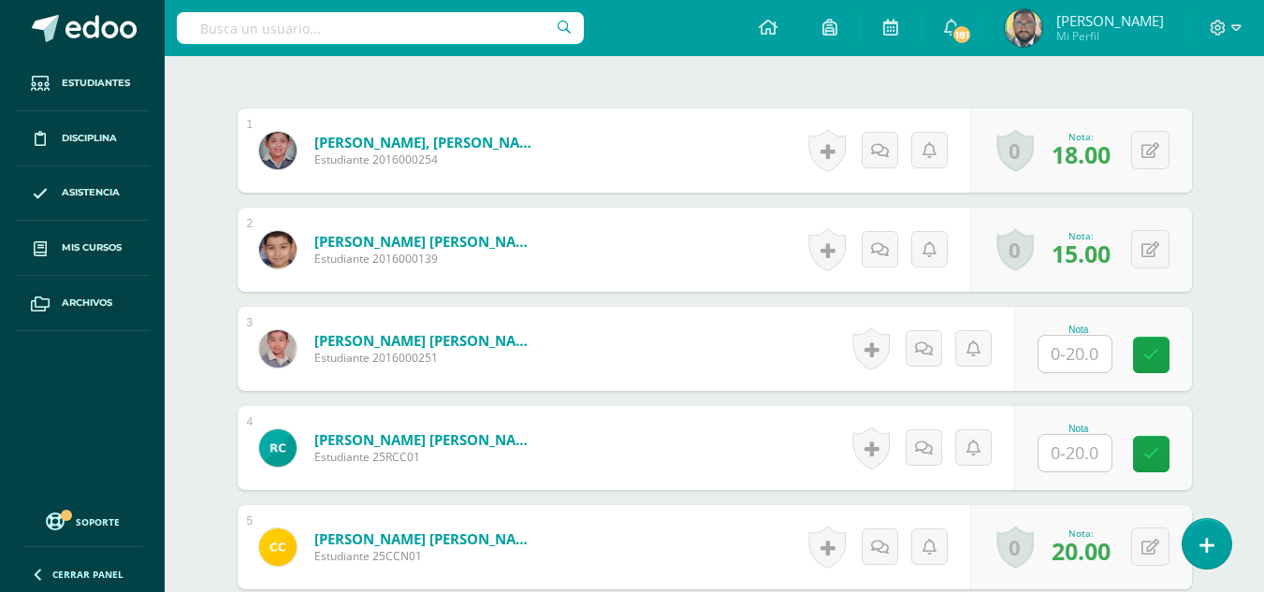
scroll to position [543, 0]
click at [1066, 380] on div "Nota" at bounding box center [1103, 348] width 178 height 84
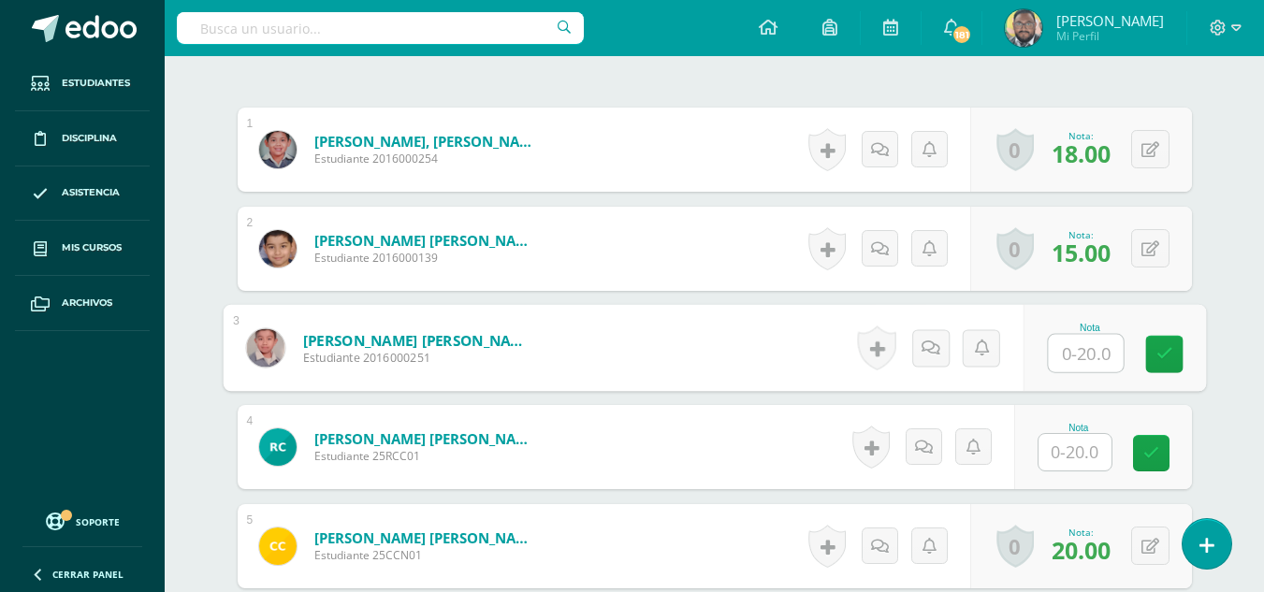
click at [1064, 357] on input "text" at bounding box center [1085, 353] width 75 height 37
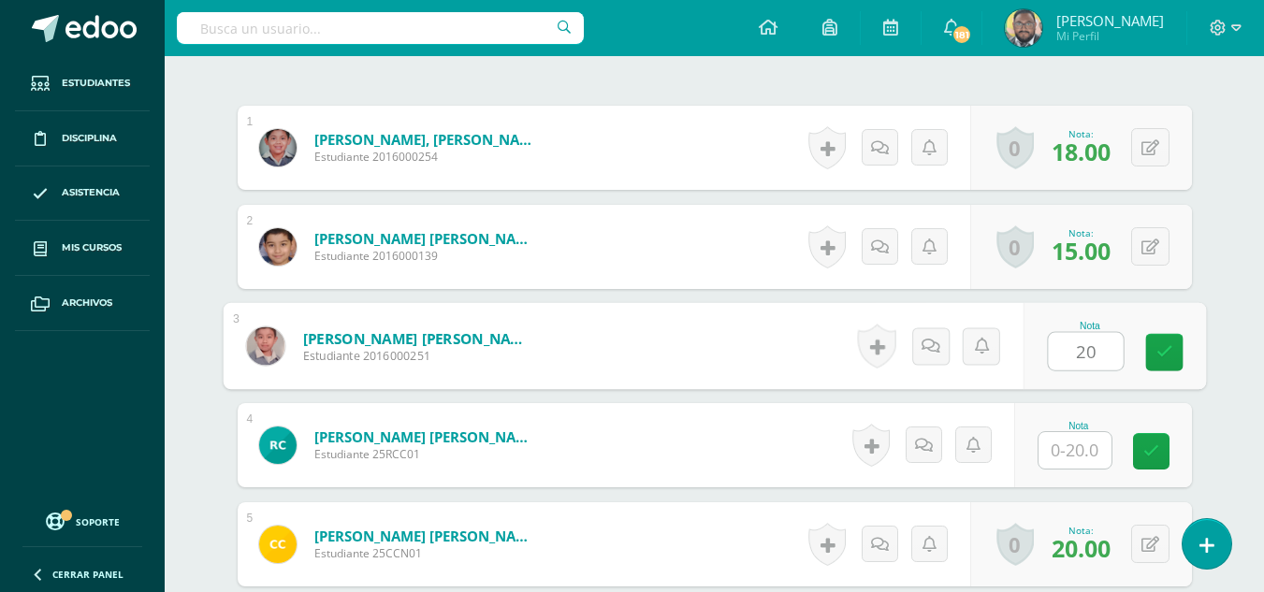
scroll to position [545, 0]
type input "20"
click at [1098, 458] on input "text" at bounding box center [1074, 449] width 73 height 36
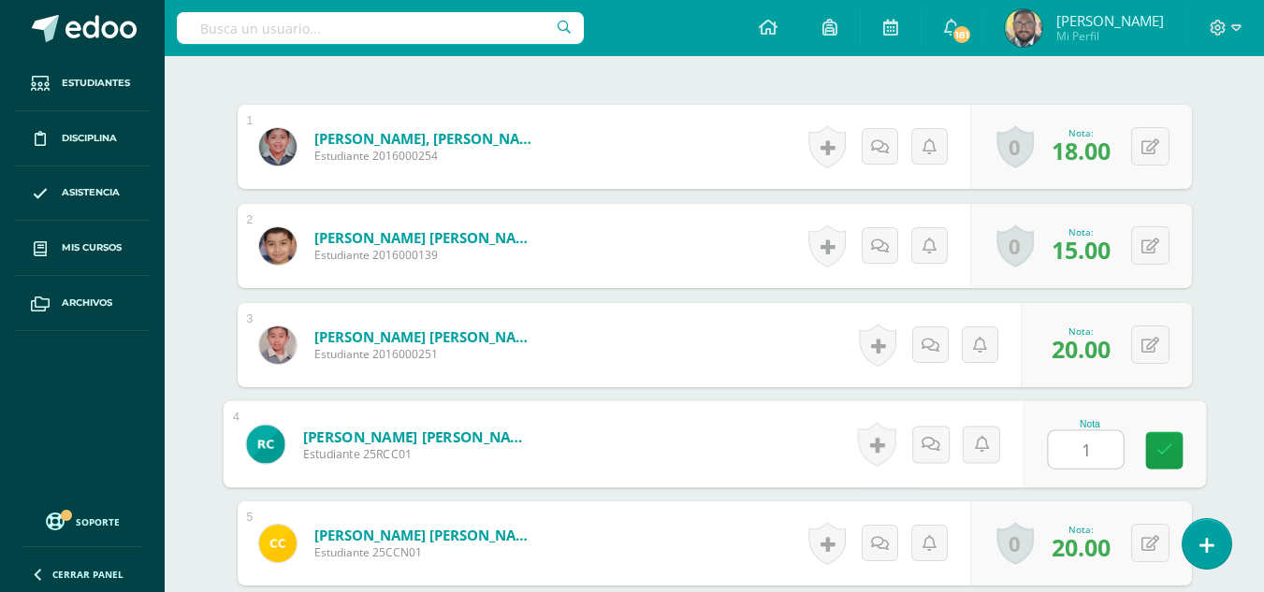
type input "15"
click at [1161, 456] on icon at bounding box center [1163, 450] width 17 height 16
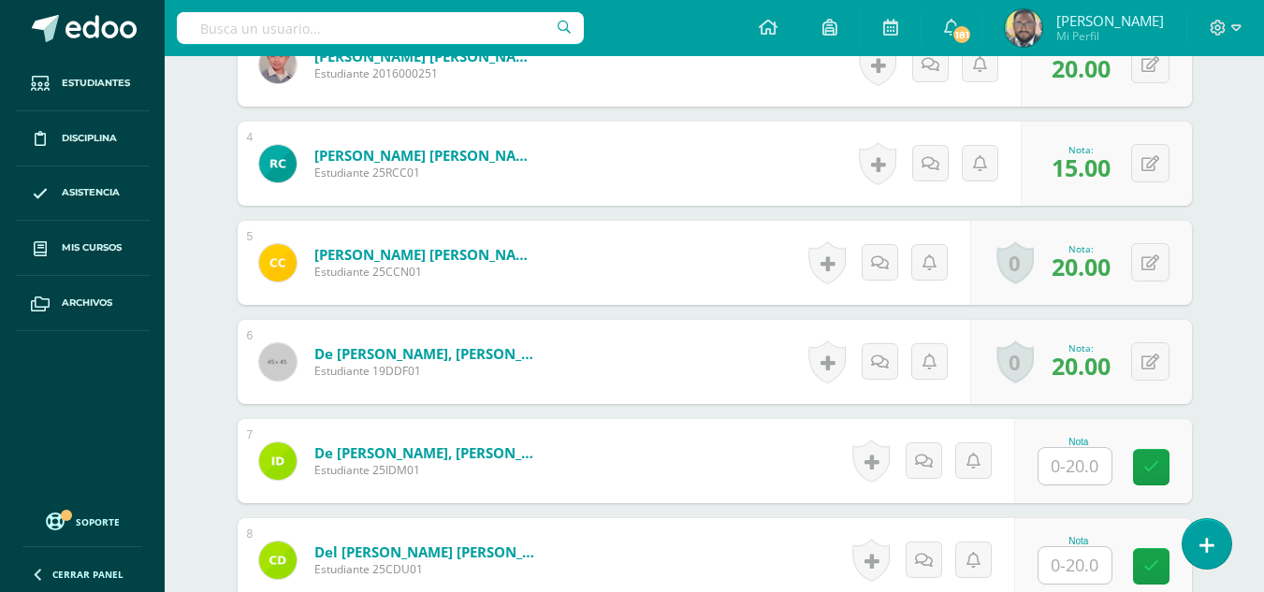
scroll to position [1013, 0]
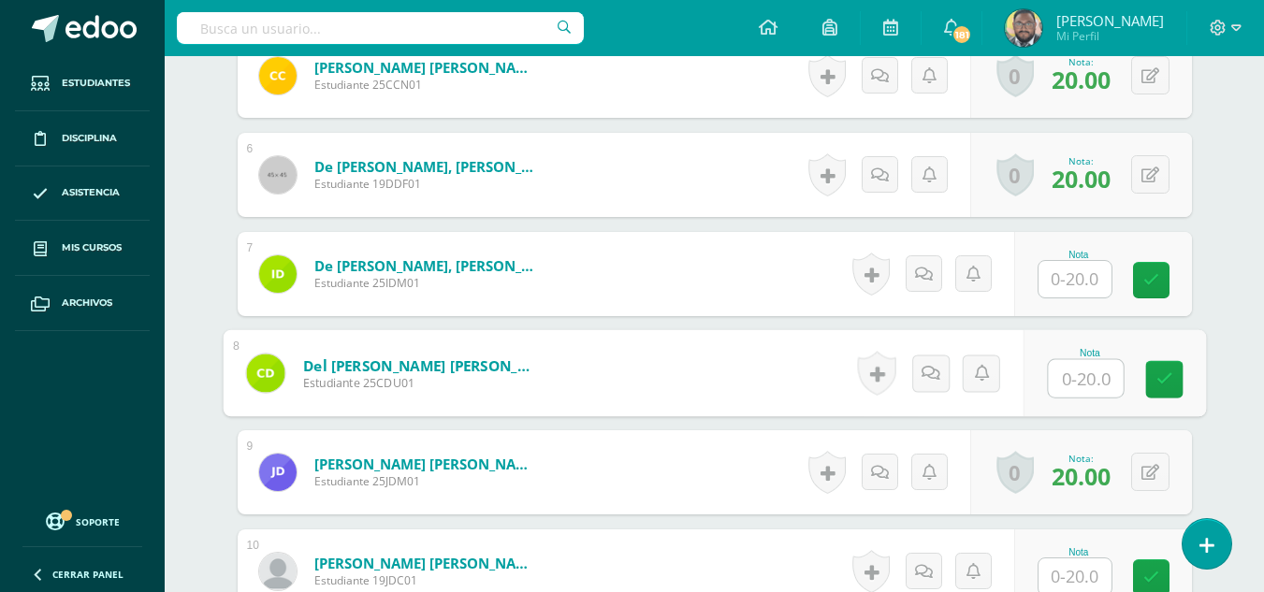
click at [1075, 378] on input "text" at bounding box center [1085, 378] width 75 height 37
type input "12"
click at [1170, 384] on icon at bounding box center [1163, 379] width 17 height 16
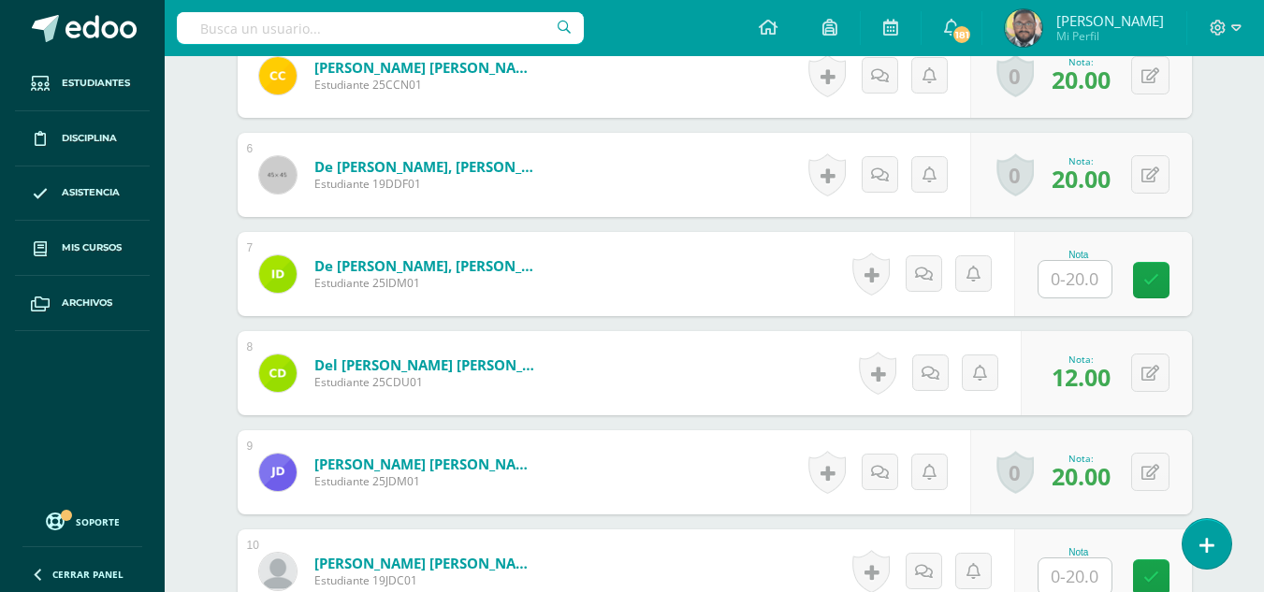
click at [1104, 278] on input "text" at bounding box center [1074, 279] width 73 height 36
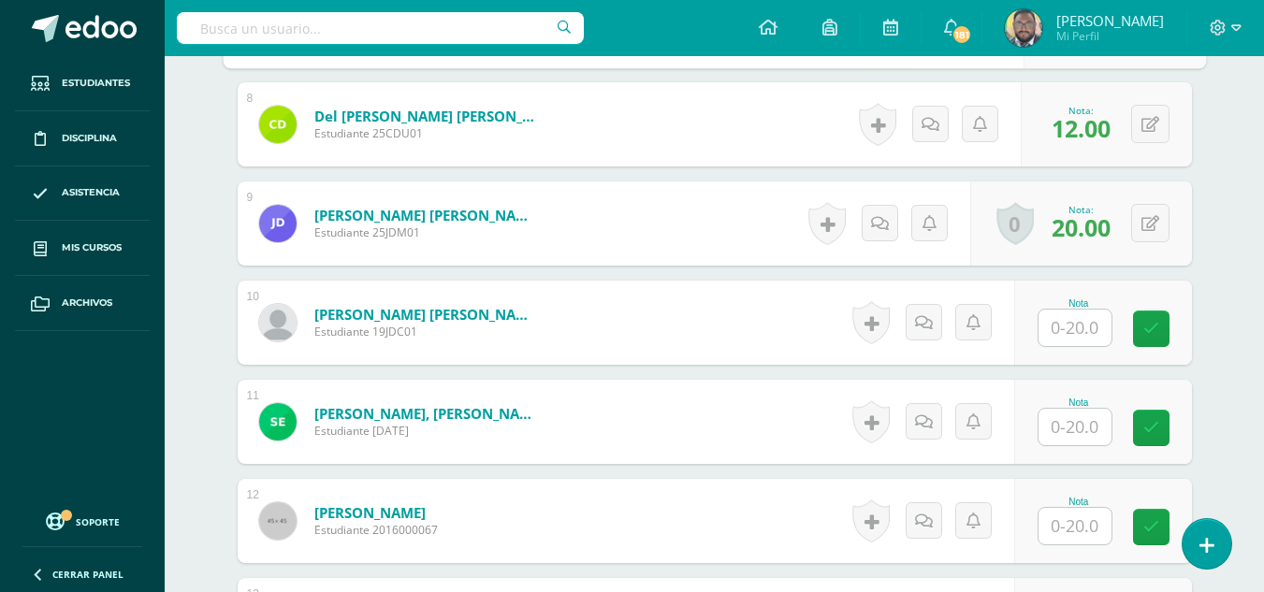
scroll to position [1294, 0]
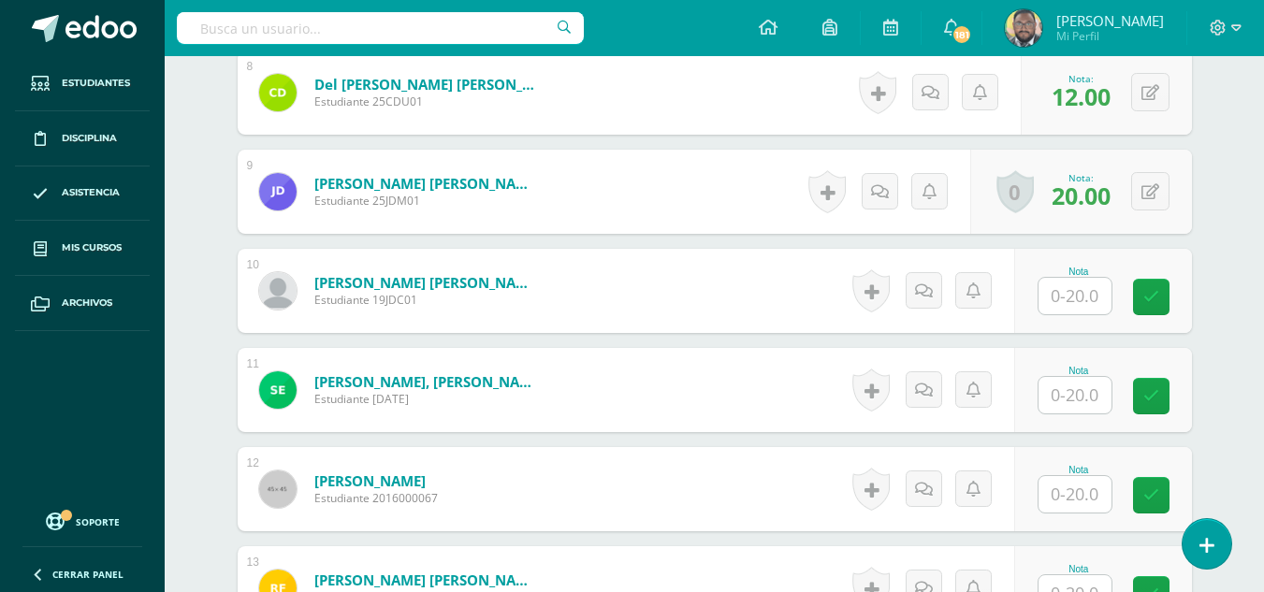
type input "10"
click at [1082, 298] on input "text" at bounding box center [1074, 296] width 73 height 36
type input "20"
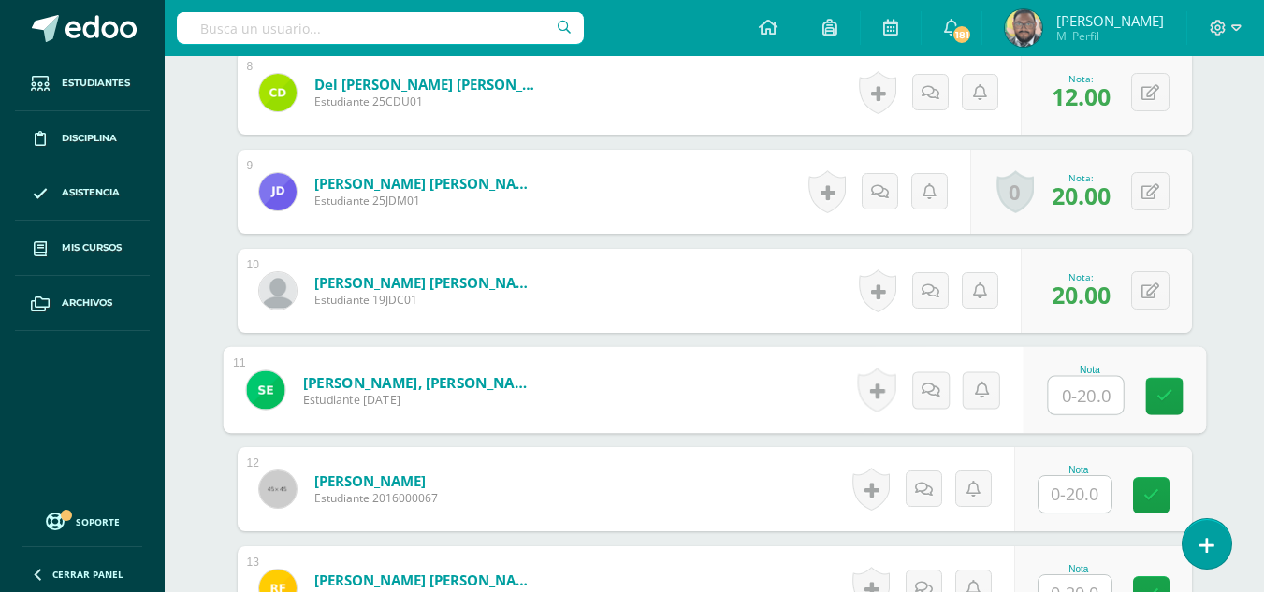
click at [1069, 415] on div "Nota" at bounding box center [1113, 390] width 182 height 87
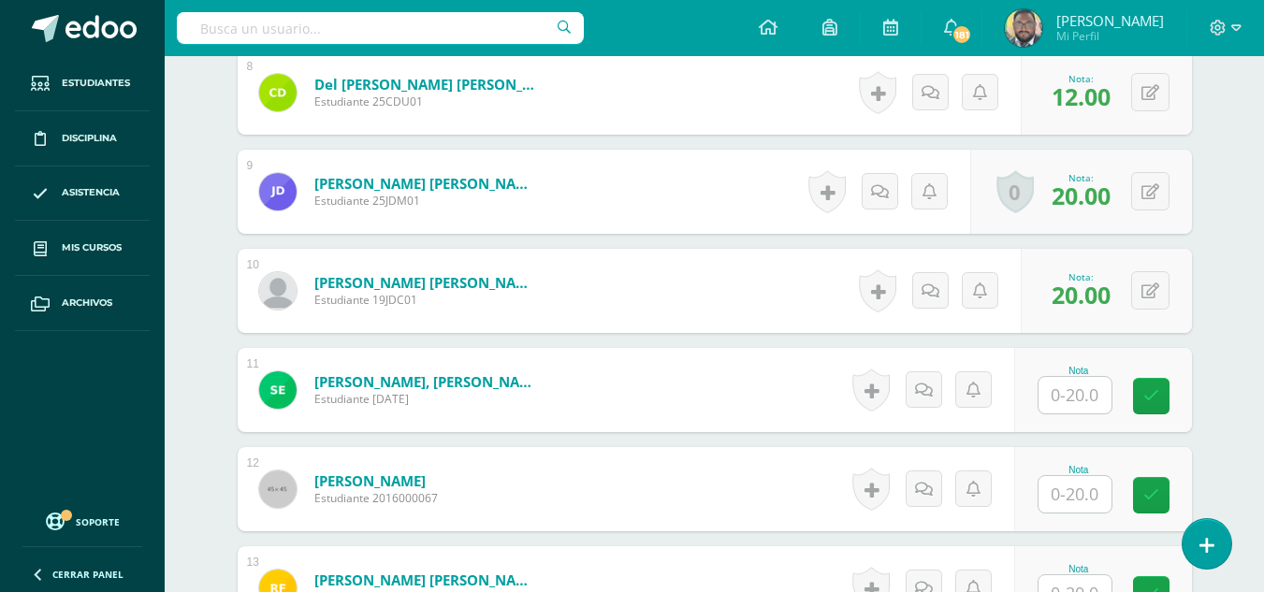
click at [1084, 395] on input "text" at bounding box center [1074, 395] width 73 height 36
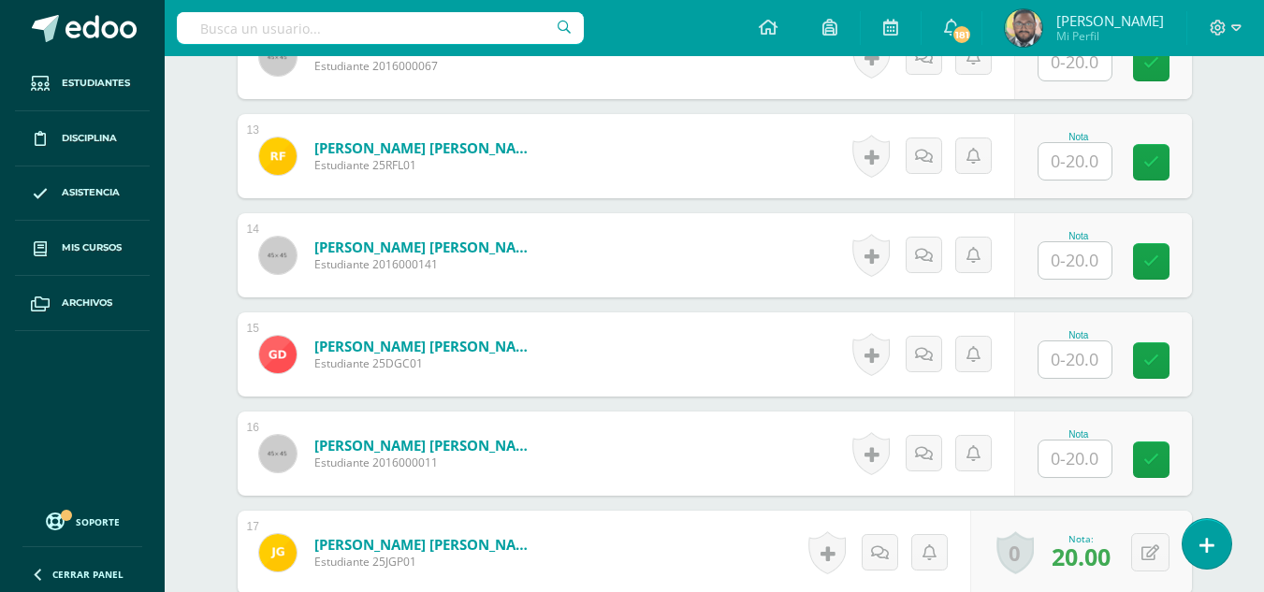
scroll to position [1761, 0]
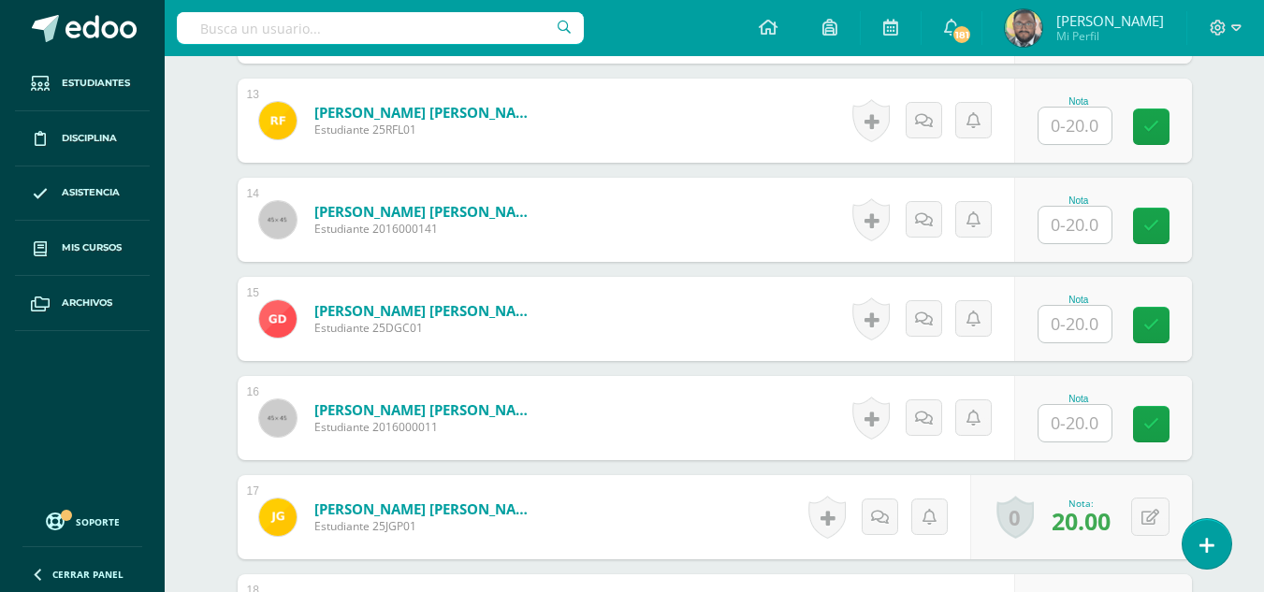
type input "20"
click at [1090, 432] on input "text" at bounding box center [1074, 423] width 73 height 36
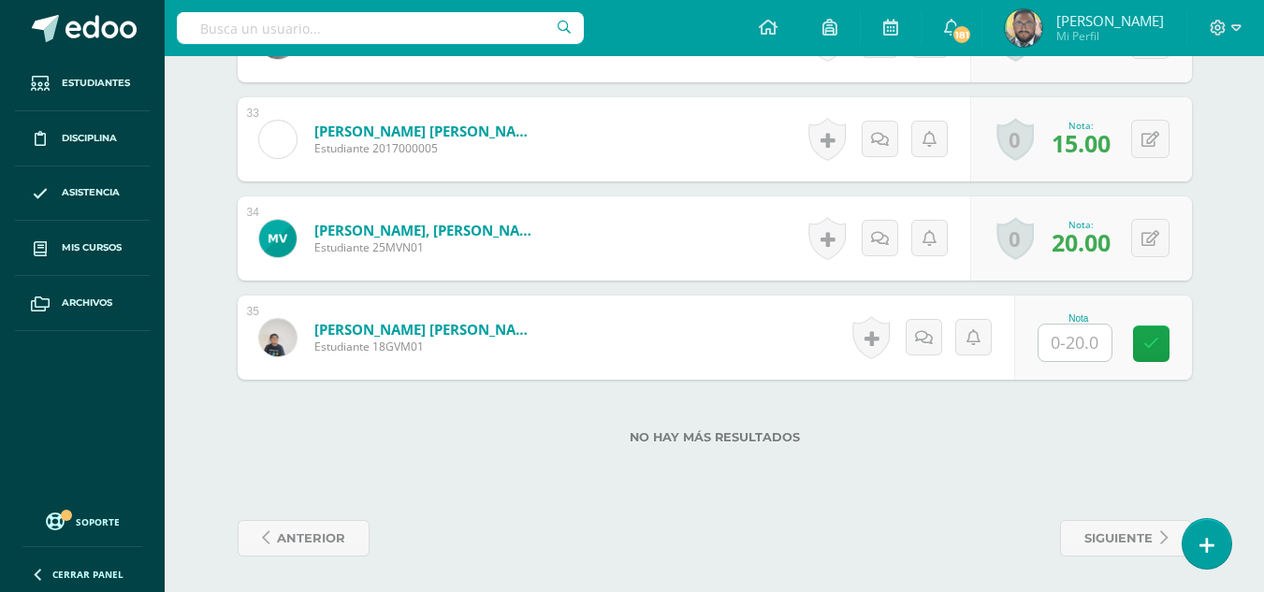
scroll to position [3728, 0]
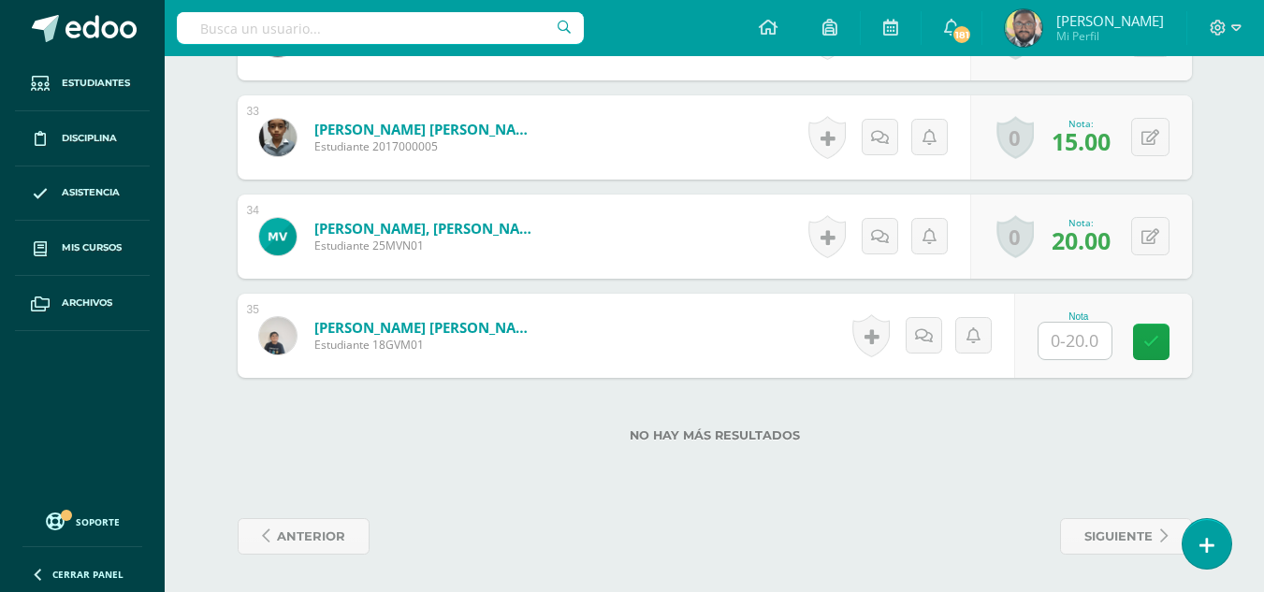
type input "20"
click at [1067, 335] on input "text" at bounding box center [1085, 341] width 75 height 37
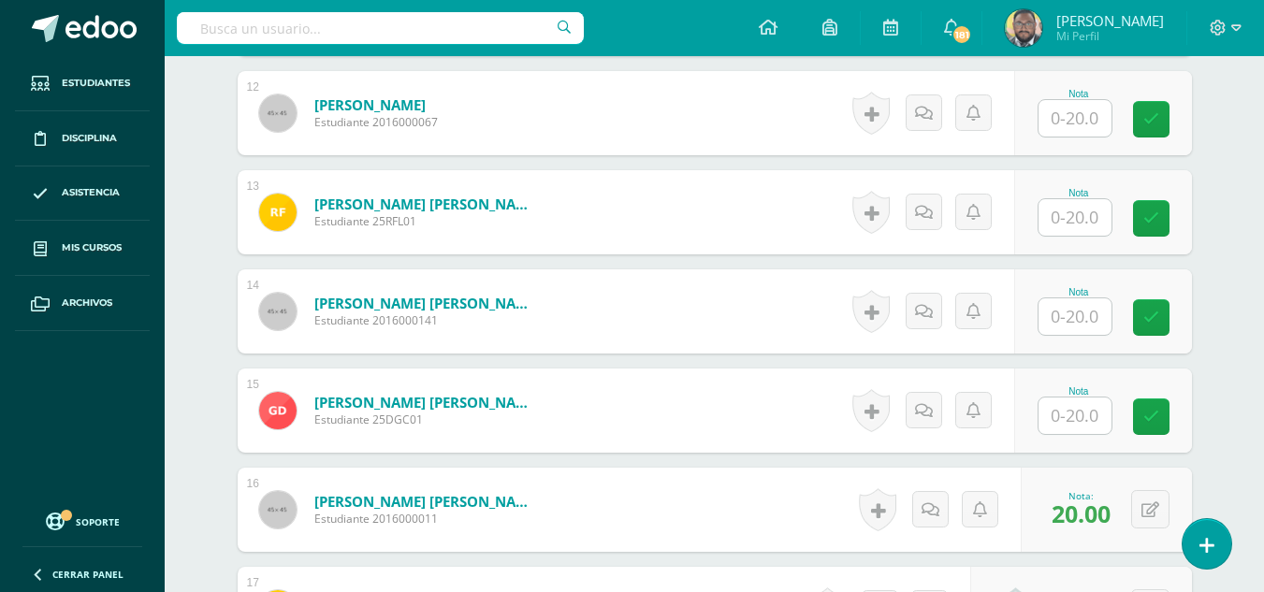
scroll to position [1483, 0]
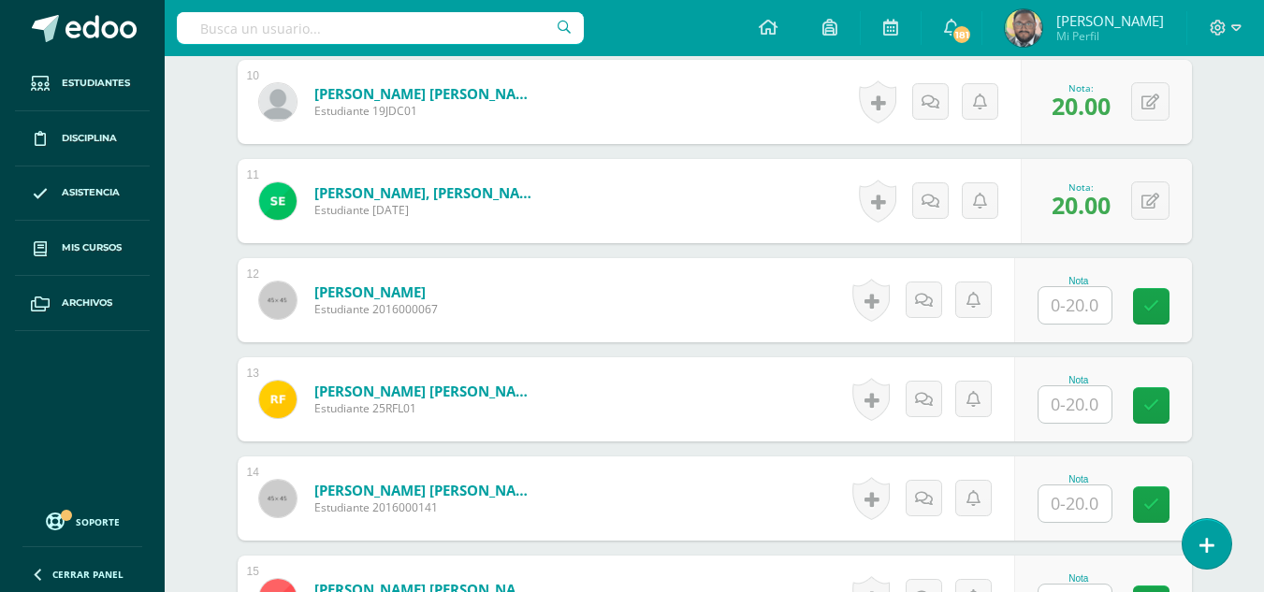
type input "20"
click at [1094, 303] on input "text" at bounding box center [1074, 305] width 73 height 36
type input "19"
click at [1172, 298] on link at bounding box center [1163, 306] width 37 height 37
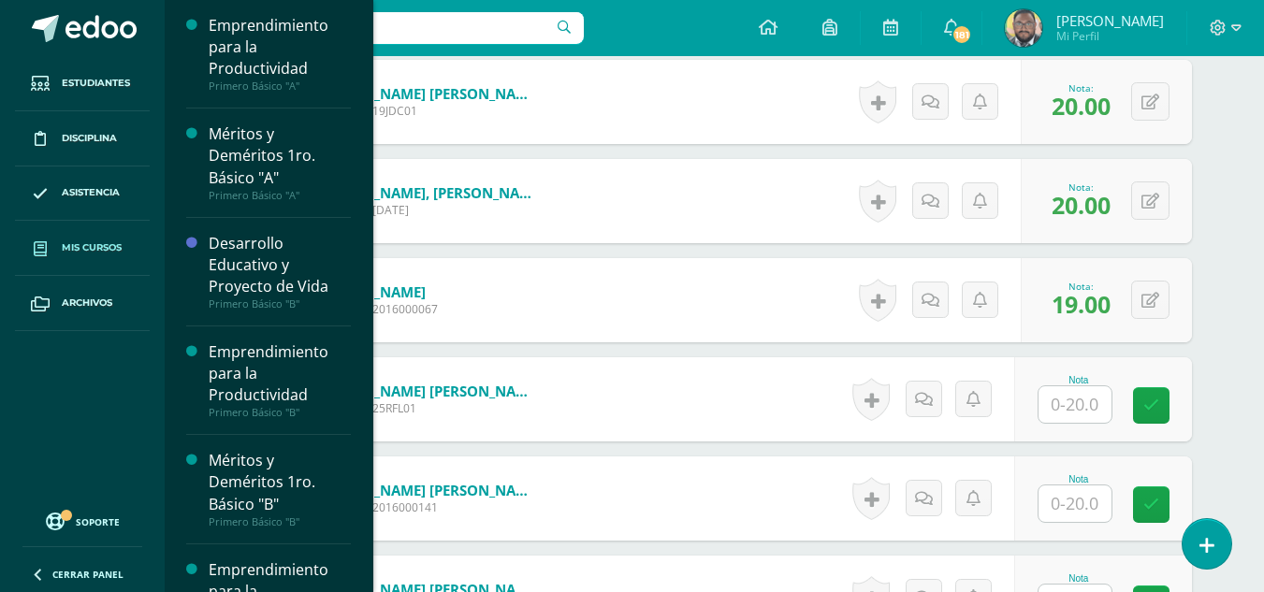
click at [88, 244] on span "Mis cursos" at bounding box center [92, 247] width 60 height 15
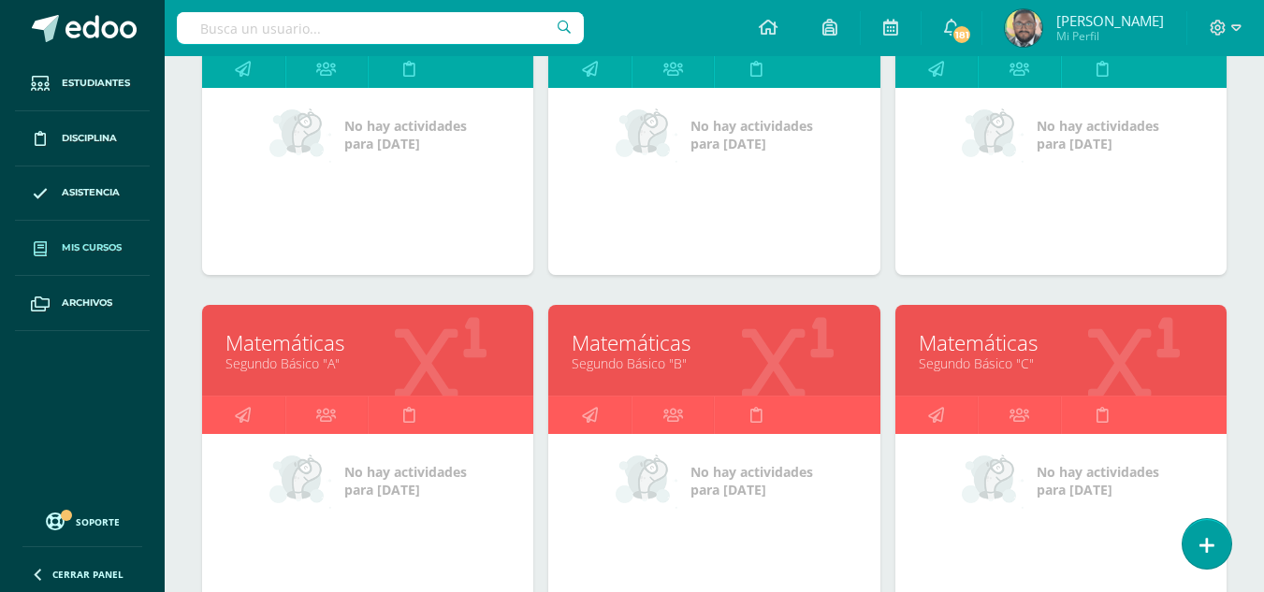
scroll to position [1099, 0]
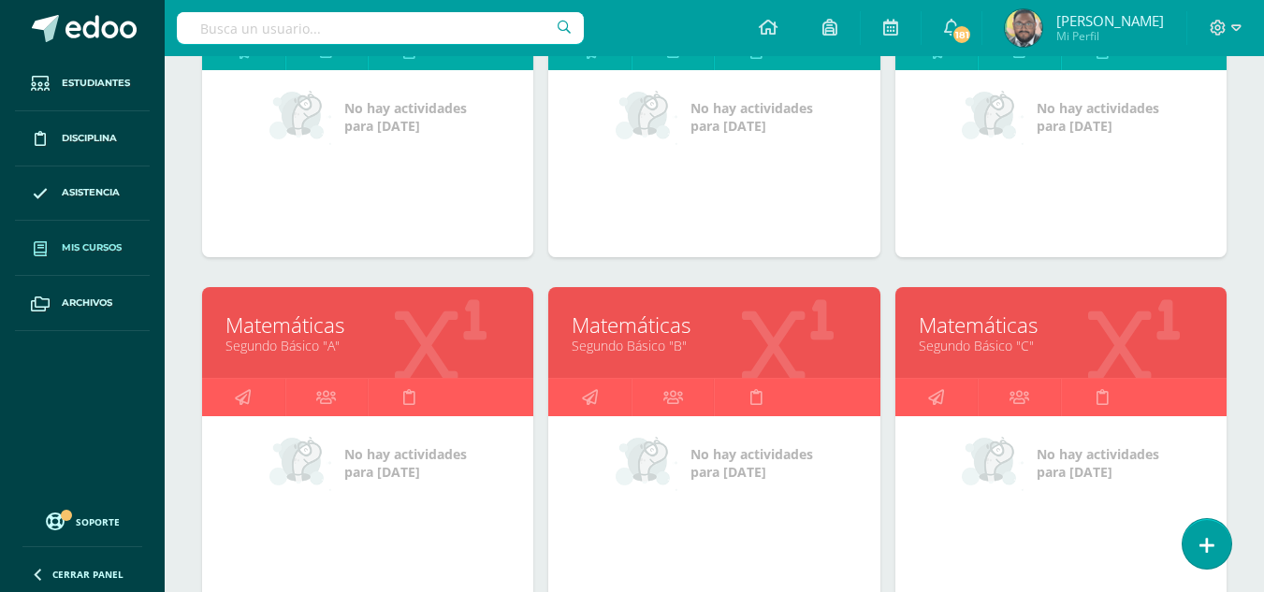
click at [594, 319] on link "Matemáticas" at bounding box center [714, 325] width 284 height 29
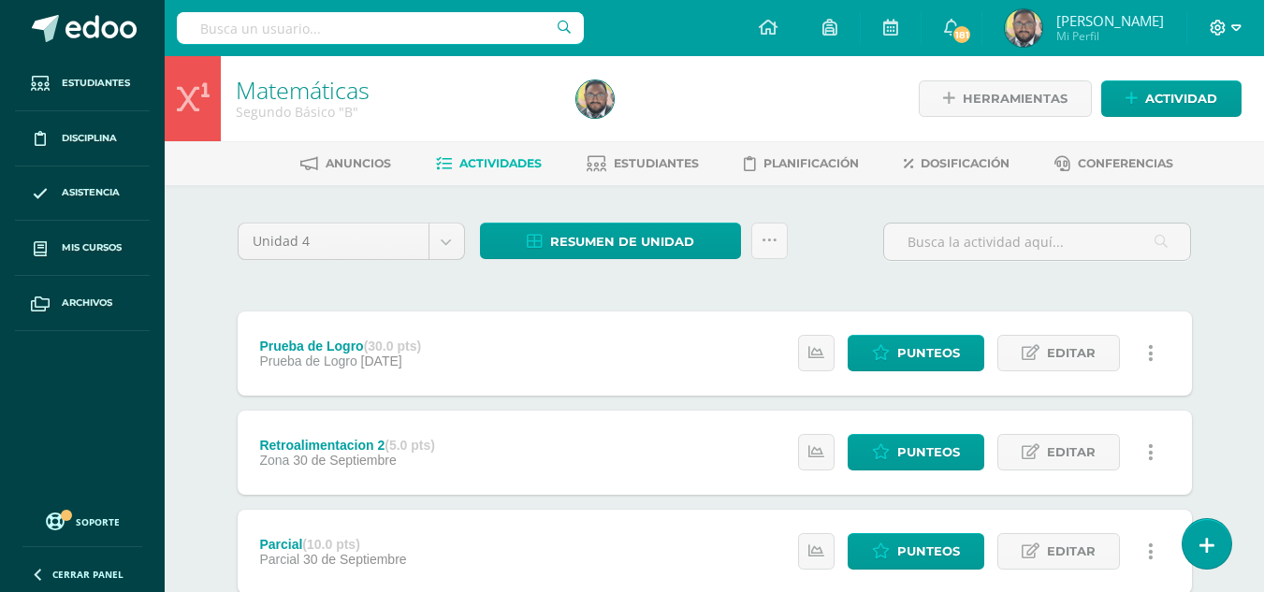
click at [1225, 28] on icon at bounding box center [1217, 28] width 17 height 17
click at [1193, 130] on span "Cerrar sesión" at bounding box center [1177, 128] width 84 height 18
